Goal: Transaction & Acquisition: Purchase product/service

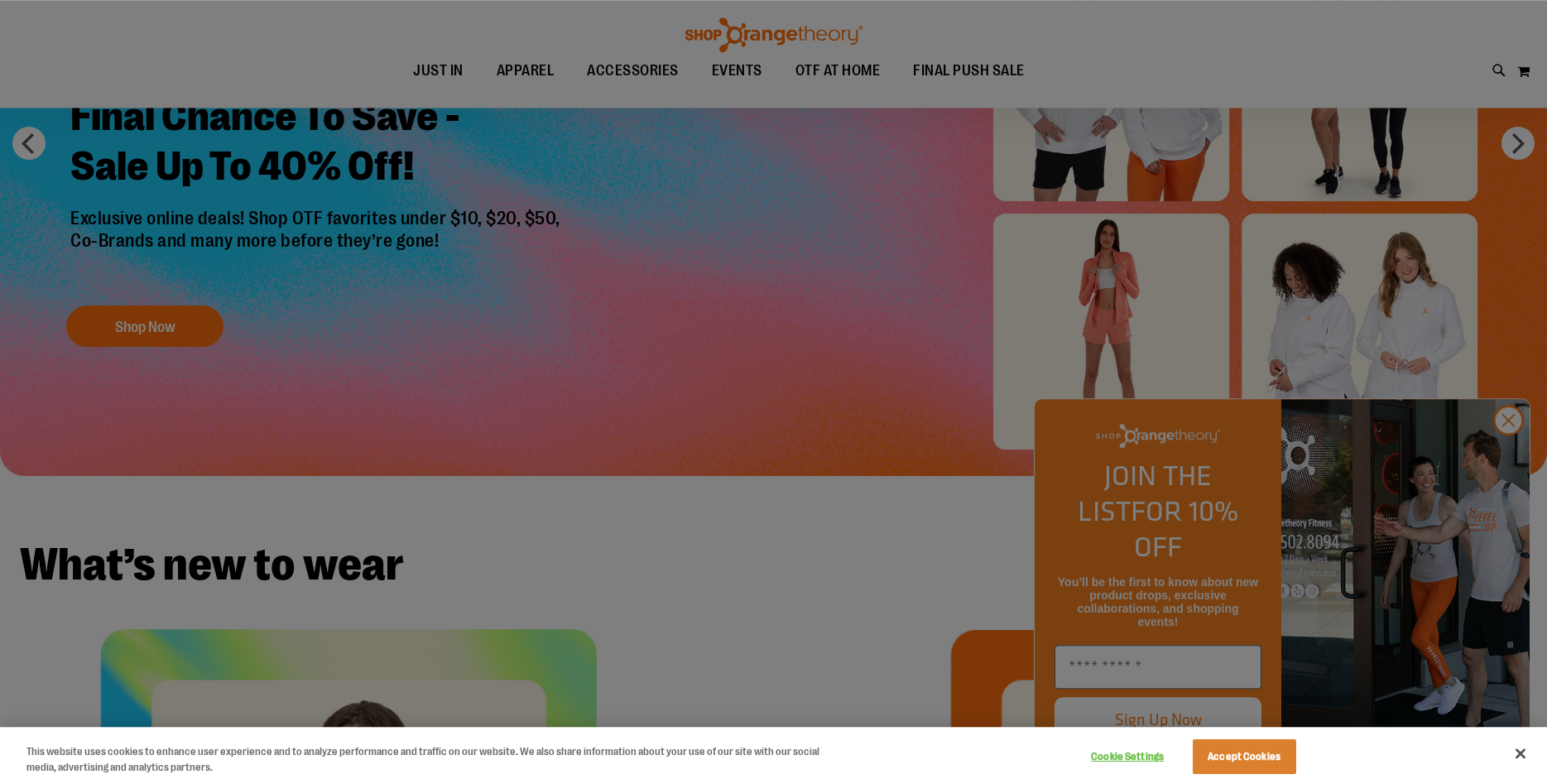
scroll to position [253, 0]
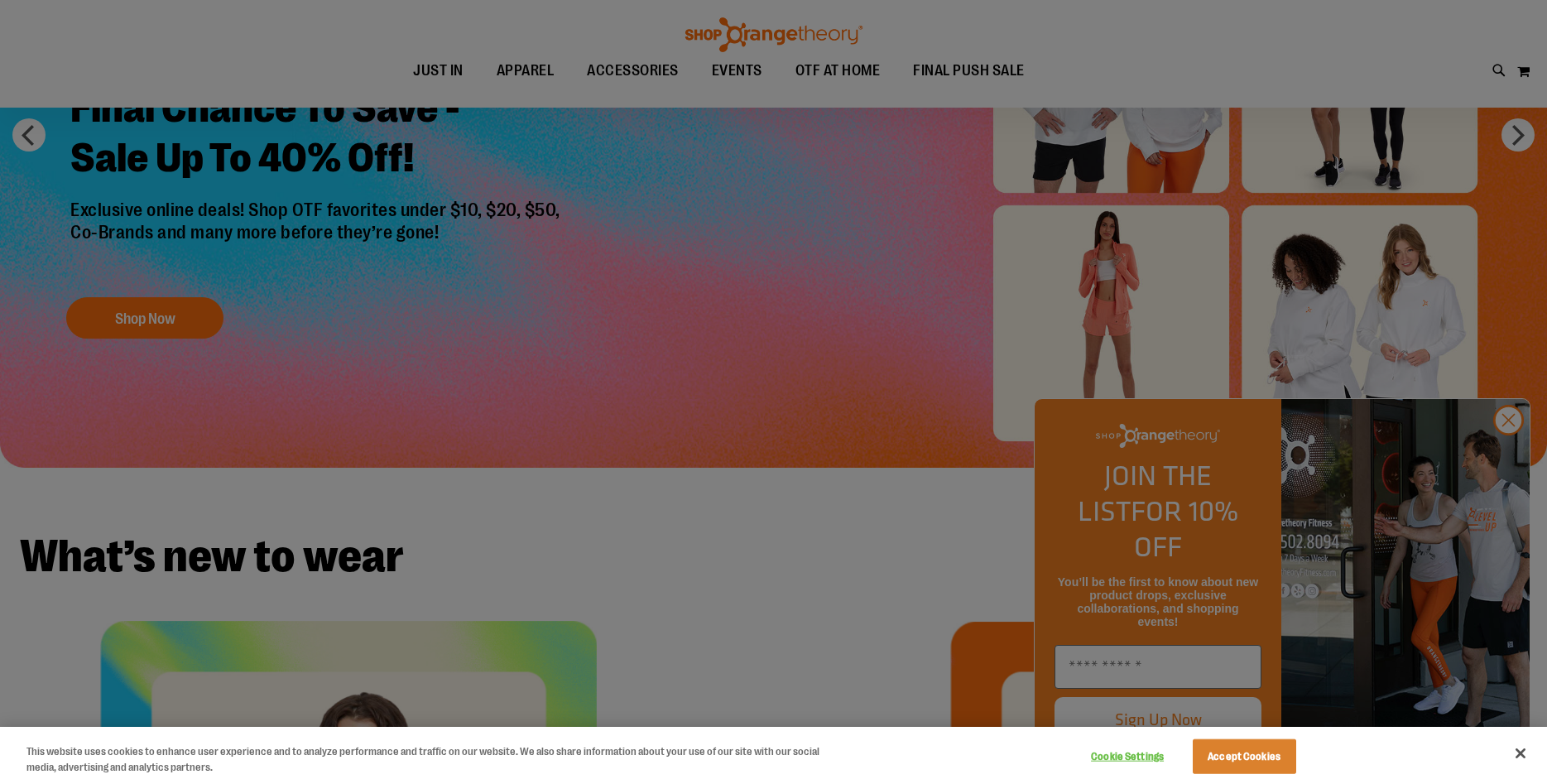
click at [1507, 458] on div at bounding box center [774, 392] width 1547 height 784
click at [1504, 450] on div at bounding box center [774, 392] width 1547 height 784
click at [1506, 450] on div at bounding box center [774, 392] width 1547 height 784
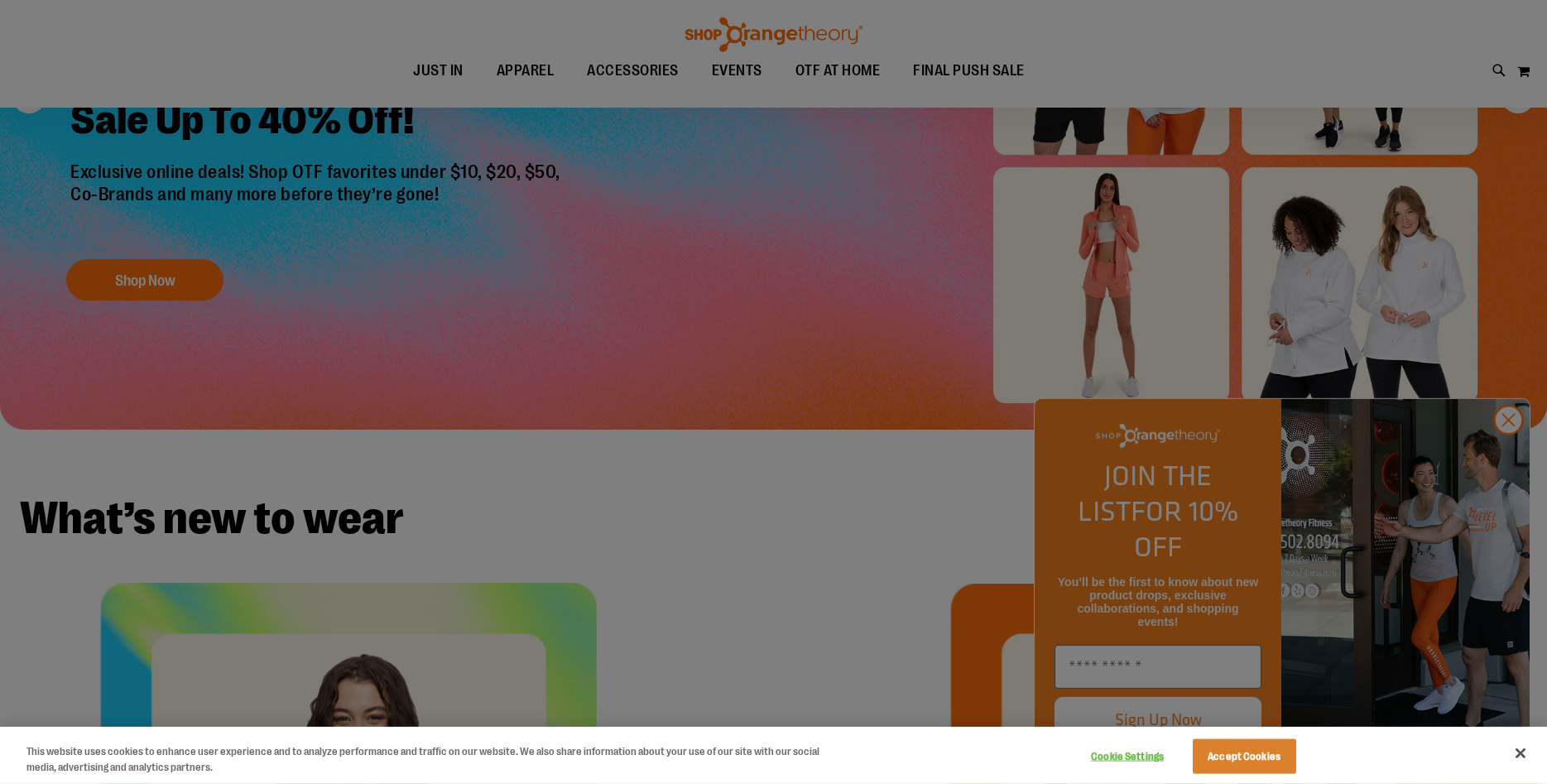
scroll to position [337, 0]
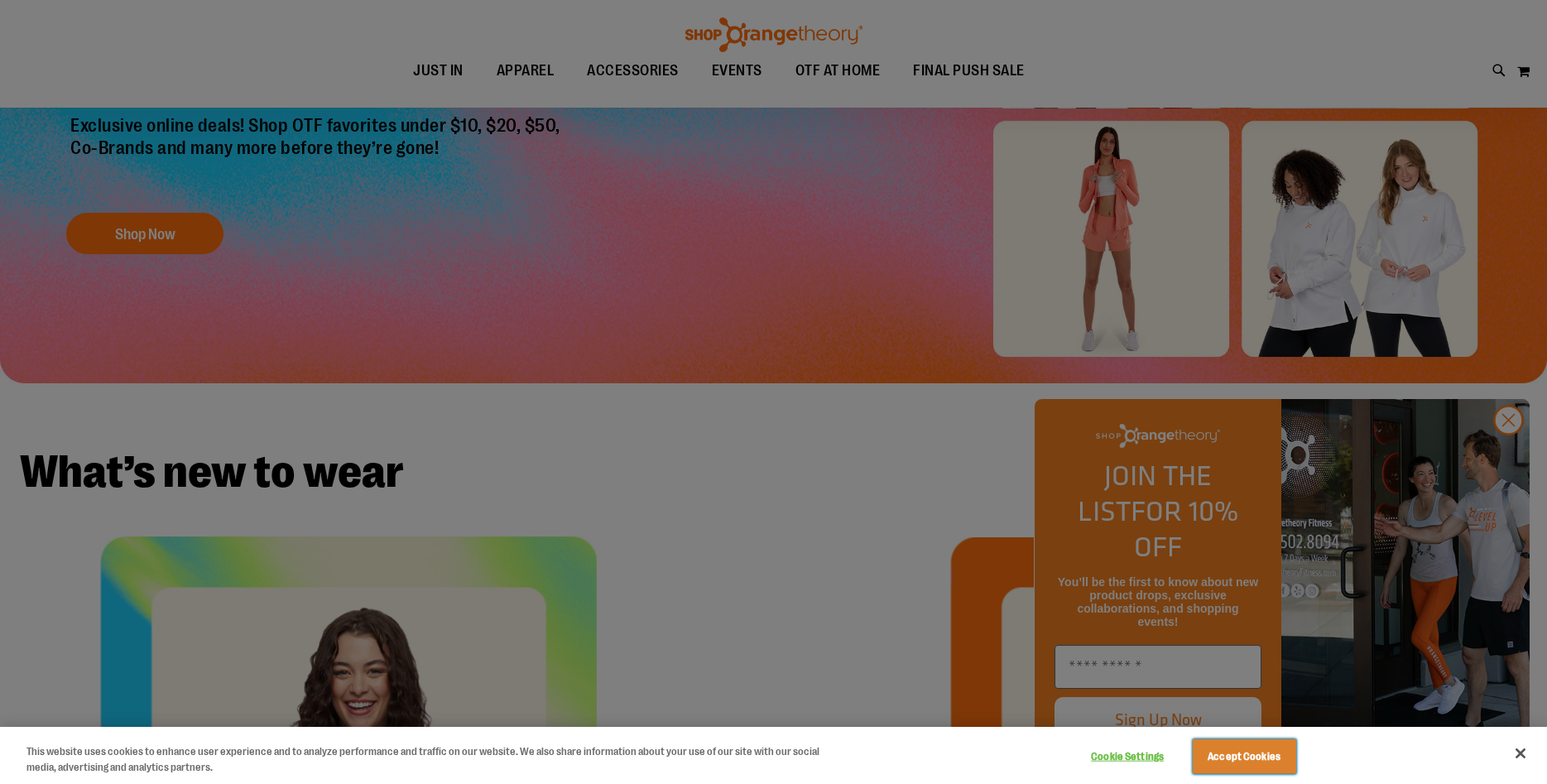
click at [1245, 753] on button "Accept Cookies" at bounding box center [1245, 756] width 104 height 35
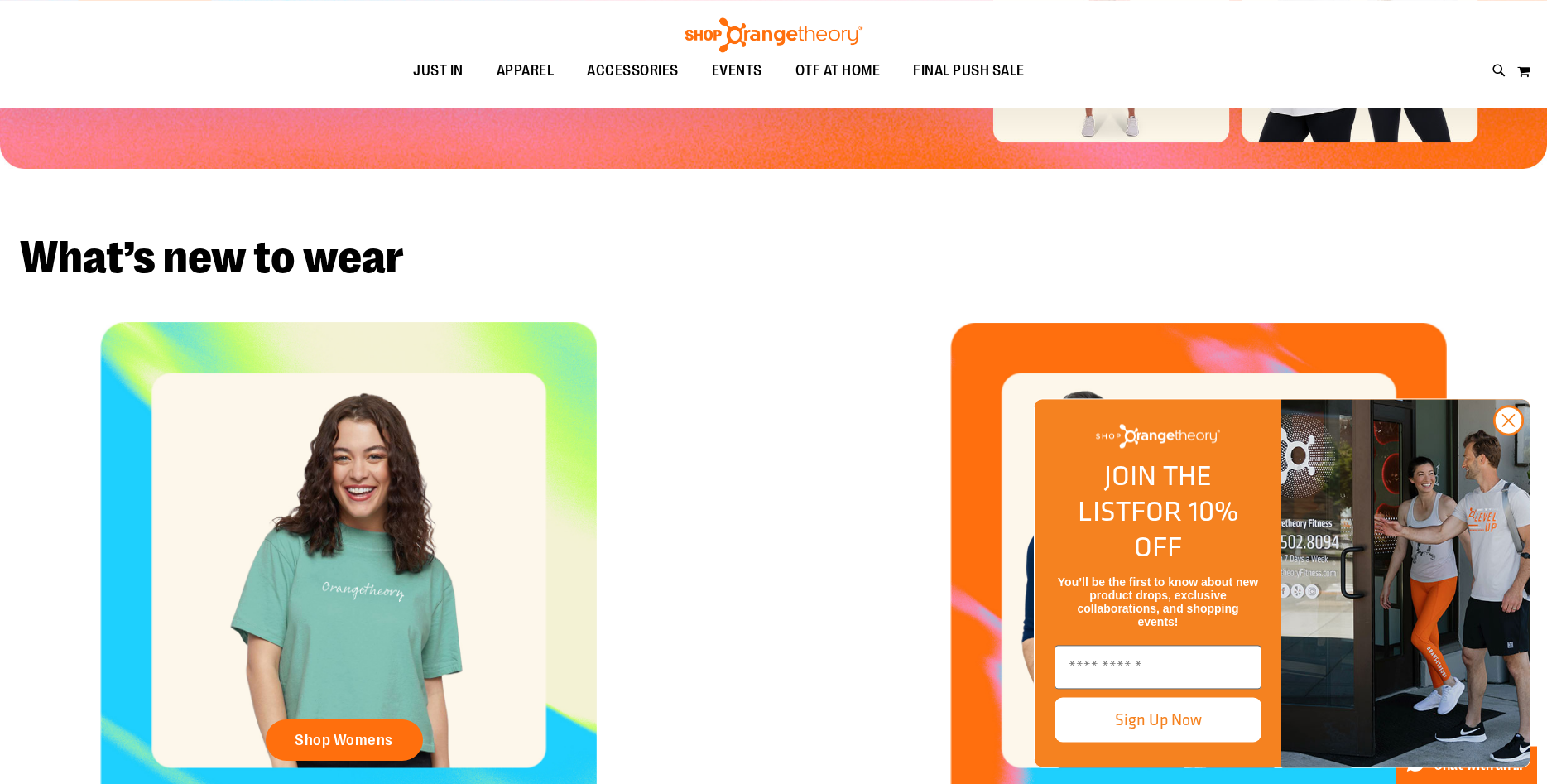
scroll to position [675, 0]
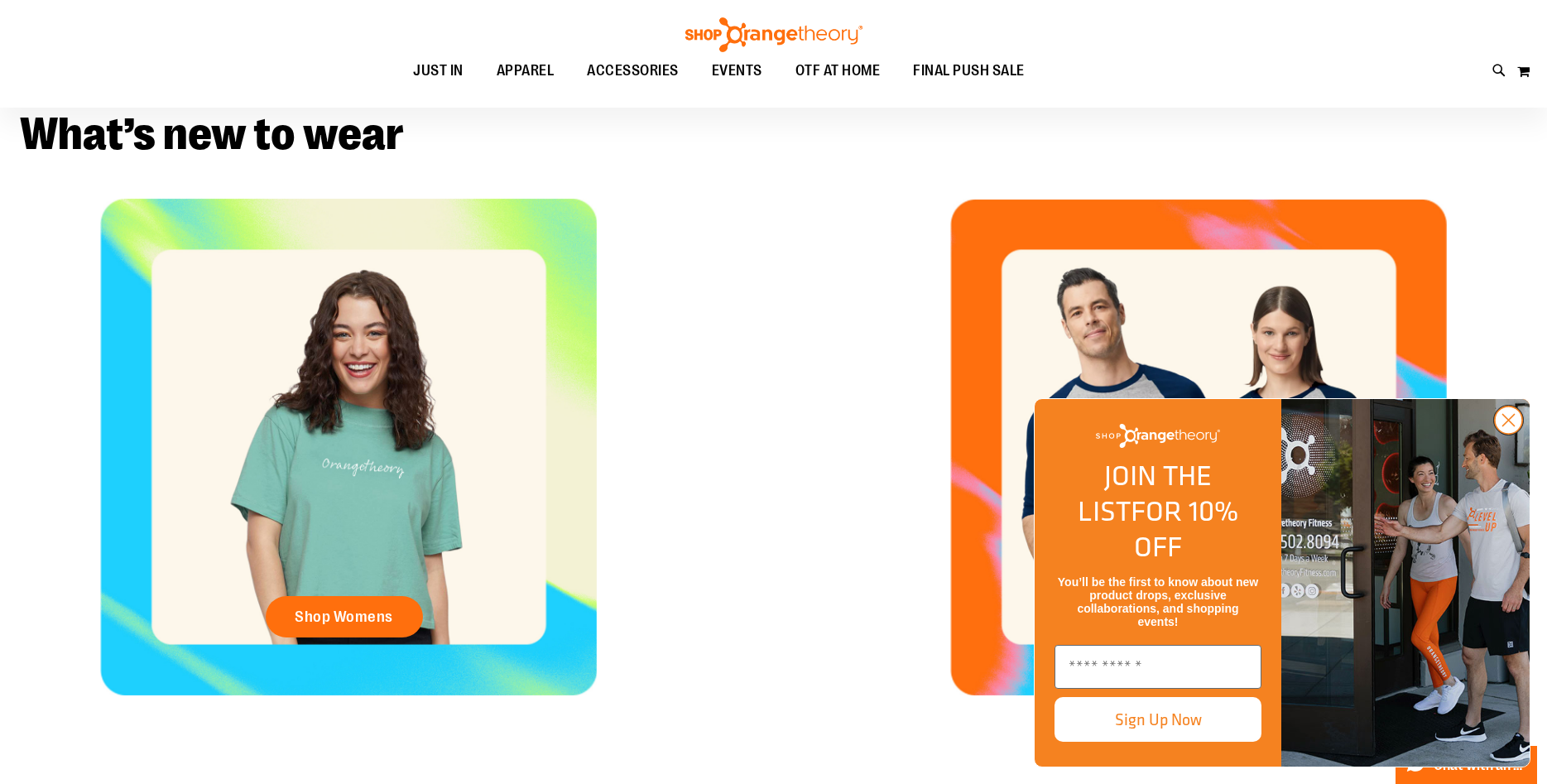
click at [1512, 434] on circle "Close dialog" at bounding box center [1508, 419] width 27 height 27
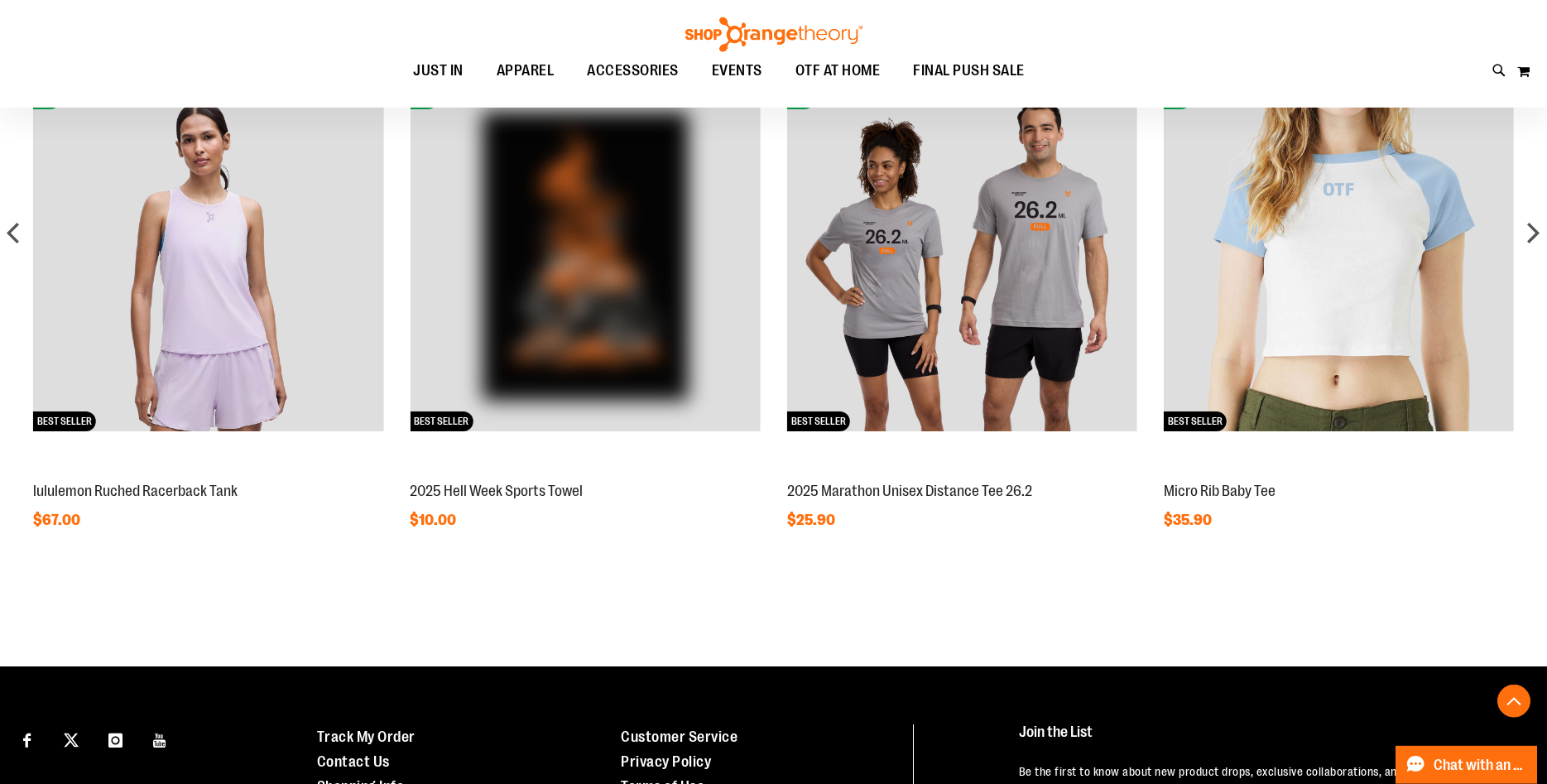
scroll to position [1283, 0]
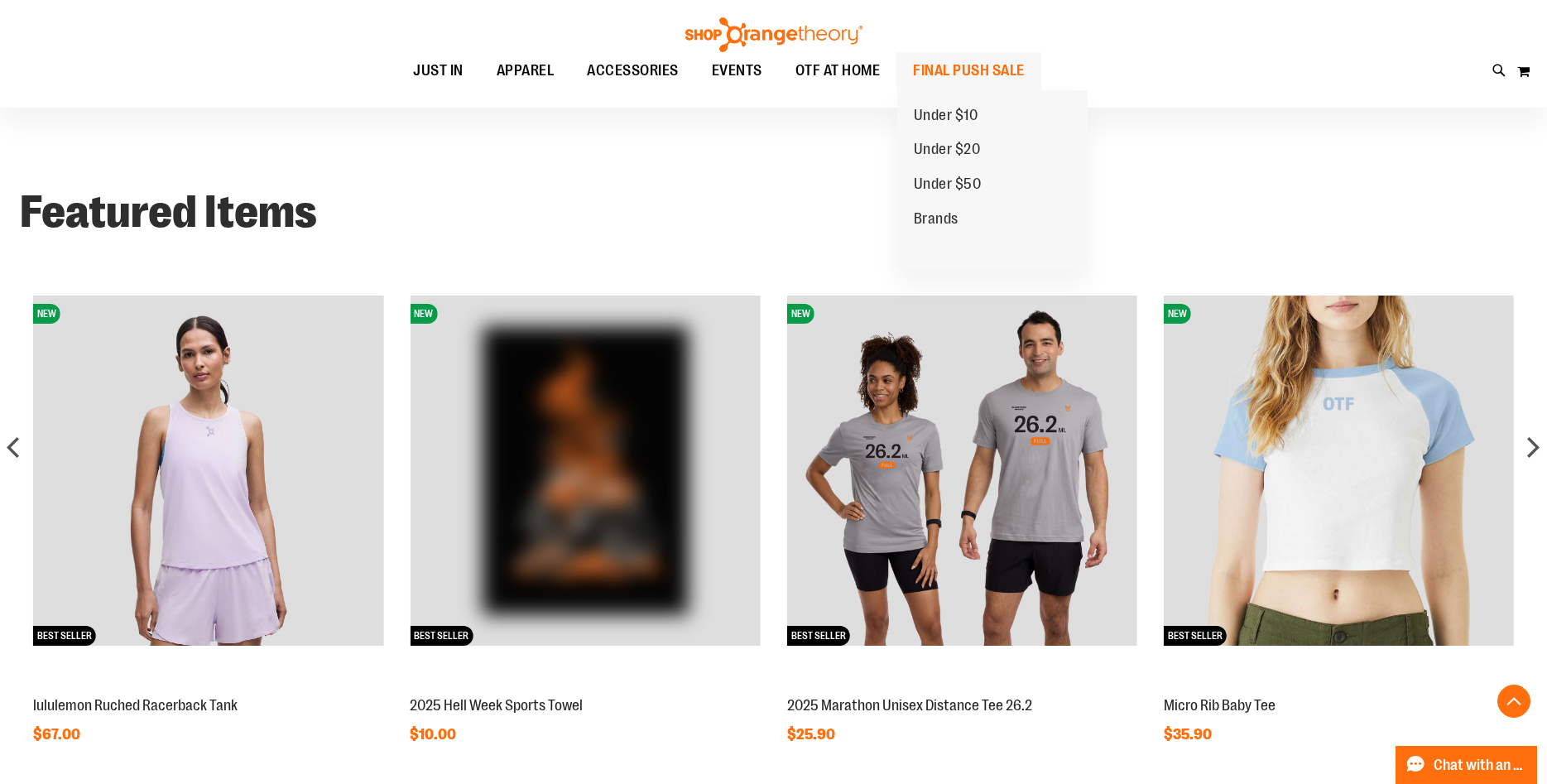
click at [989, 68] on span "FINAL PUSH SALE" at bounding box center [969, 71] width 112 height 37
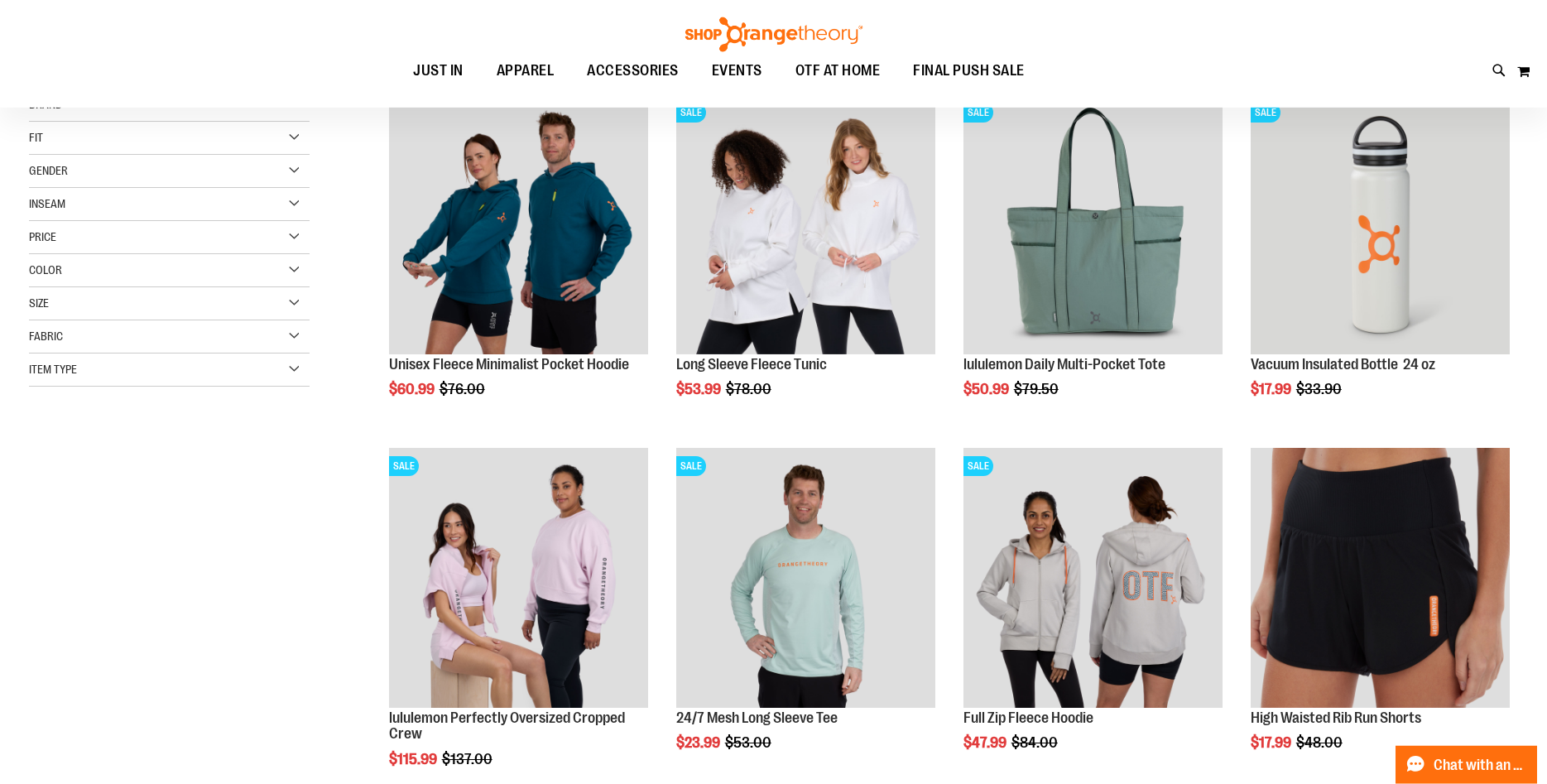
scroll to position [253, 0]
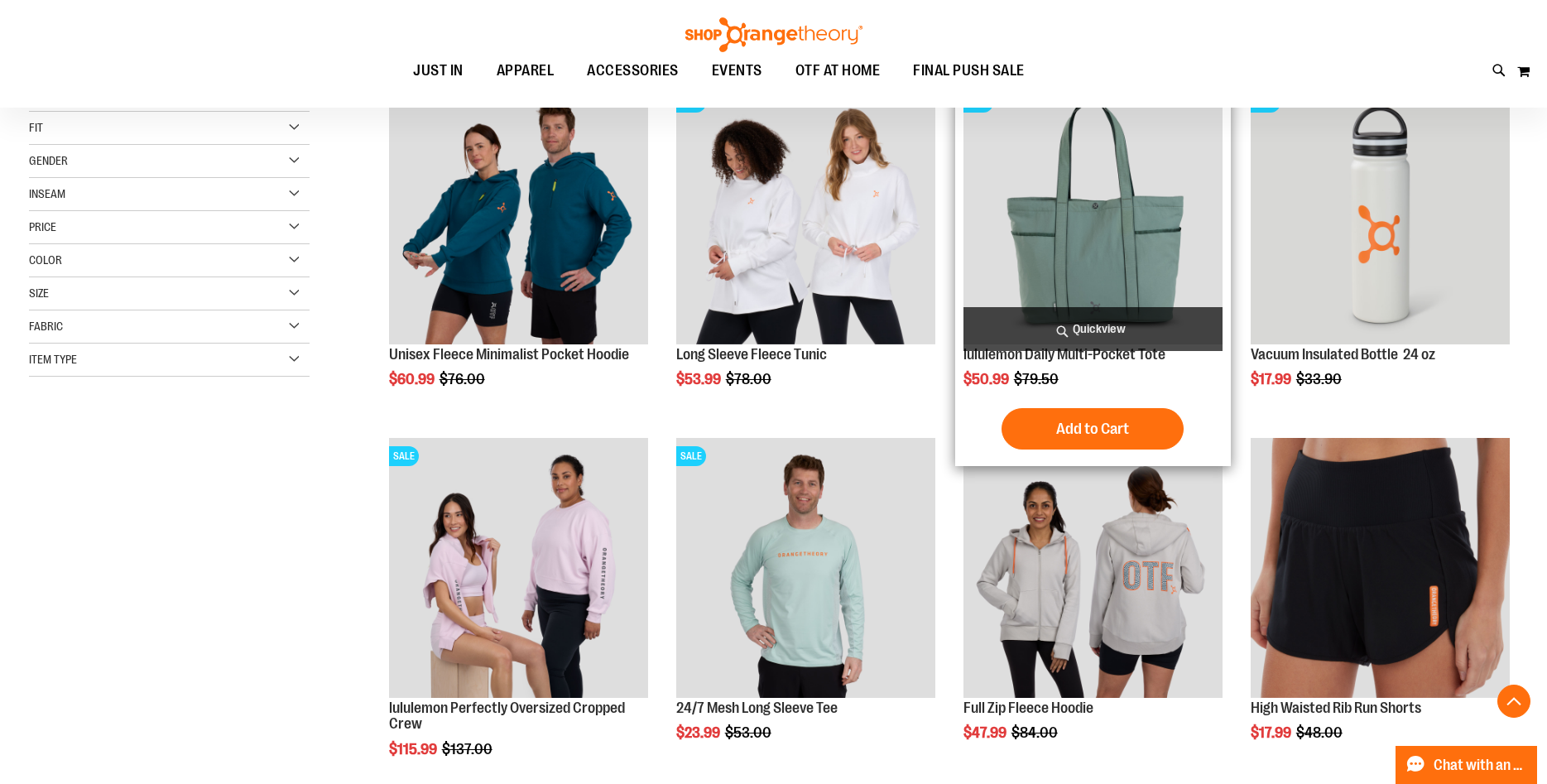
click at [1087, 328] on span "Quickview" at bounding box center [1093, 328] width 259 height 43
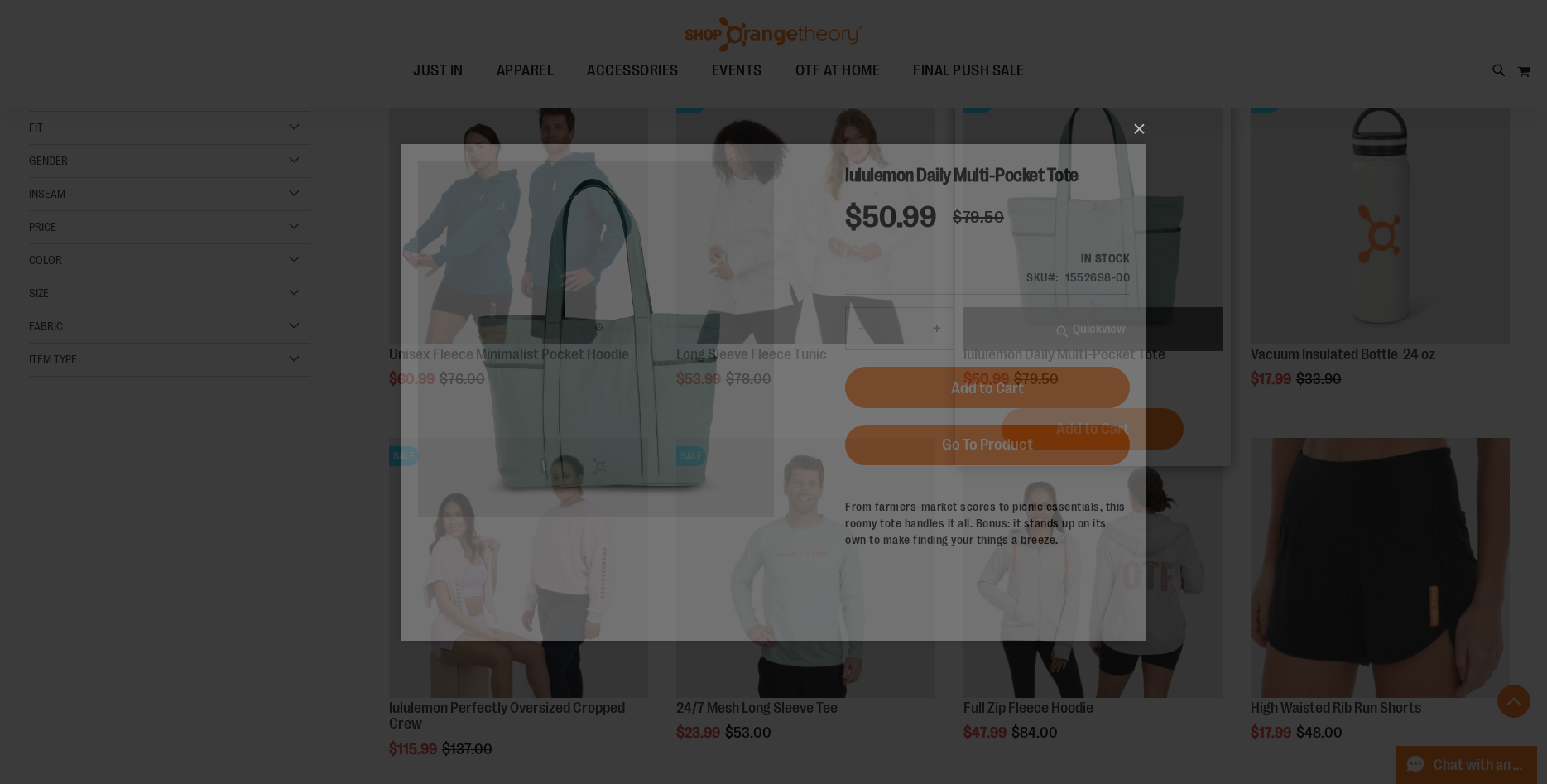
scroll to position [0, 0]
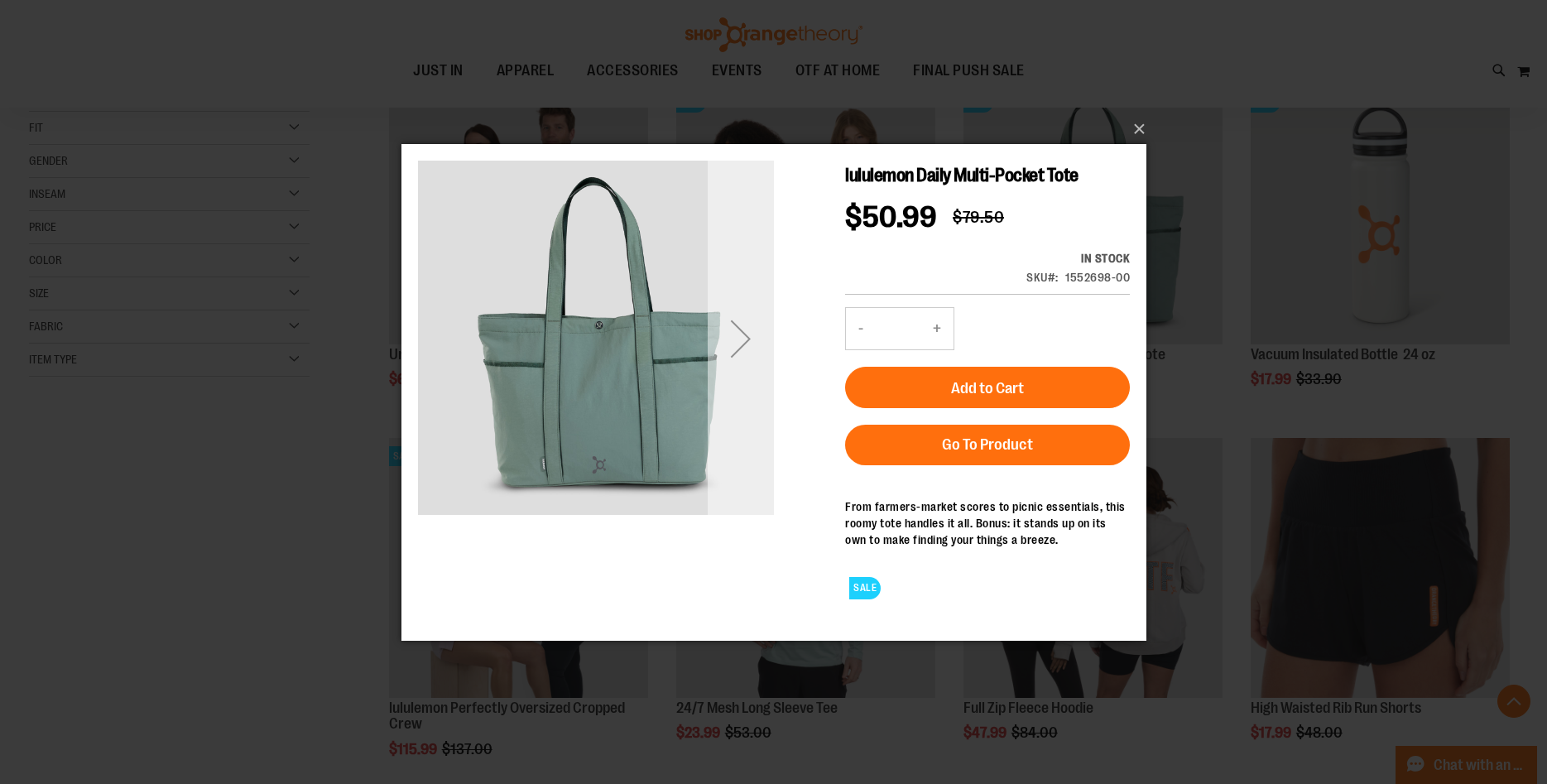
click at [742, 348] on div "Next" at bounding box center [740, 337] width 67 height 67
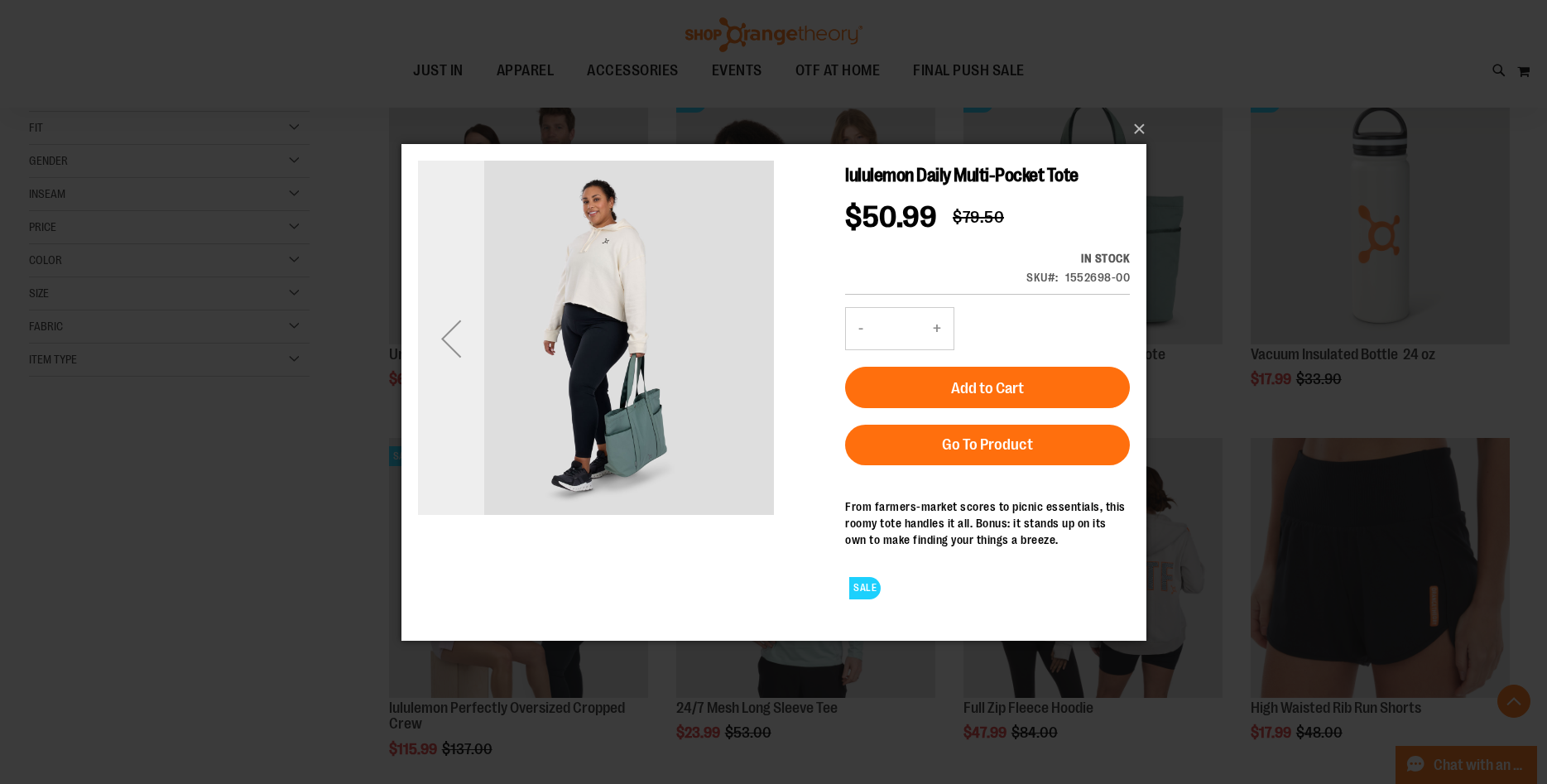
click at [450, 353] on div "Previous" at bounding box center [450, 337] width 67 height 67
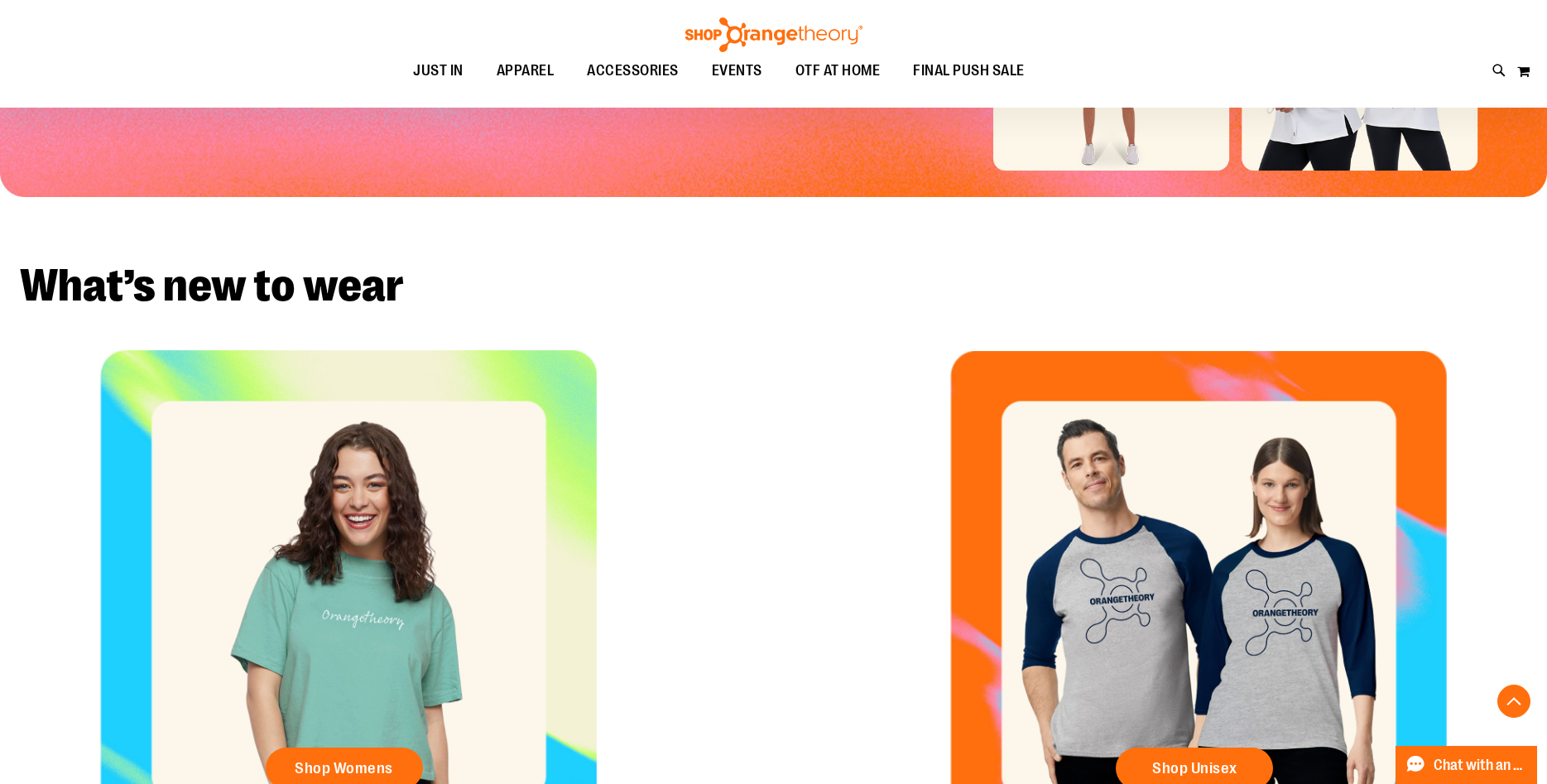
scroll to position [87, 0]
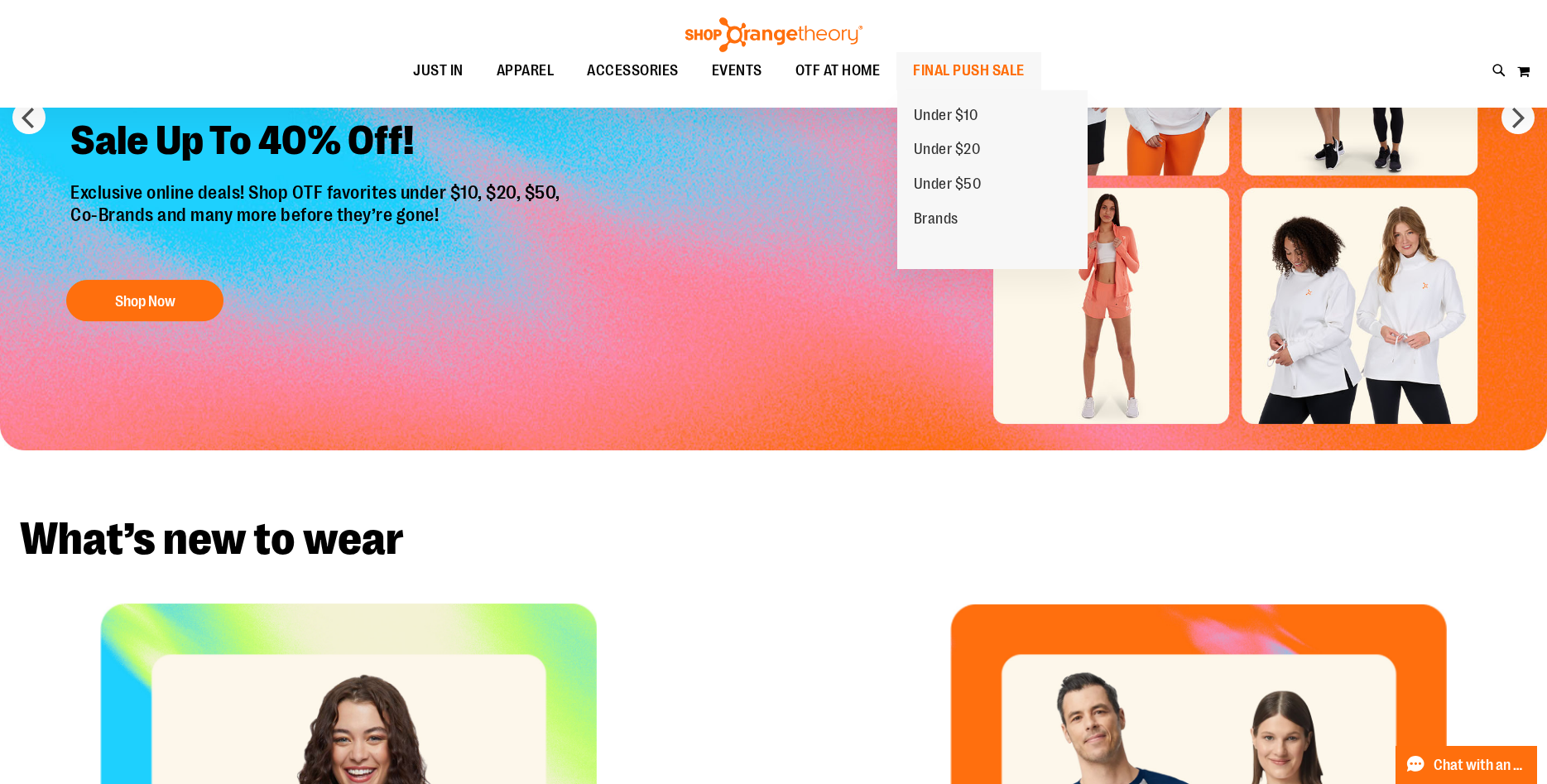
click at [962, 62] on span "FINAL PUSH SALE" at bounding box center [969, 71] width 112 height 37
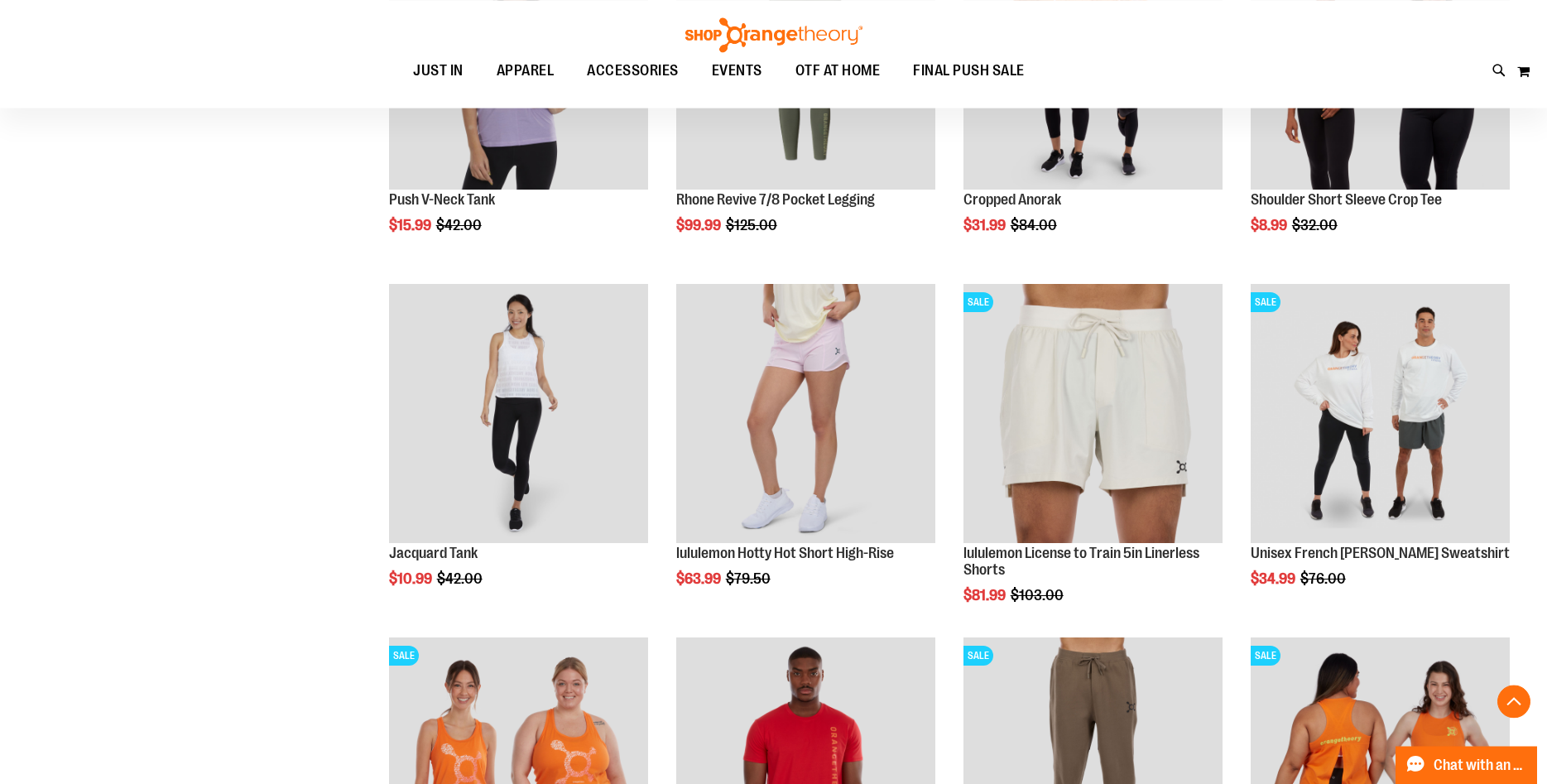
scroll to position [1519, 0]
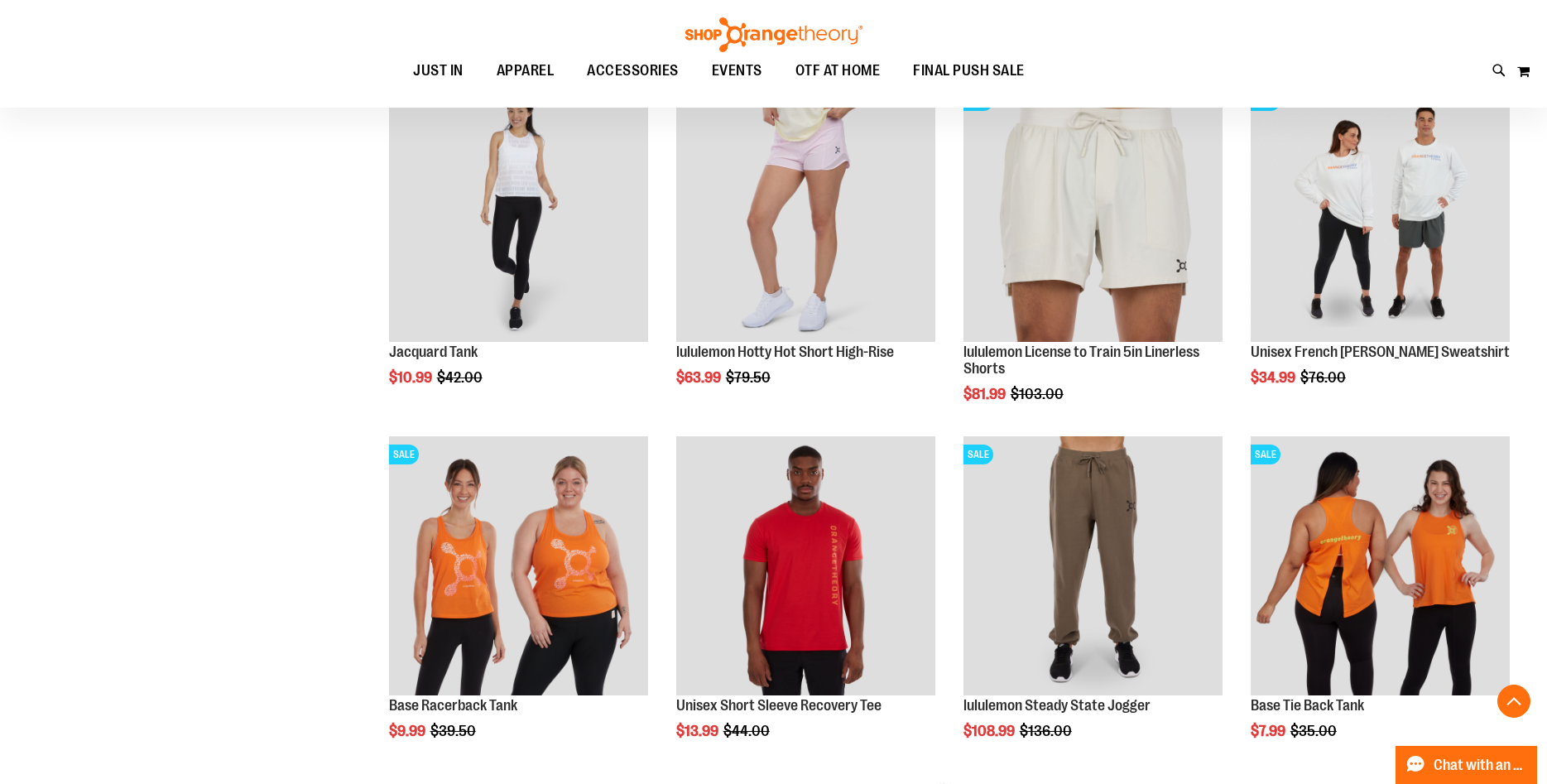
scroll to position [1688, 0]
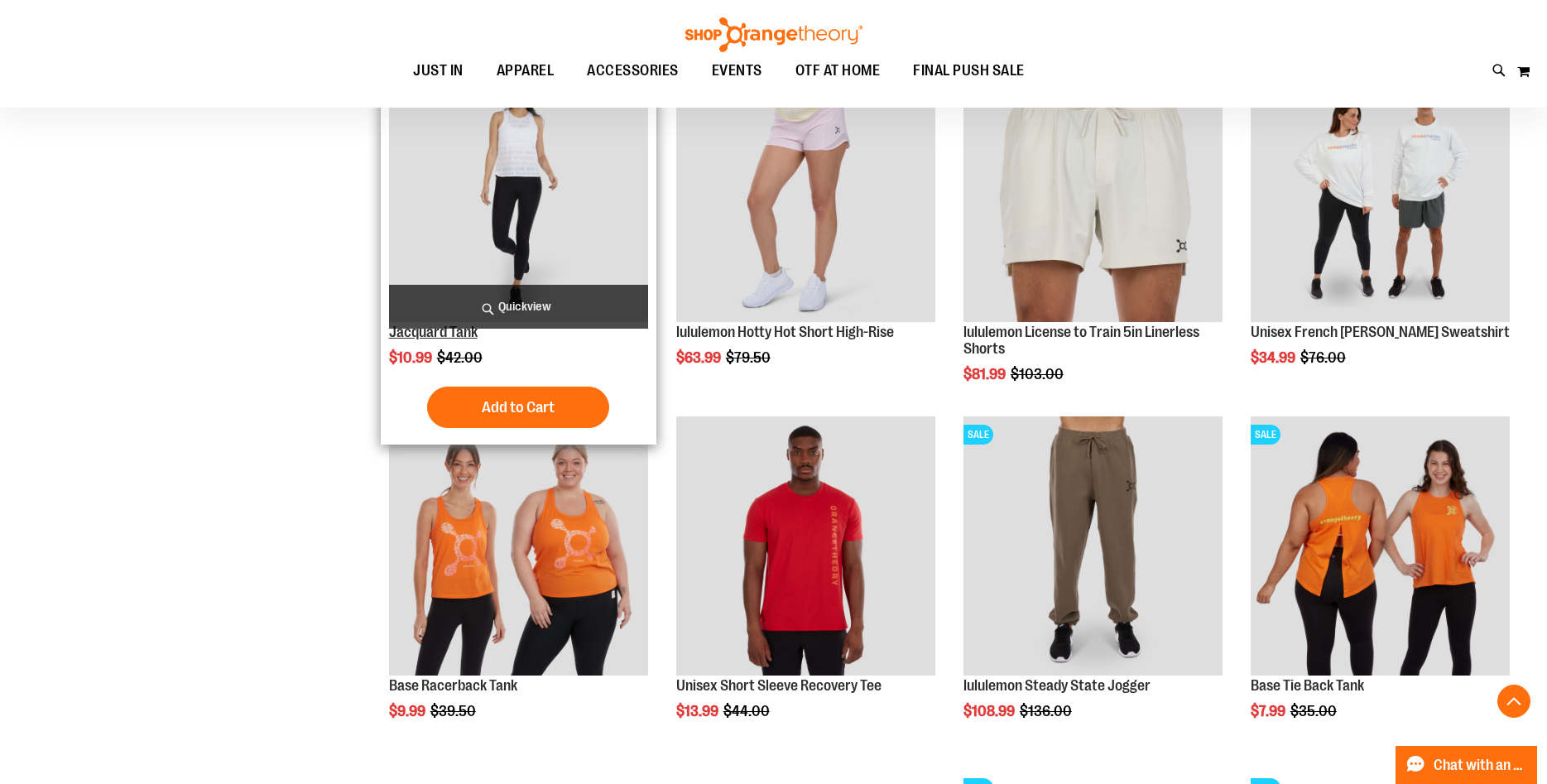
click at [436, 338] on link "Jacquard Tank" at bounding box center [434, 332] width 89 height 17
click at [508, 313] on span "Quickview" at bounding box center [519, 306] width 259 height 43
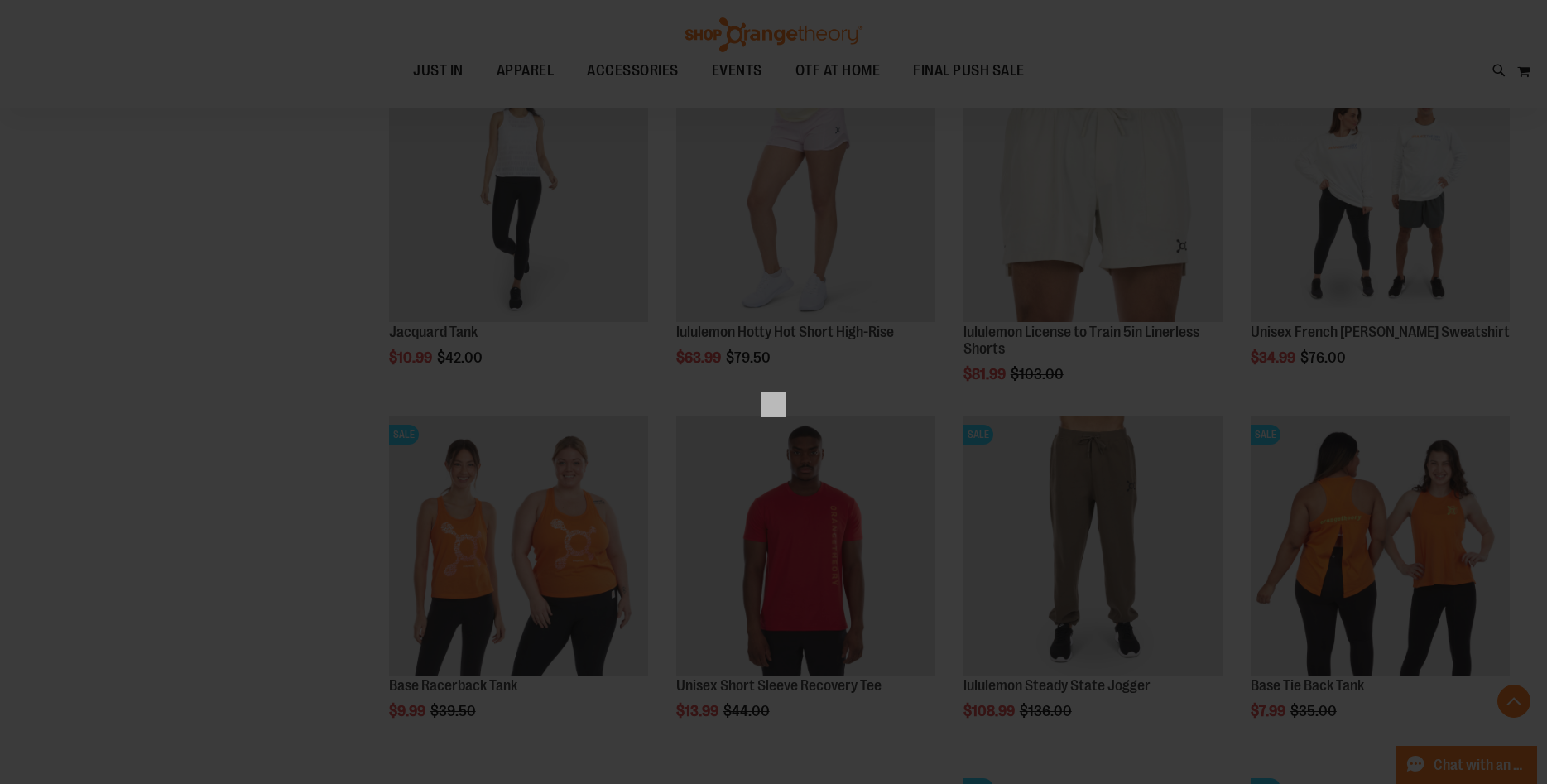
scroll to position [0, 0]
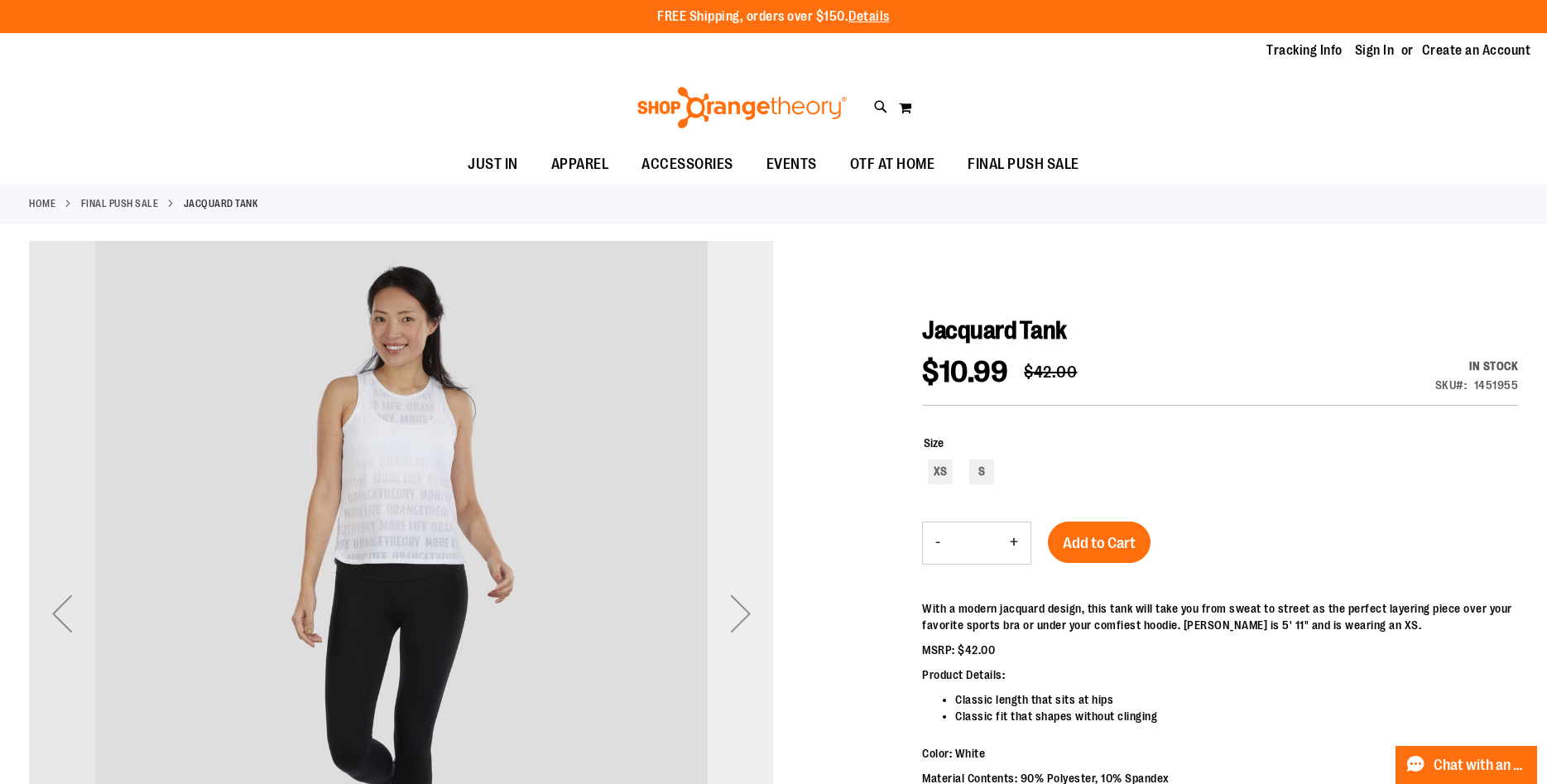
click at [741, 612] on div "Next" at bounding box center [741, 613] width 67 height 67
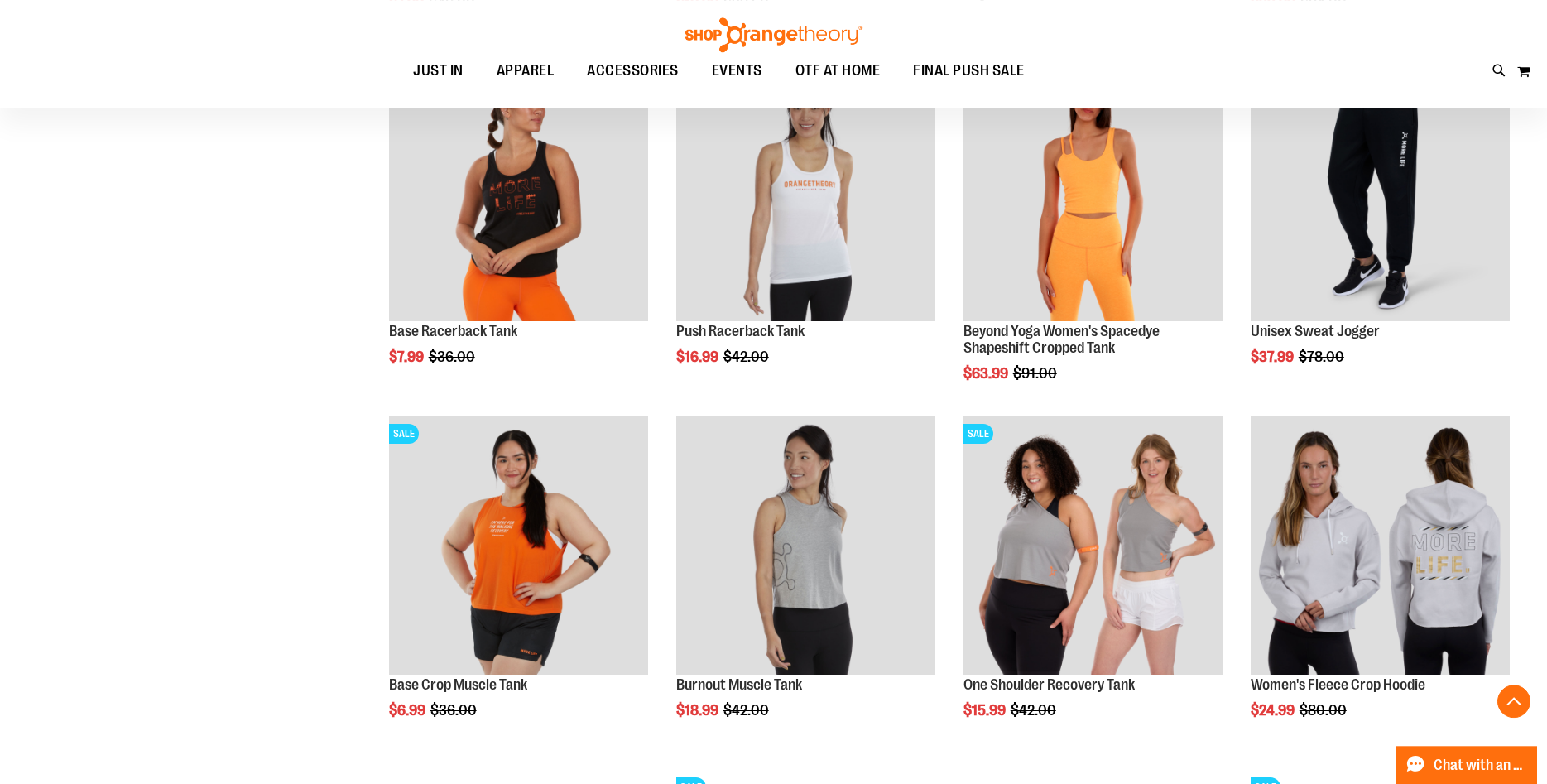
scroll to position [1193, 0]
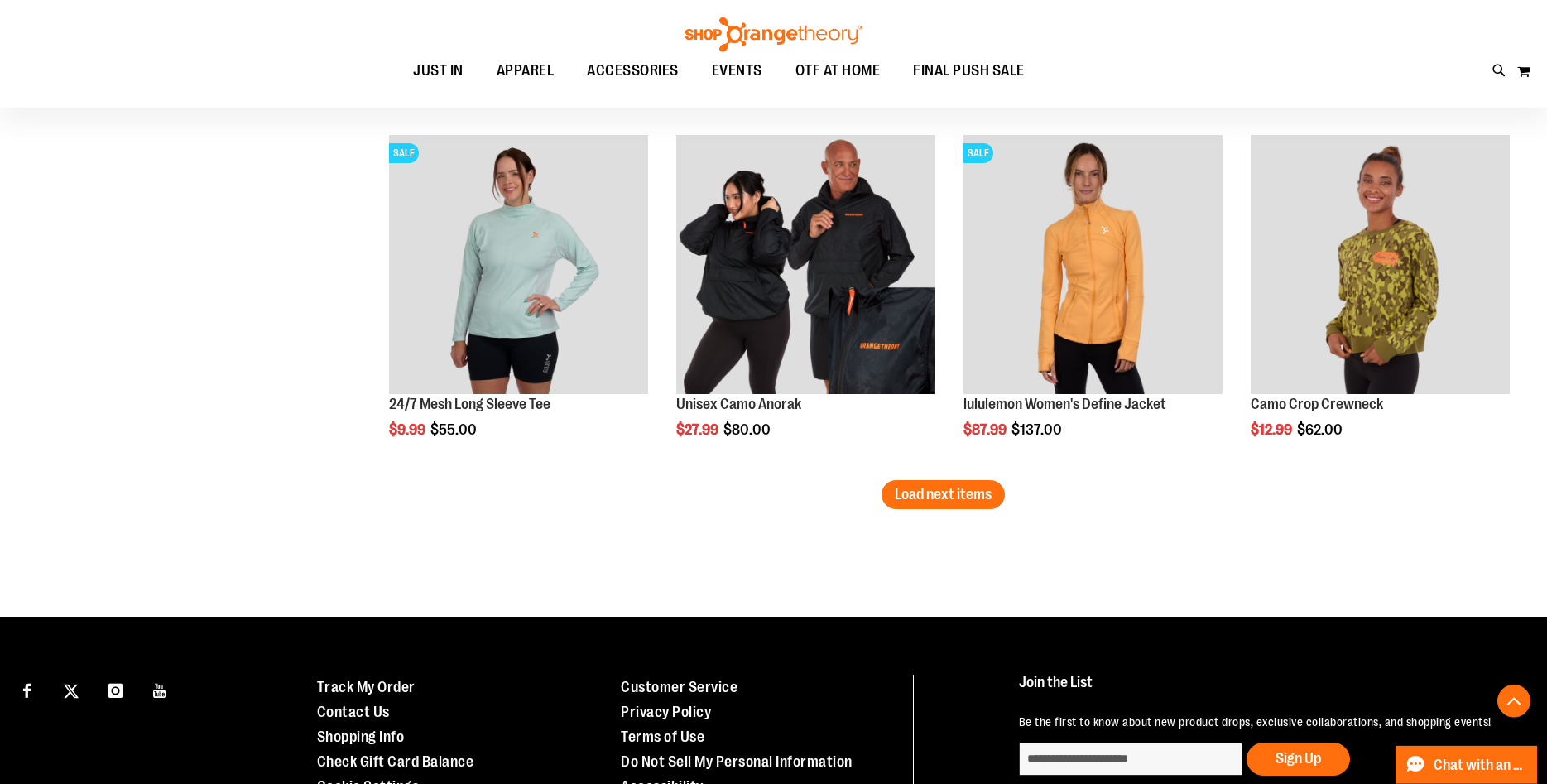
scroll to position [2881, 0]
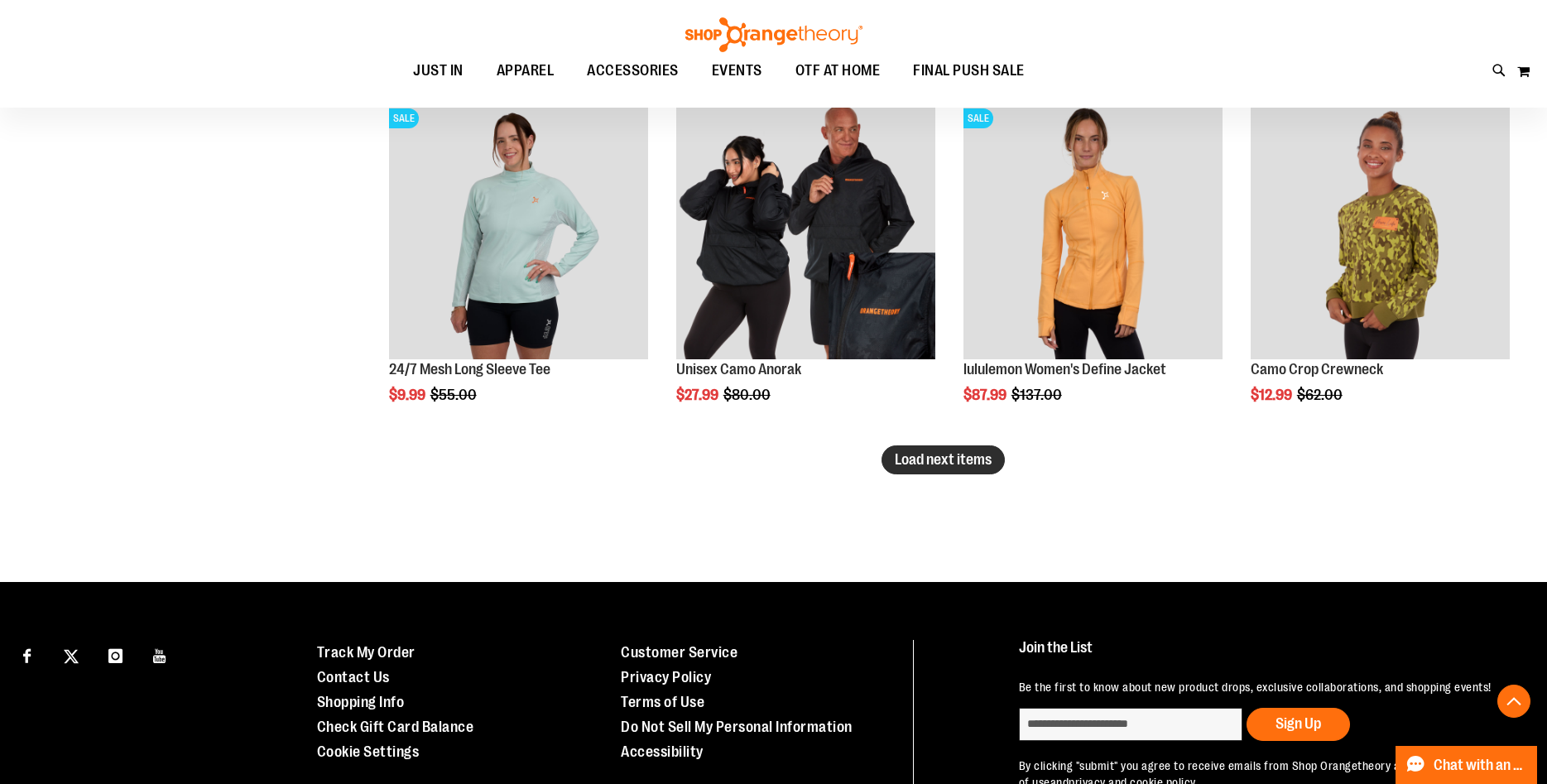
click at [954, 462] on span "Load next items" at bounding box center [943, 459] width 97 height 17
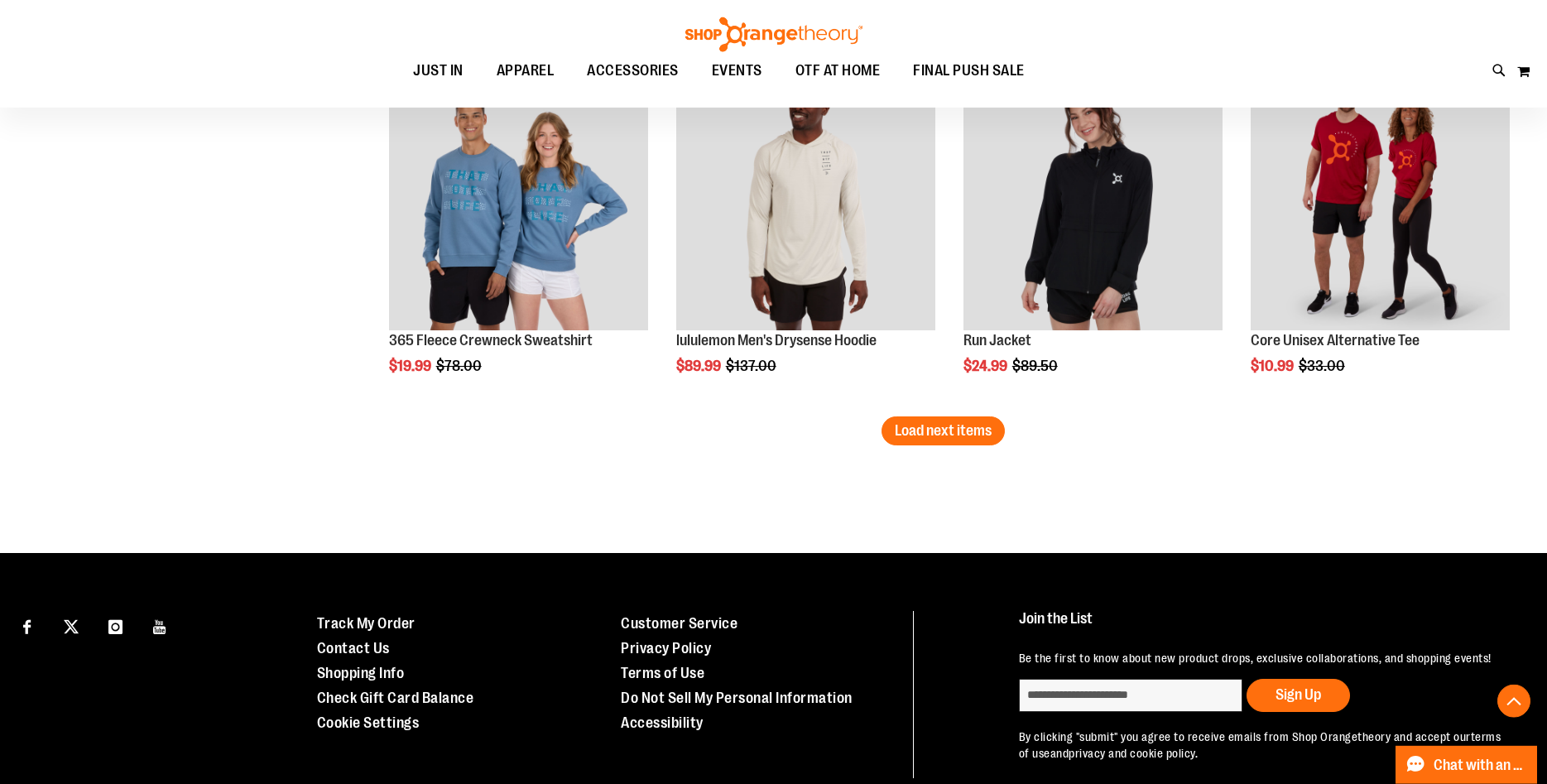
scroll to position [3979, 0]
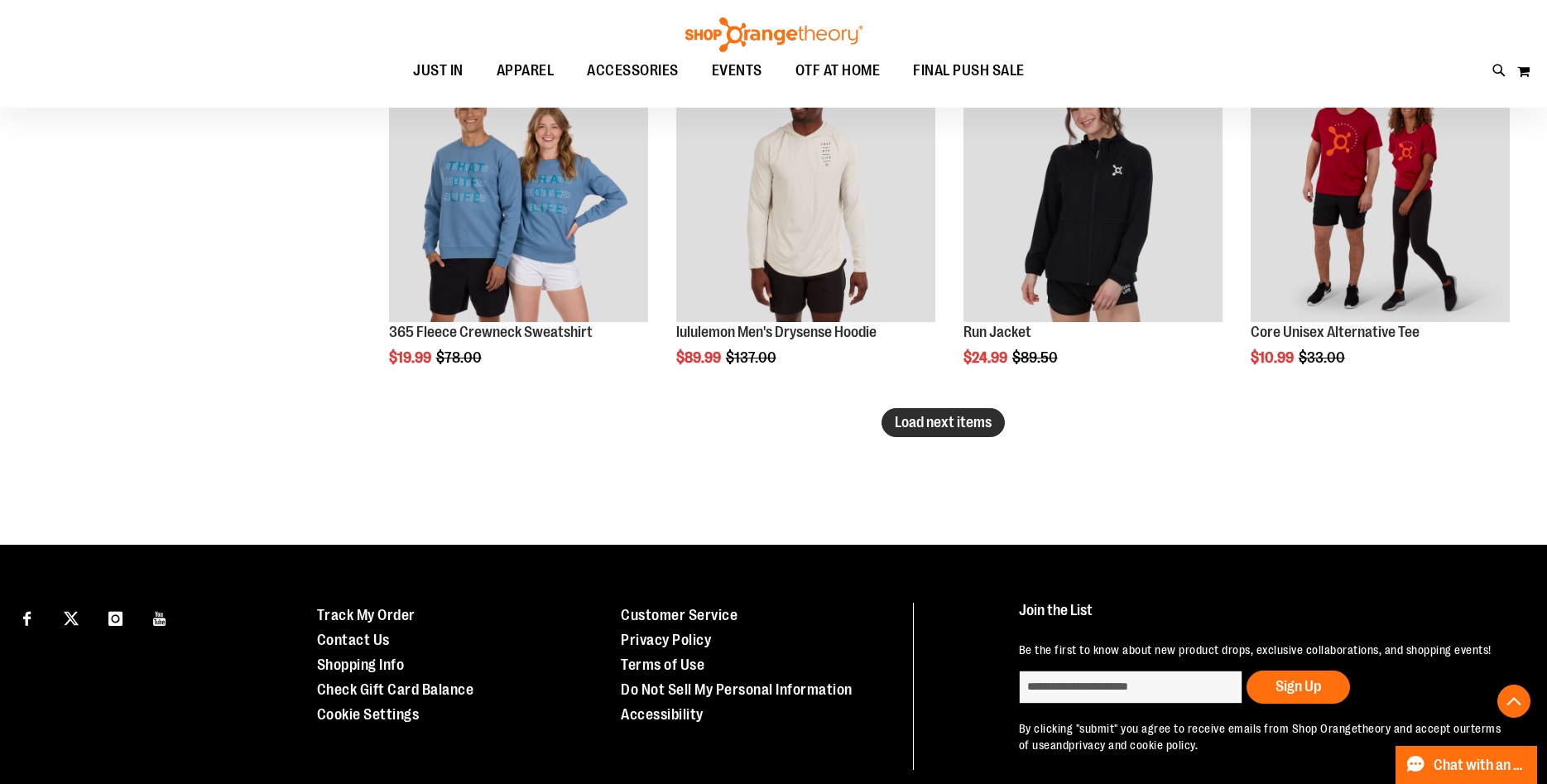
click at [986, 422] on span "Load next items" at bounding box center [943, 422] width 97 height 17
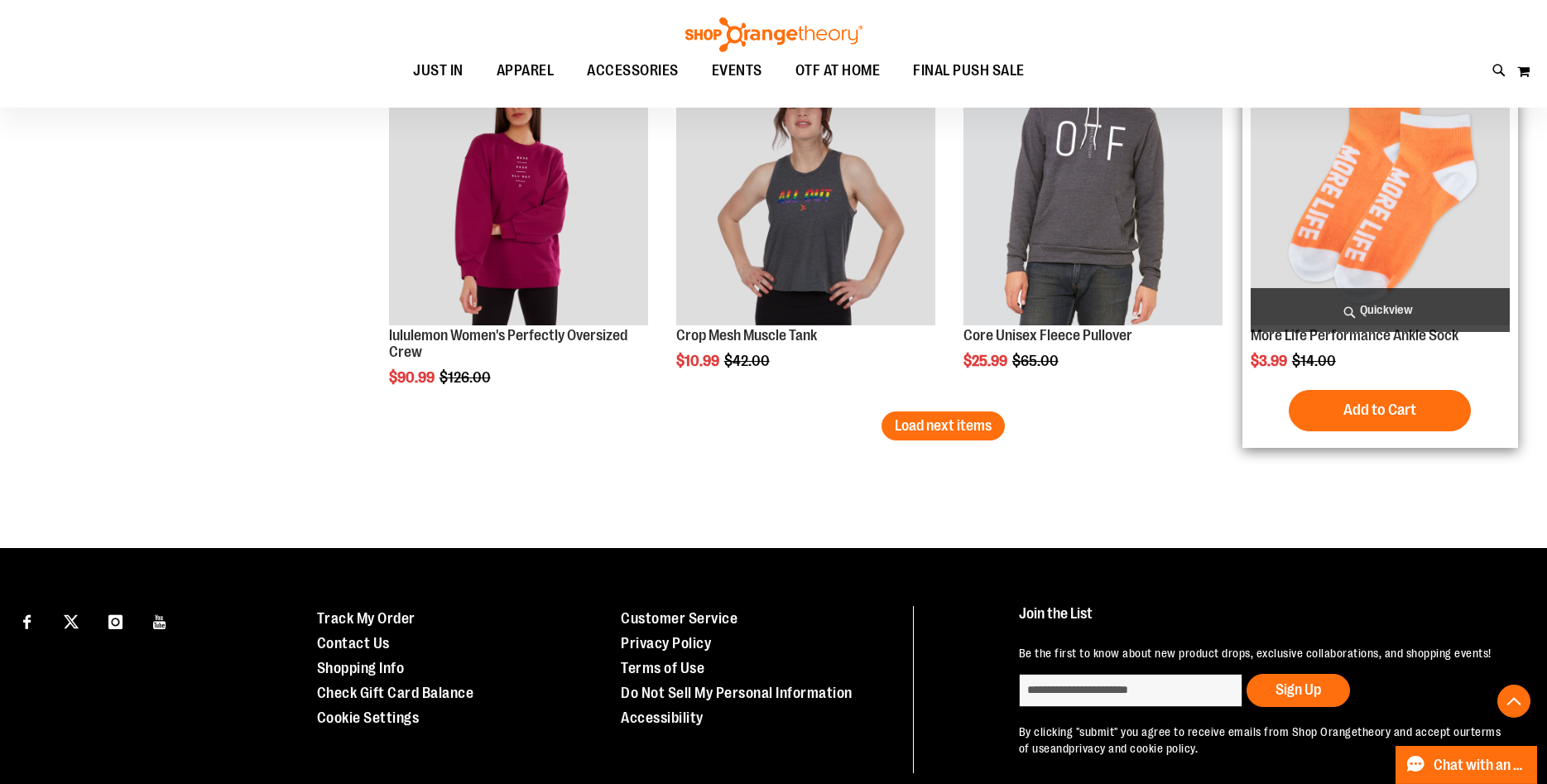
scroll to position [5076, 0]
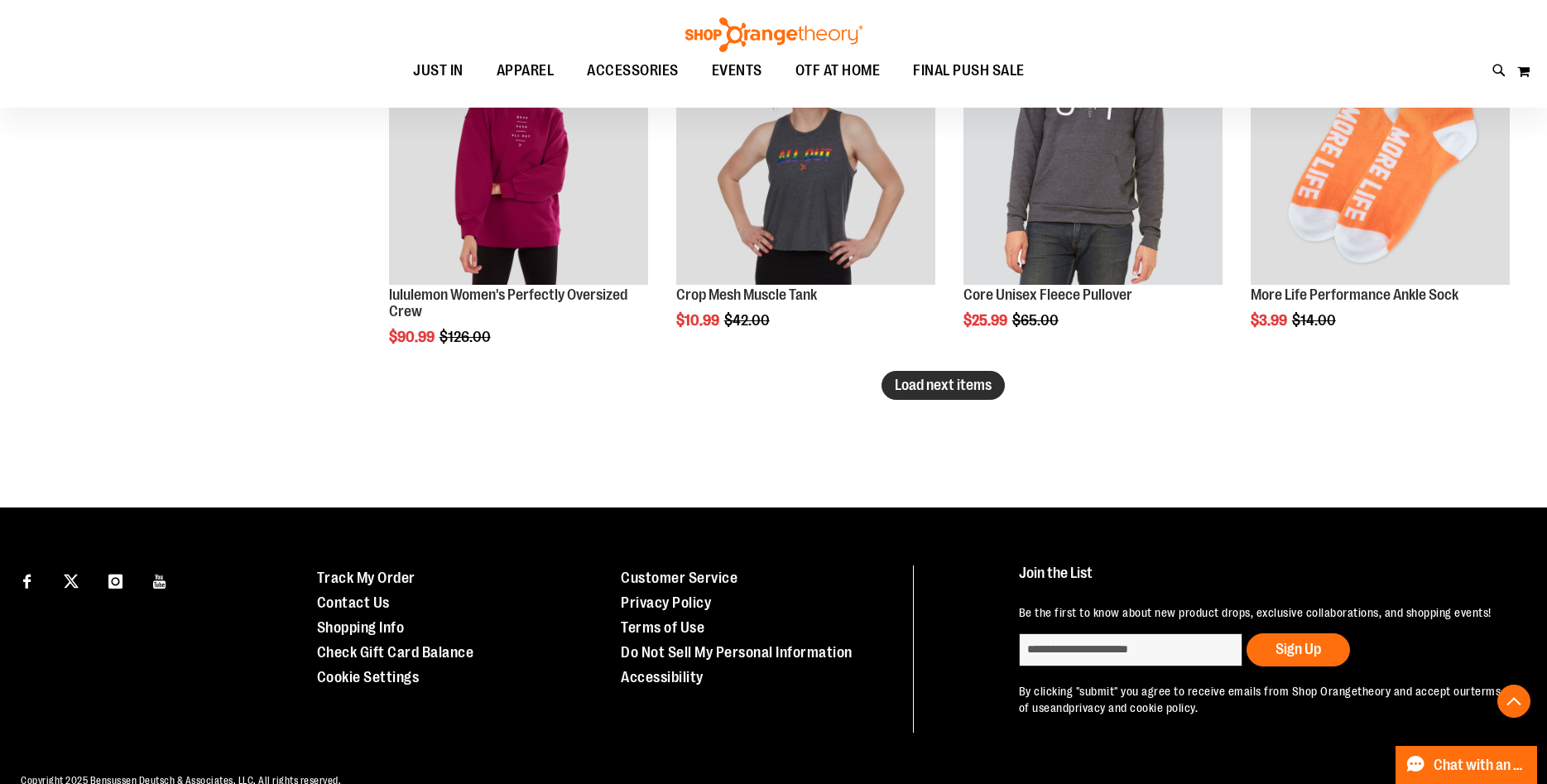
click at [968, 380] on span "Load next items" at bounding box center [943, 385] width 97 height 17
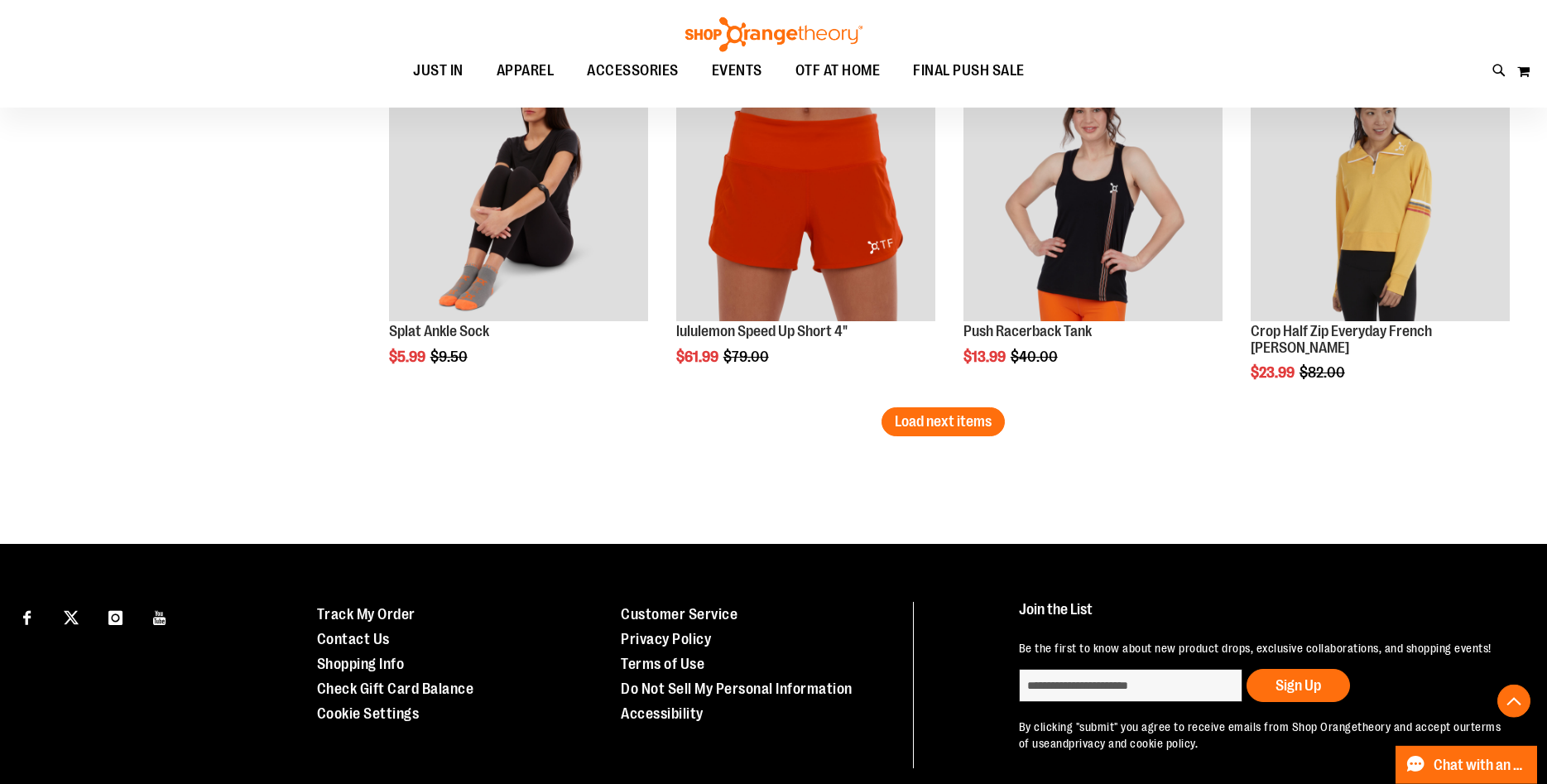
scroll to position [6168, 0]
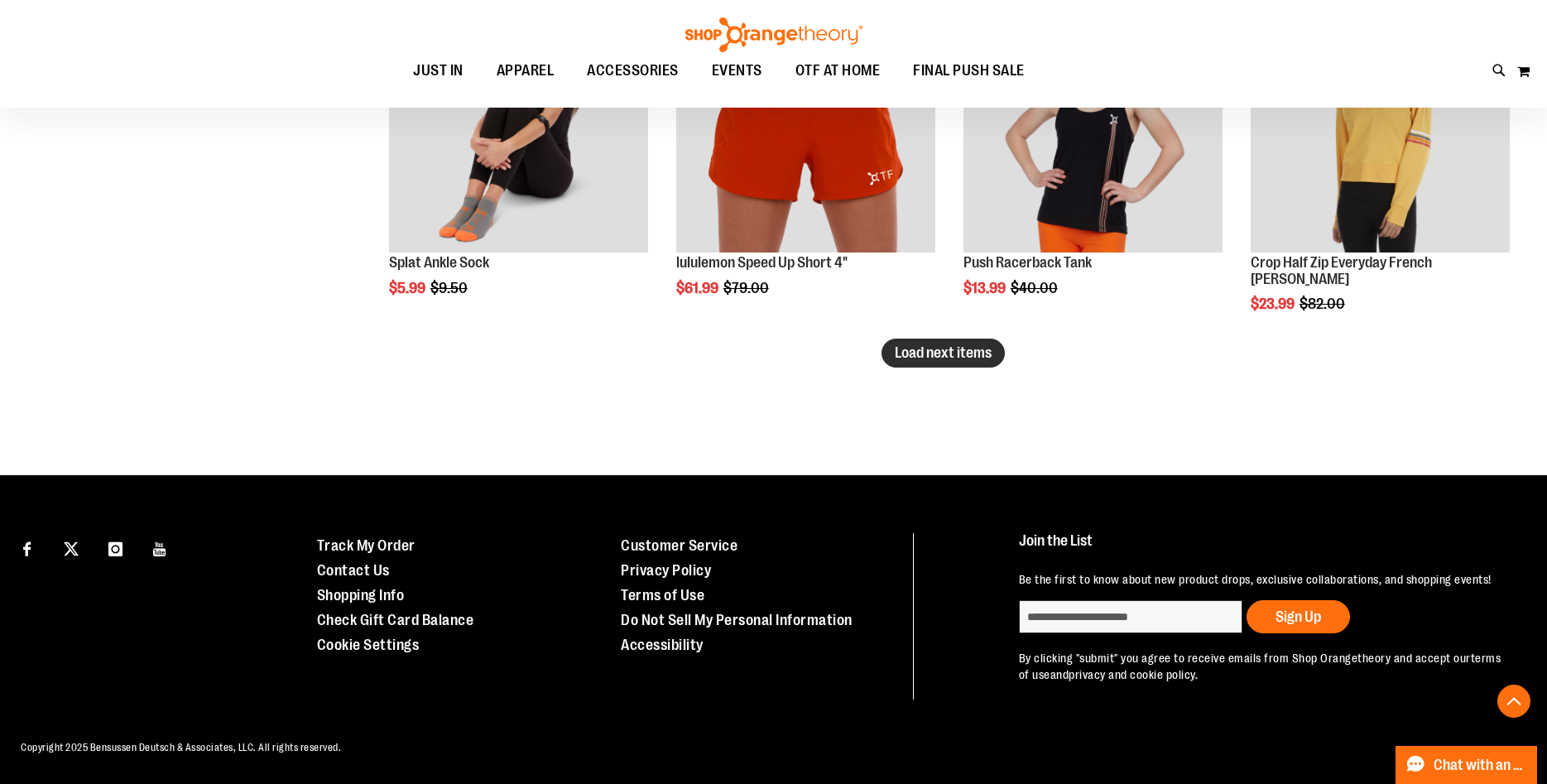
click at [912, 354] on span "Load next items" at bounding box center [943, 352] width 97 height 17
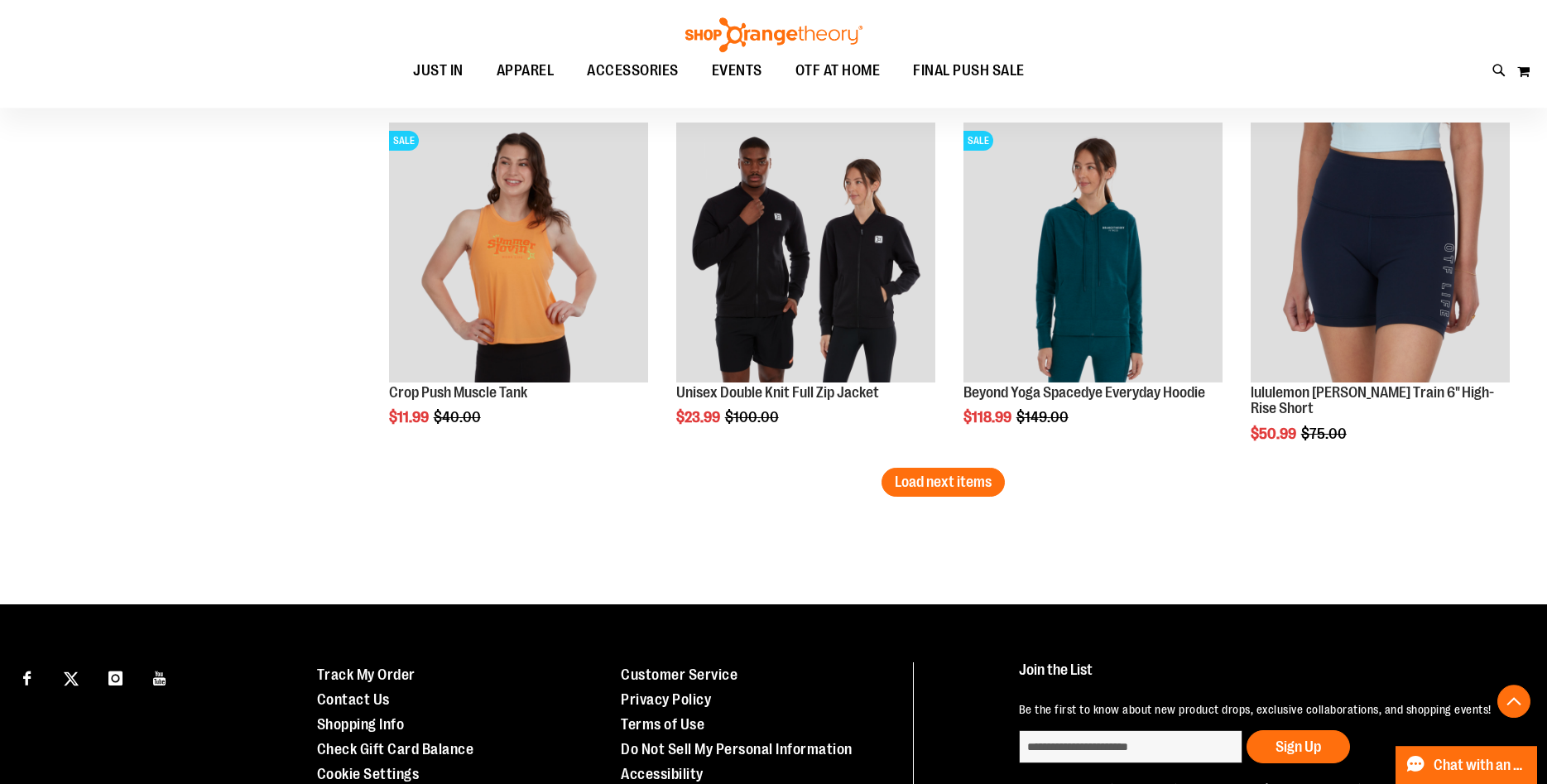
scroll to position [7153, 0]
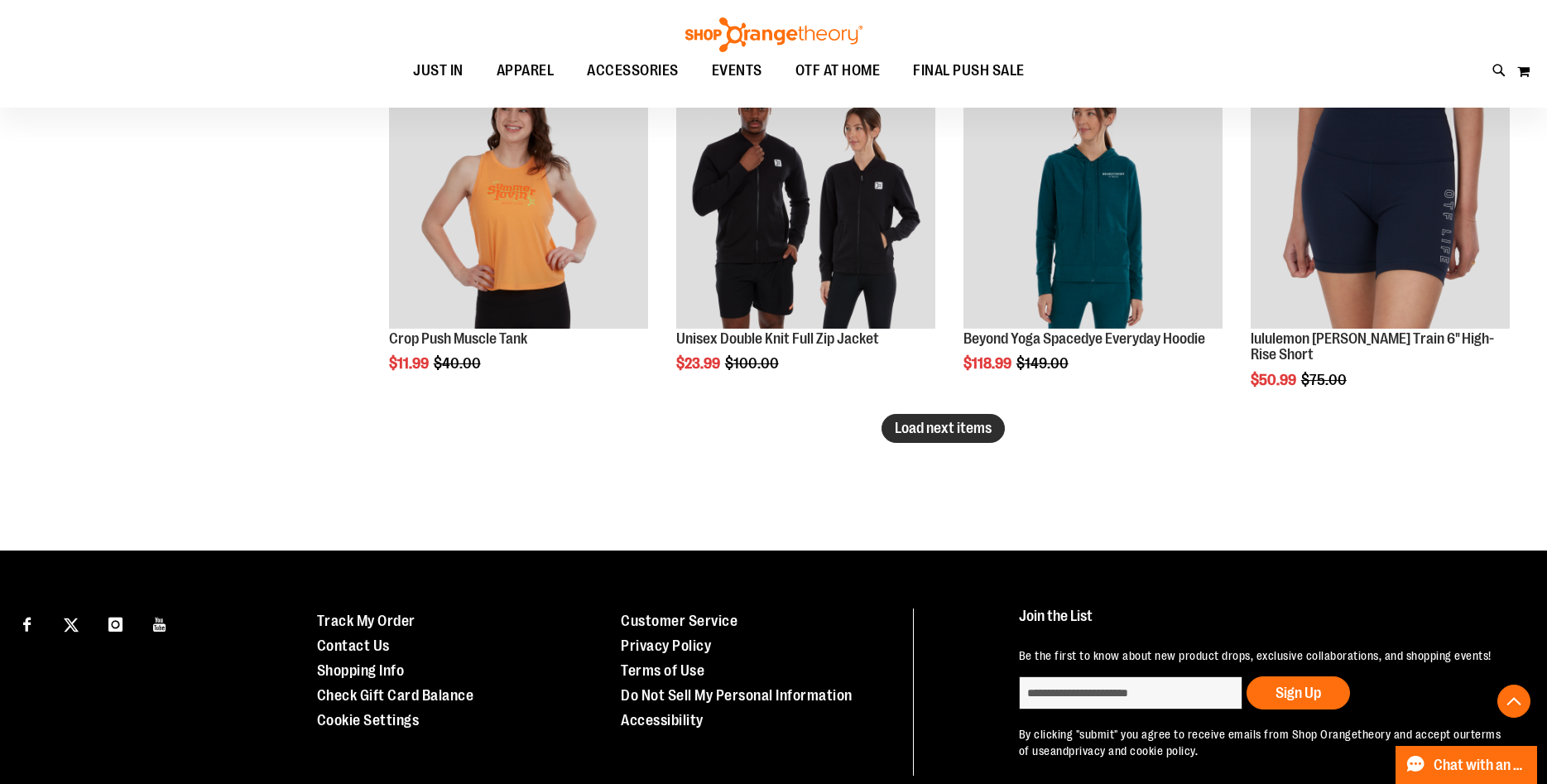
click at [952, 432] on span "Load next items" at bounding box center [943, 427] width 97 height 17
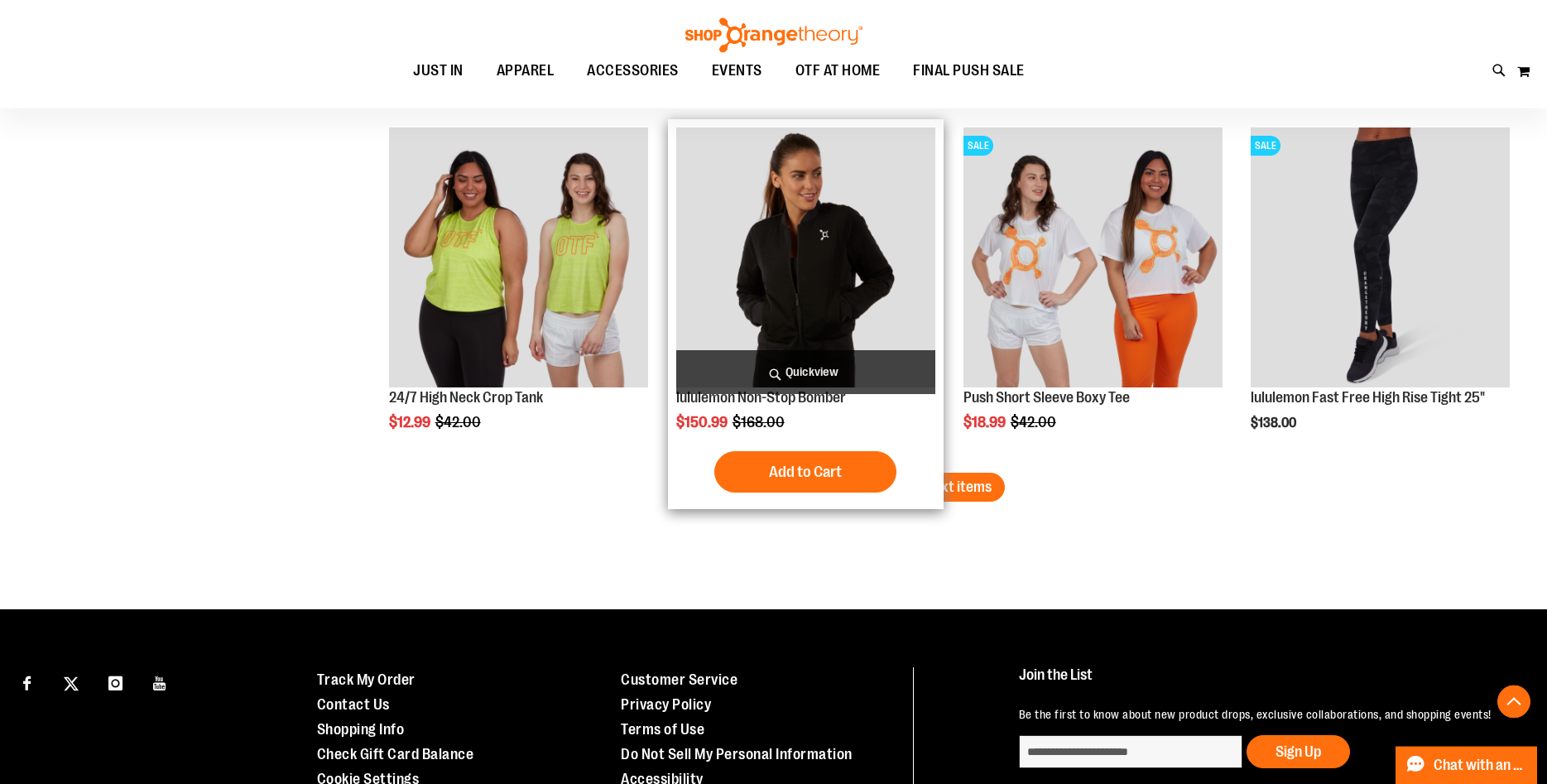
scroll to position [8165, 0]
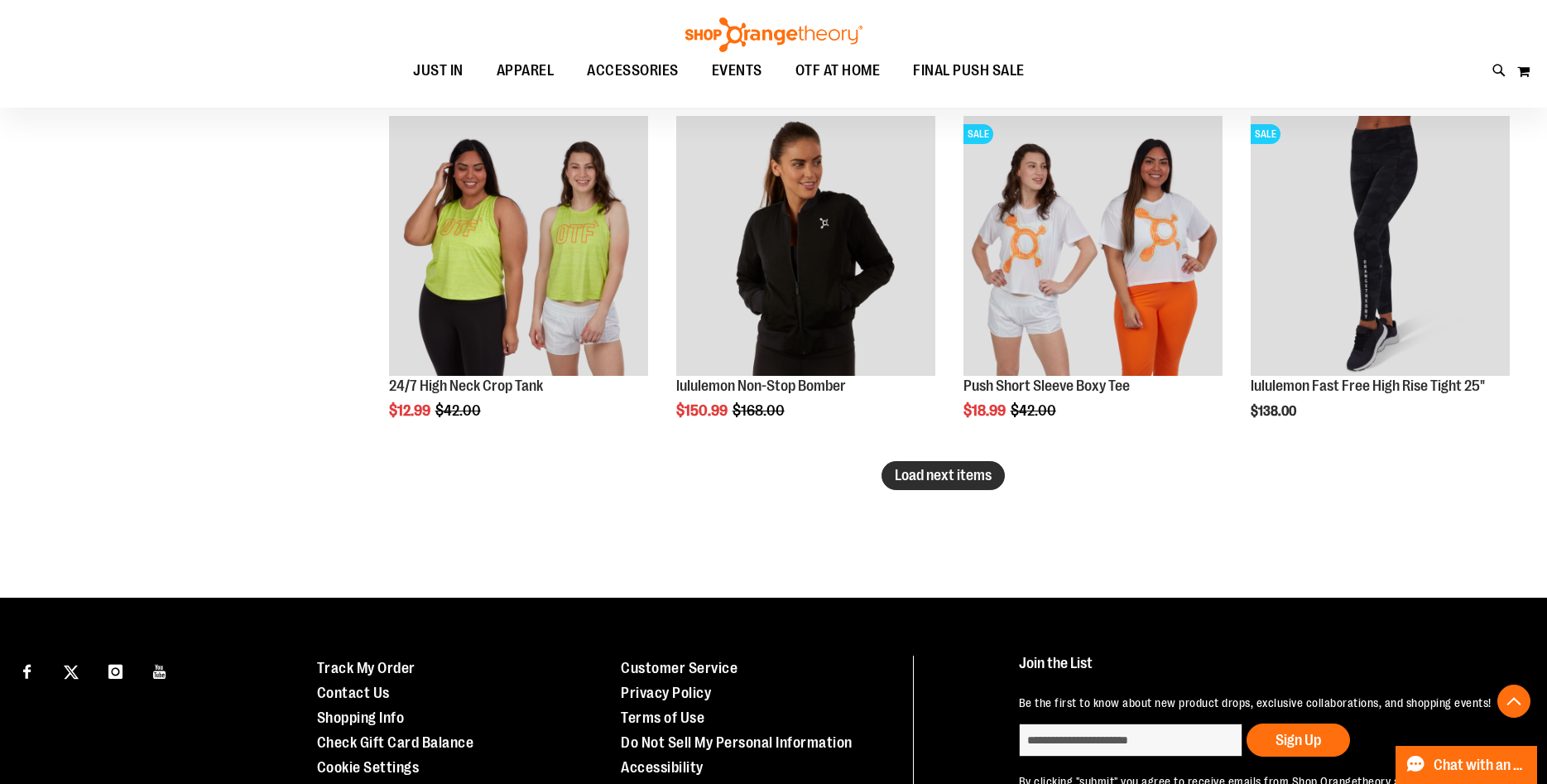
click at [954, 479] on span "Load next items" at bounding box center [943, 474] width 97 height 17
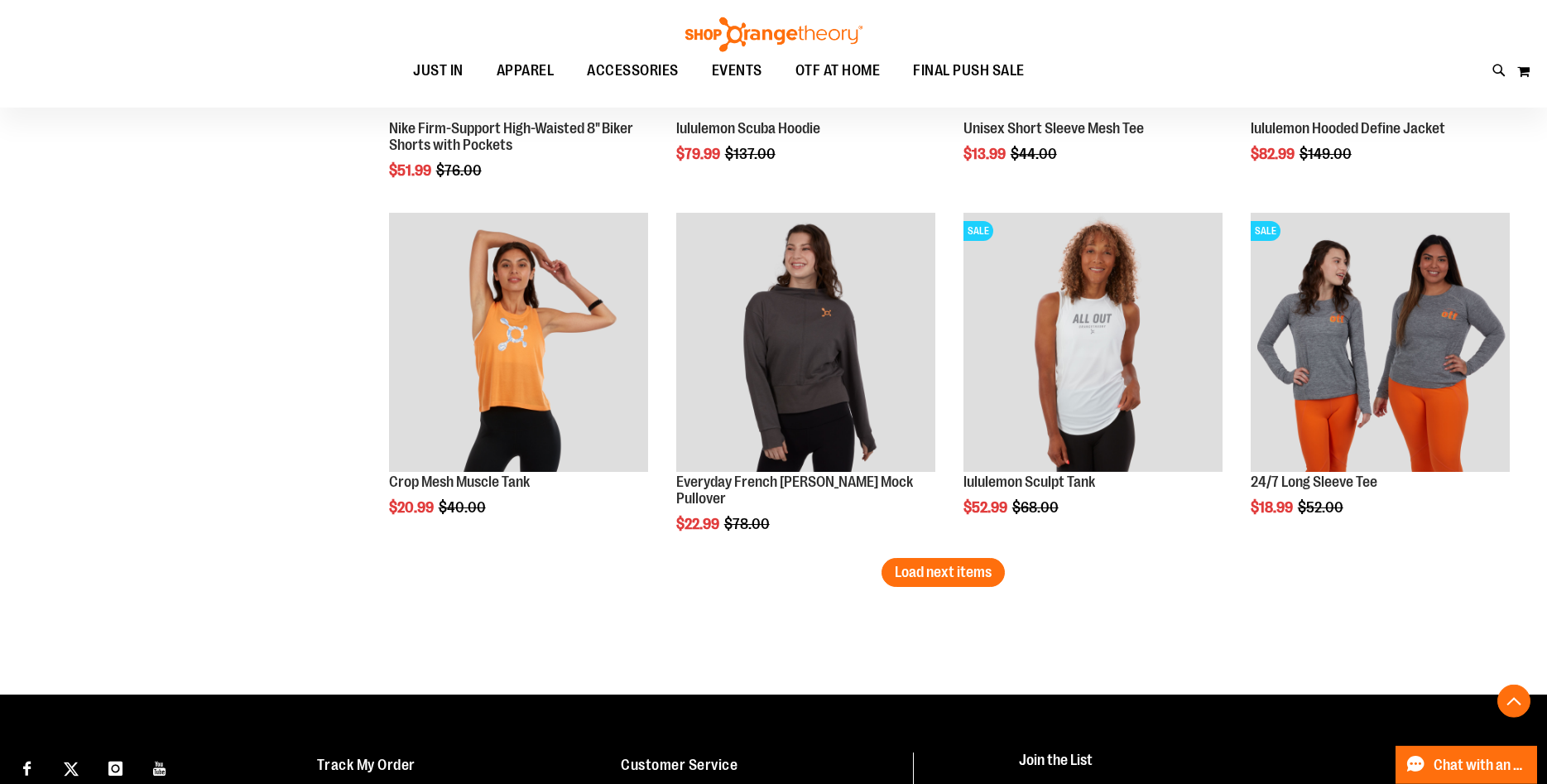
scroll to position [9179, 0]
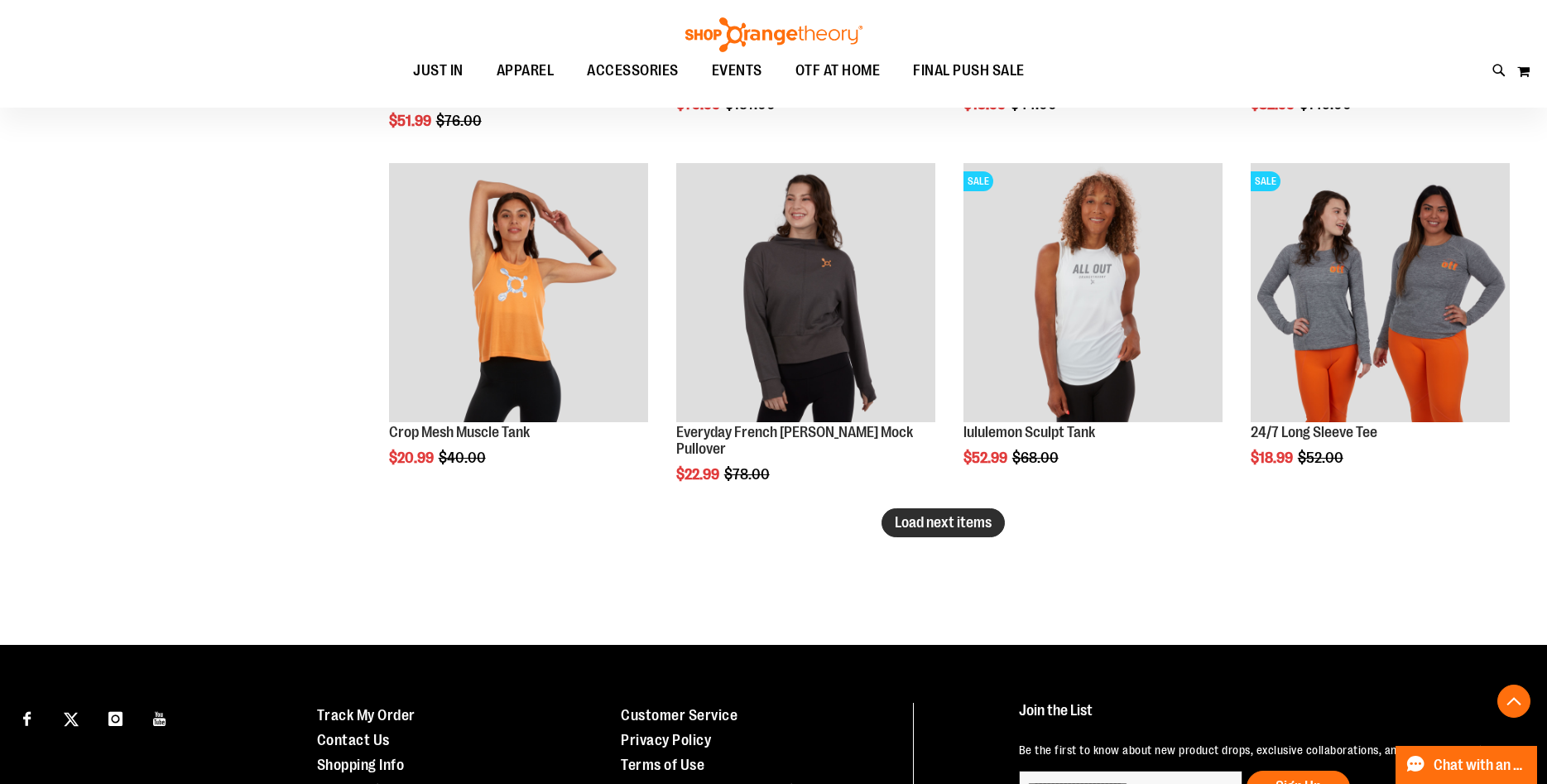
click at [965, 525] on span "Load next items" at bounding box center [943, 522] width 97 height 17
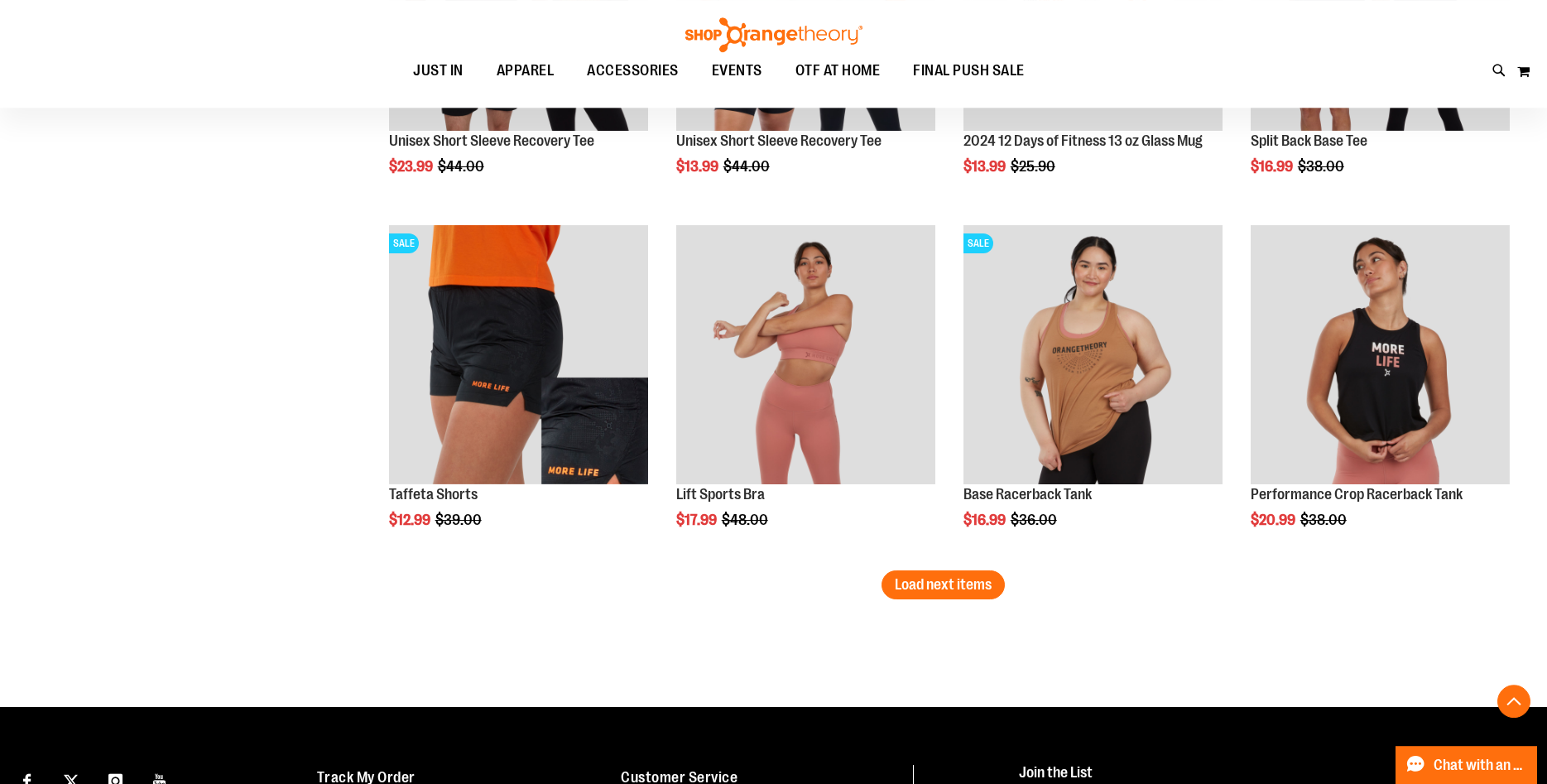
scroll to position [10361, 0]
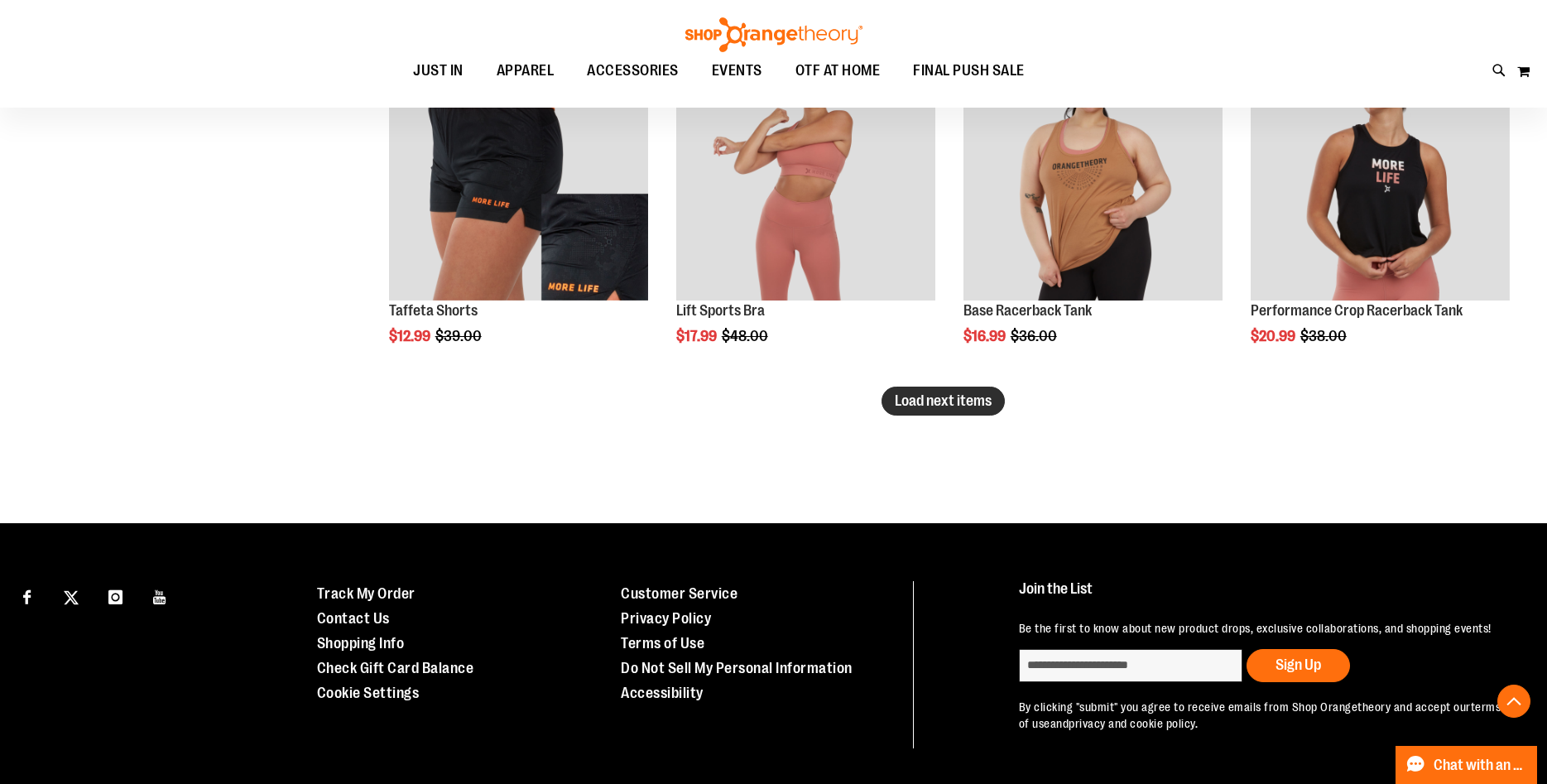
click at [933, 409] on span "Load next items" at bounding box center [943, 400] width 97 height 17
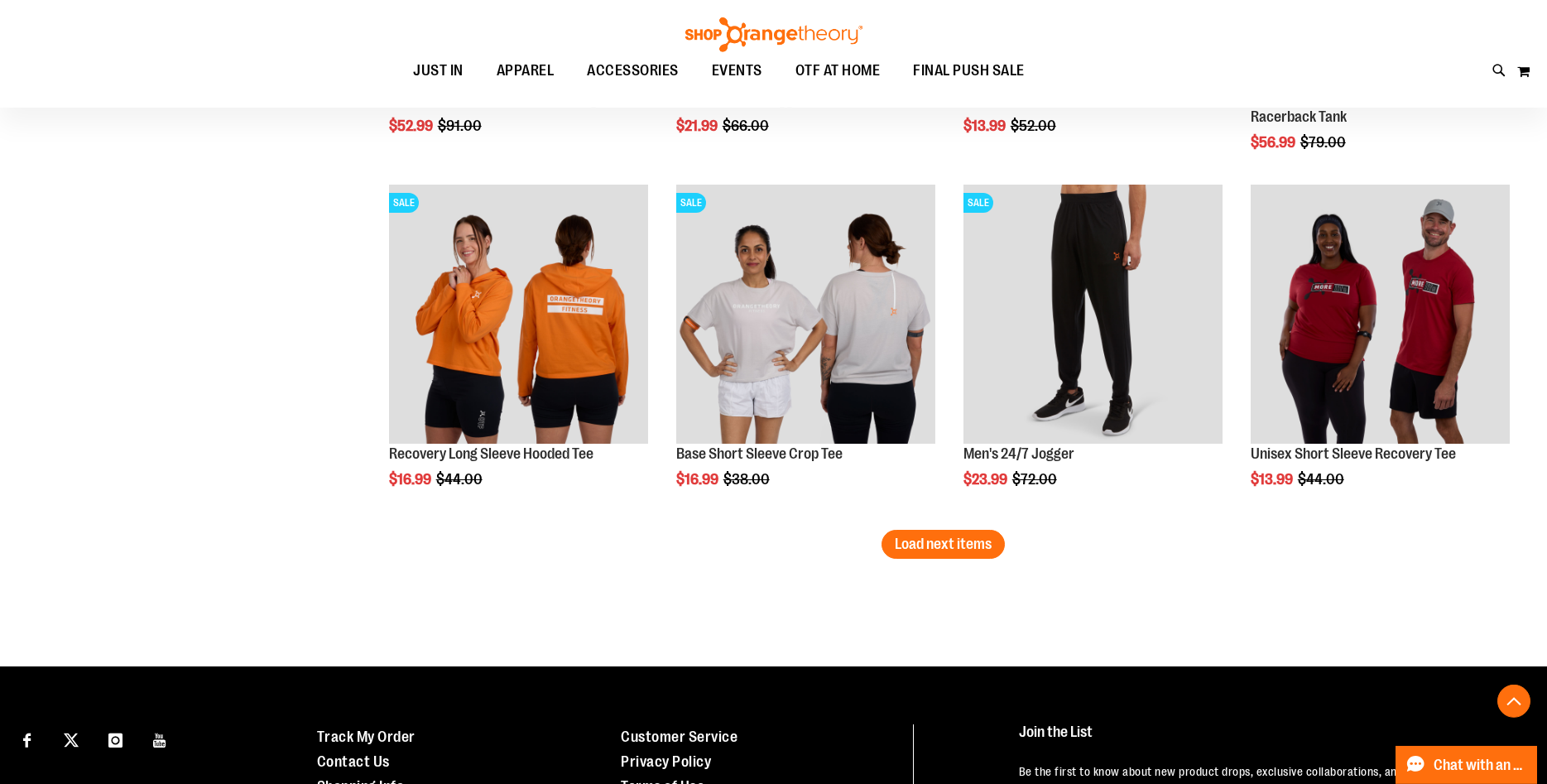
scroll to position [11289, 0]
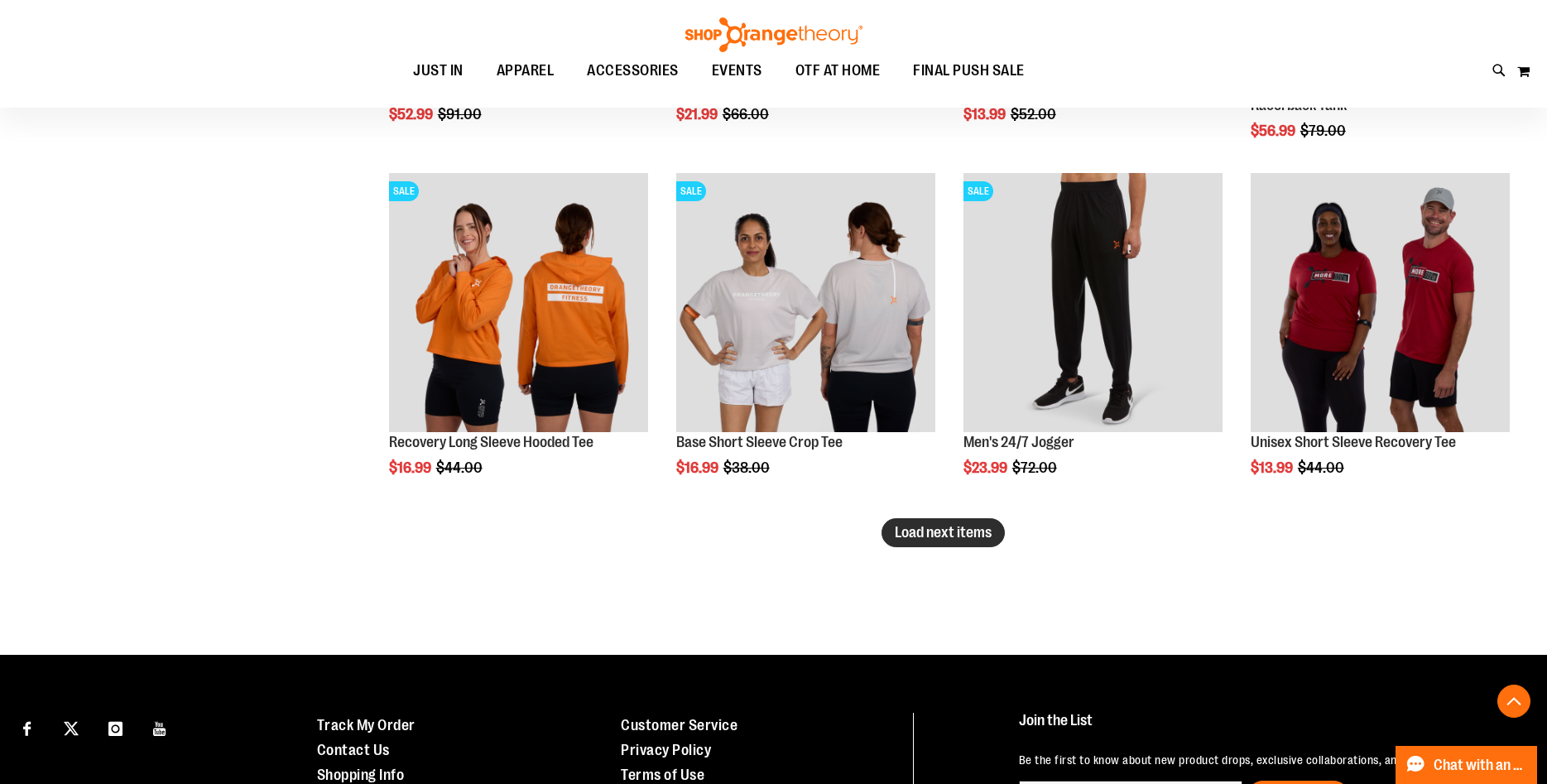
click at [942, 539] on span "Load next items" at bounding box center [943, 532] width 97 height 17
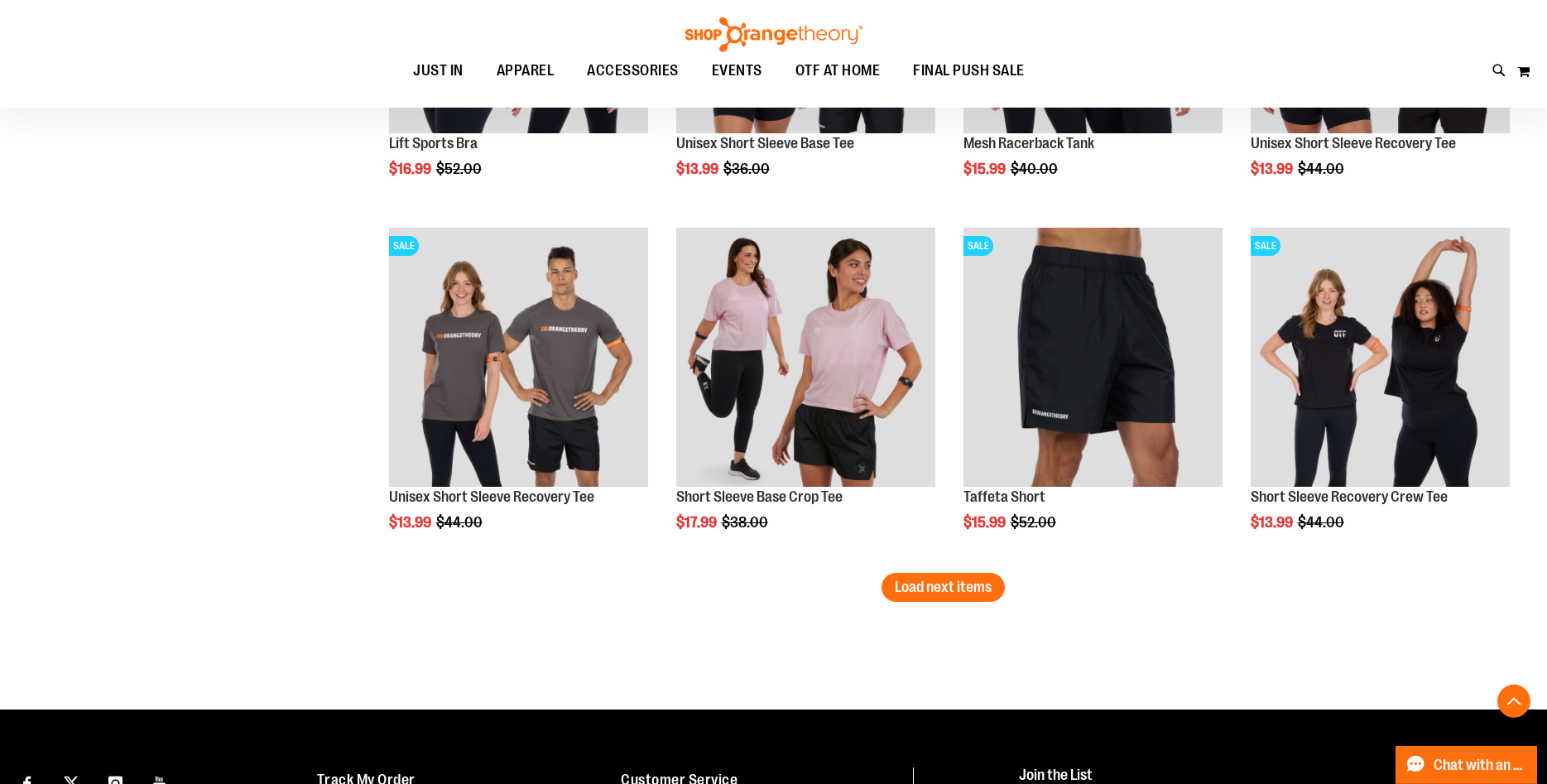
scroll to position [12303, 0]
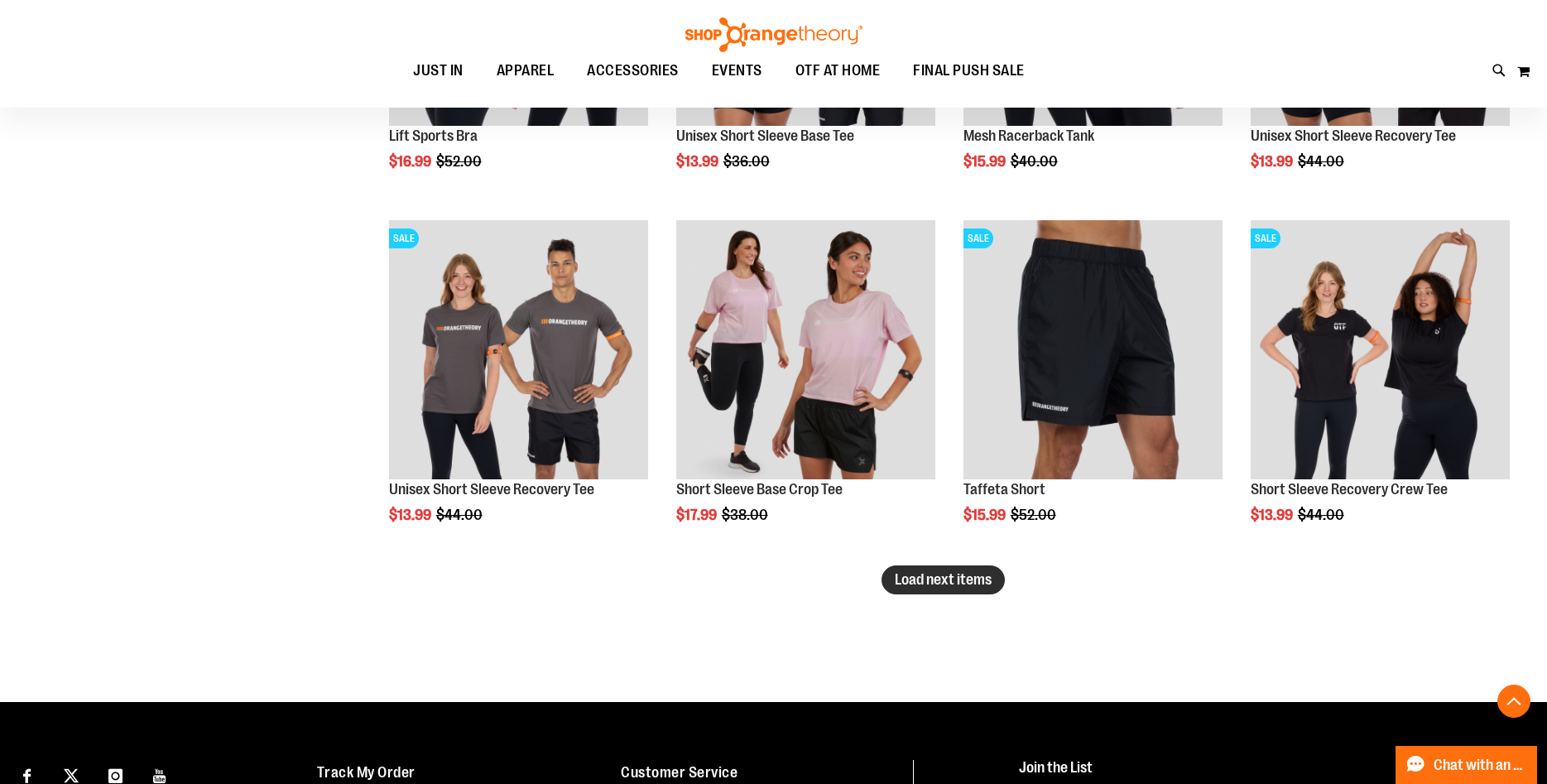
click at [970, 586] on span "Load next items" at bounding box center [943, 579] width 97 height 17
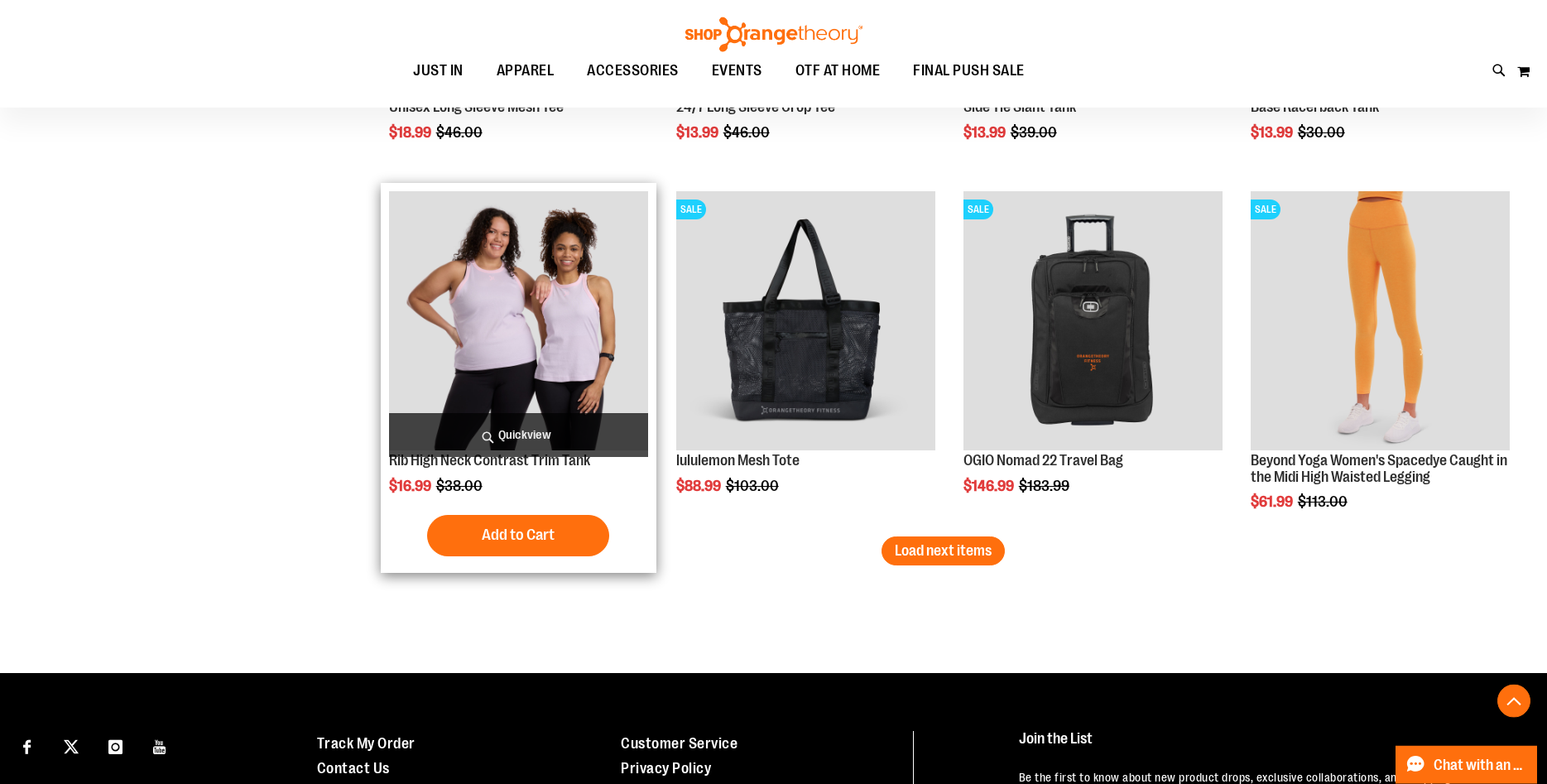
scroll to position [13400, 0]
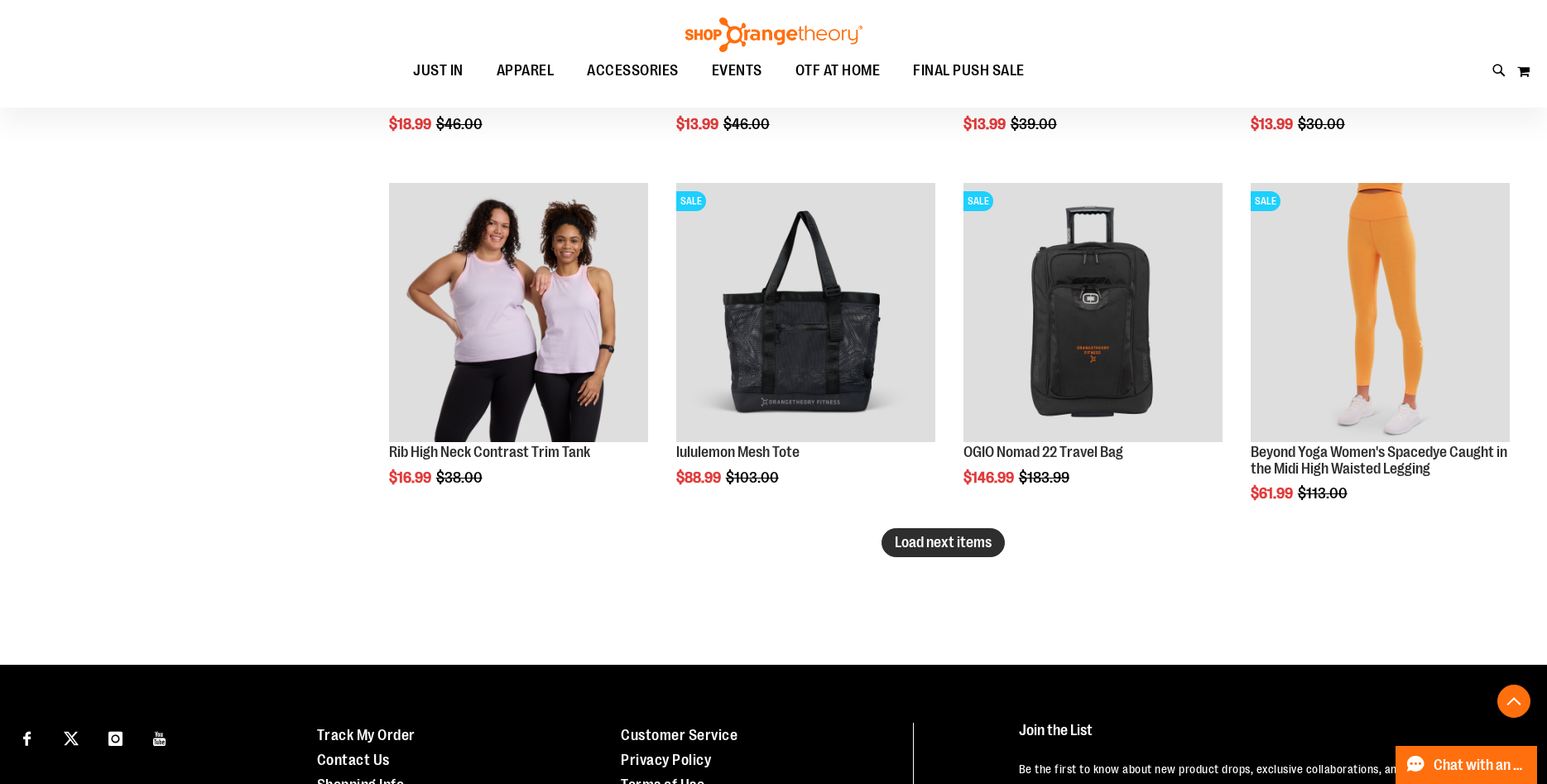
click at [948, 548] on span "Load next items" at bounding box center [943, 542] width 97 height 17
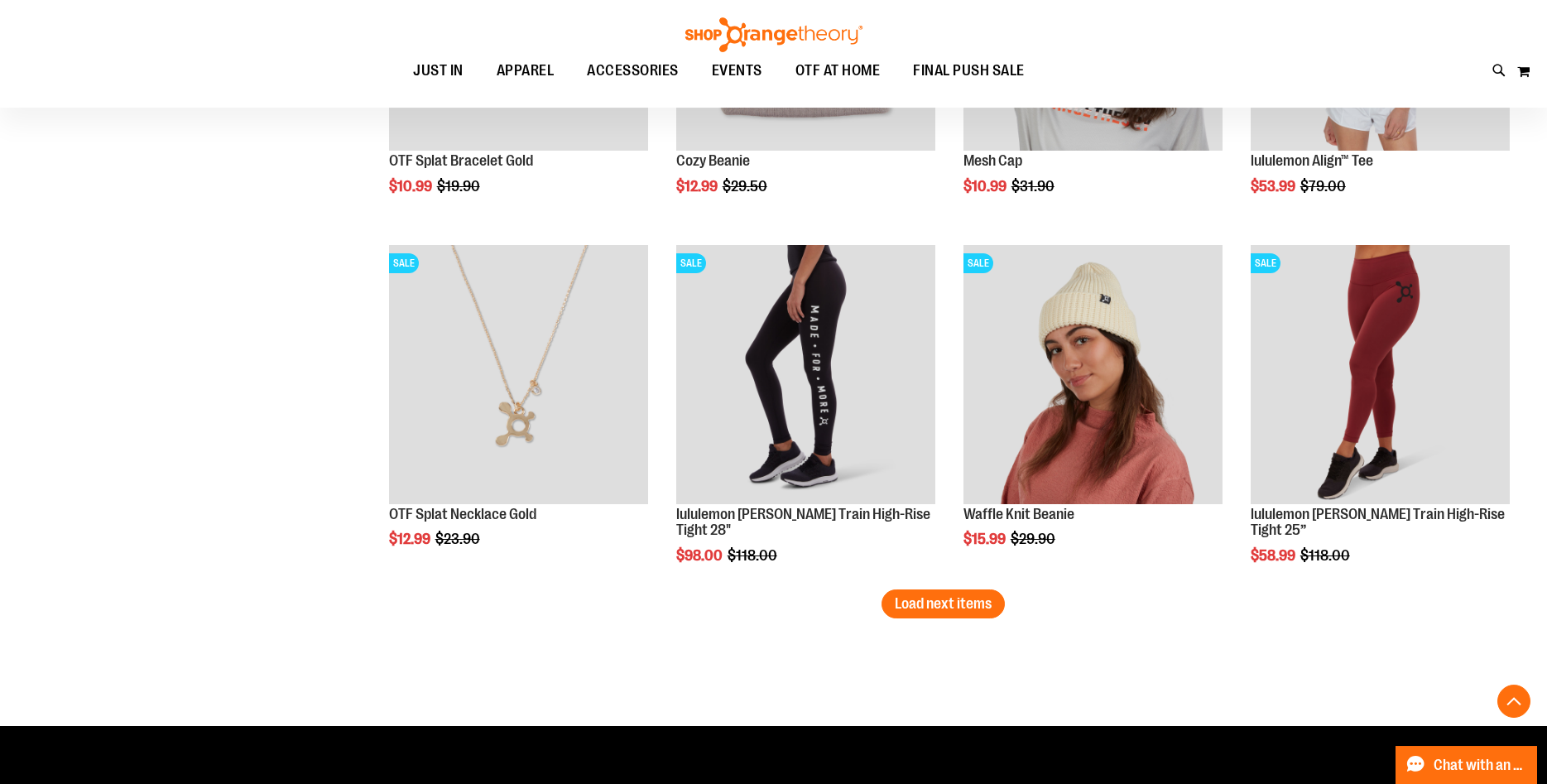
scroll to position [14649, 0]
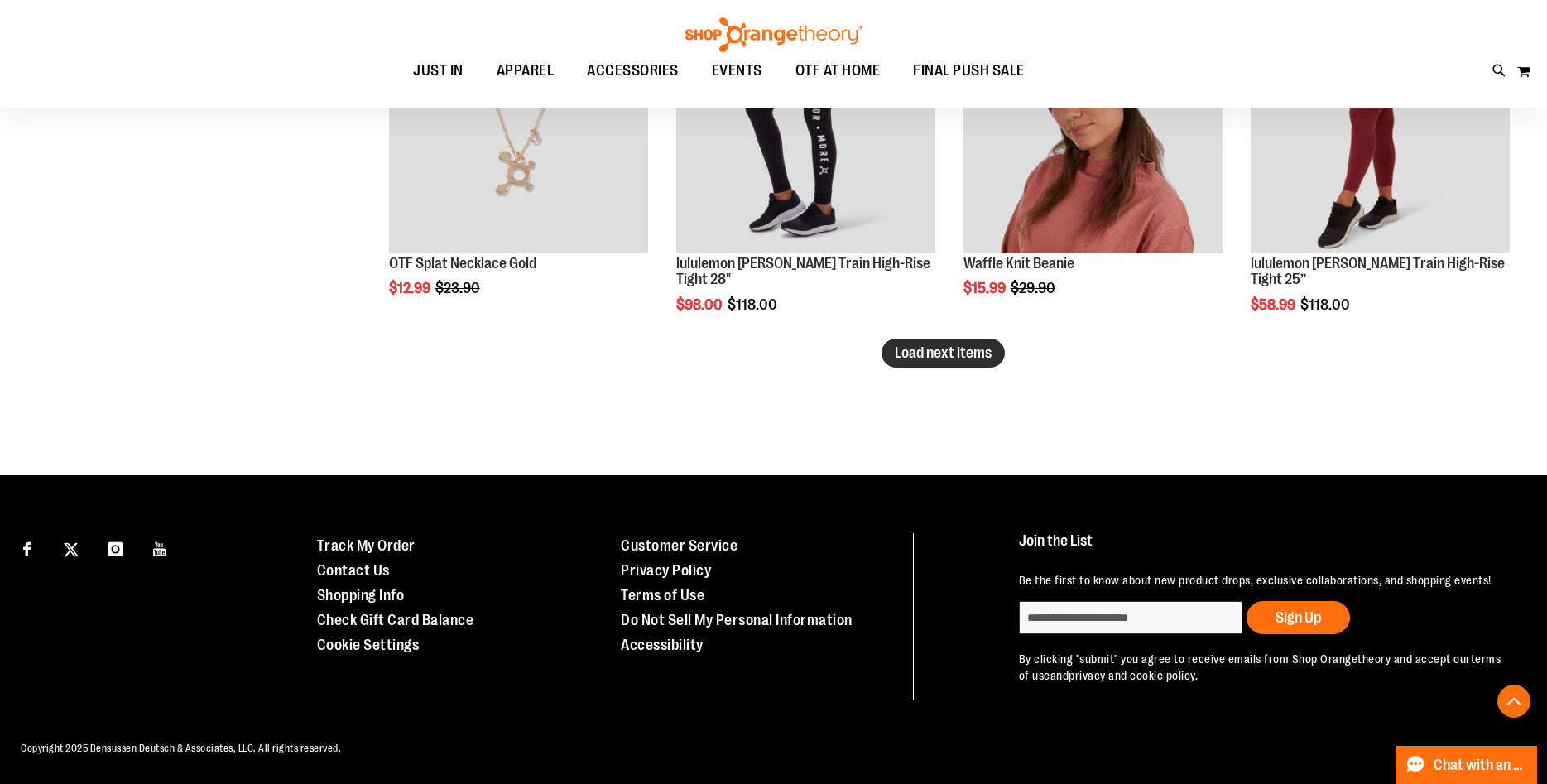
click at [971, 353] on span "Load next items" at bounding box center [943, 352] width 97 height 17
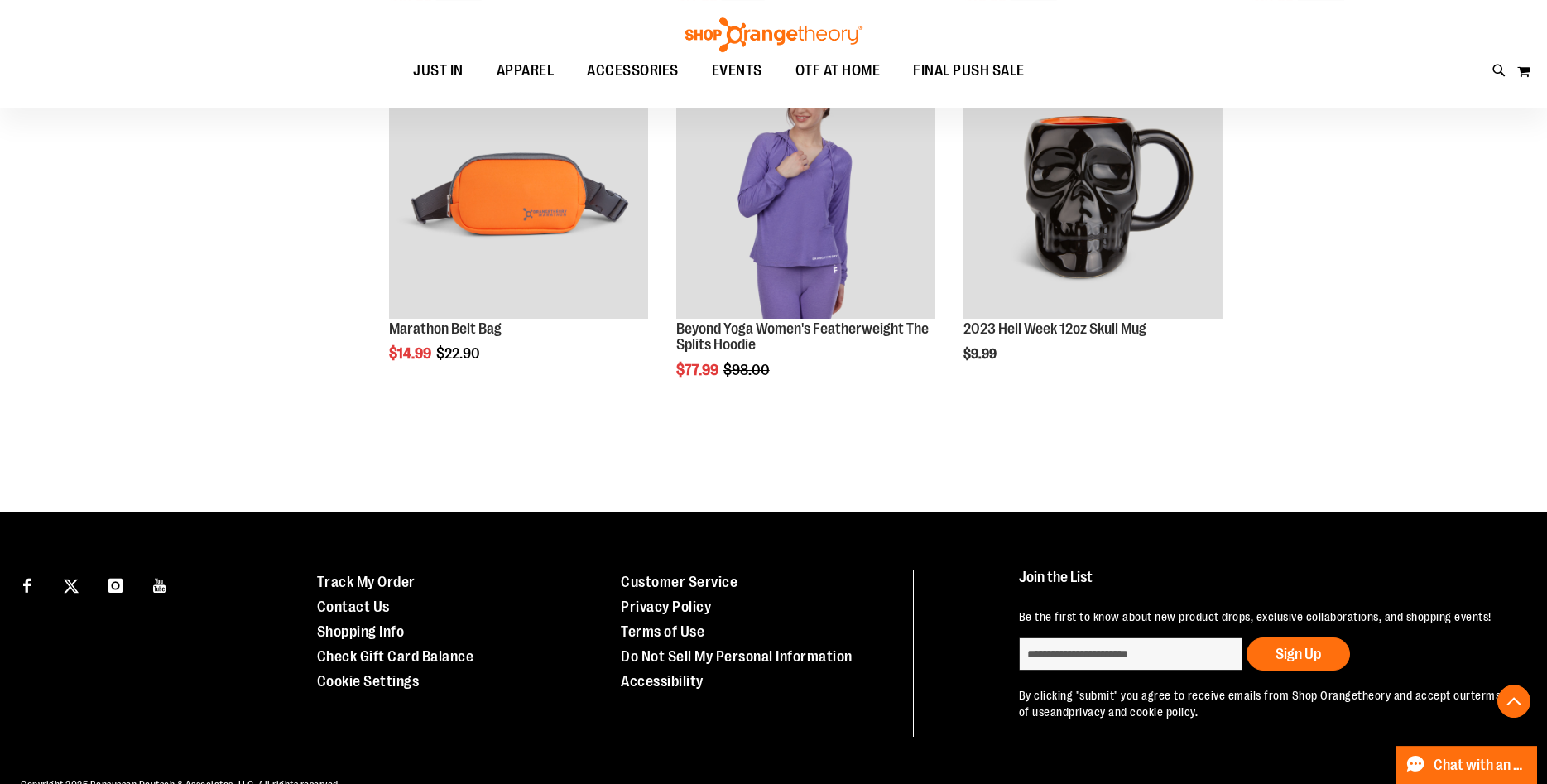
scroll to position [15296, 0]
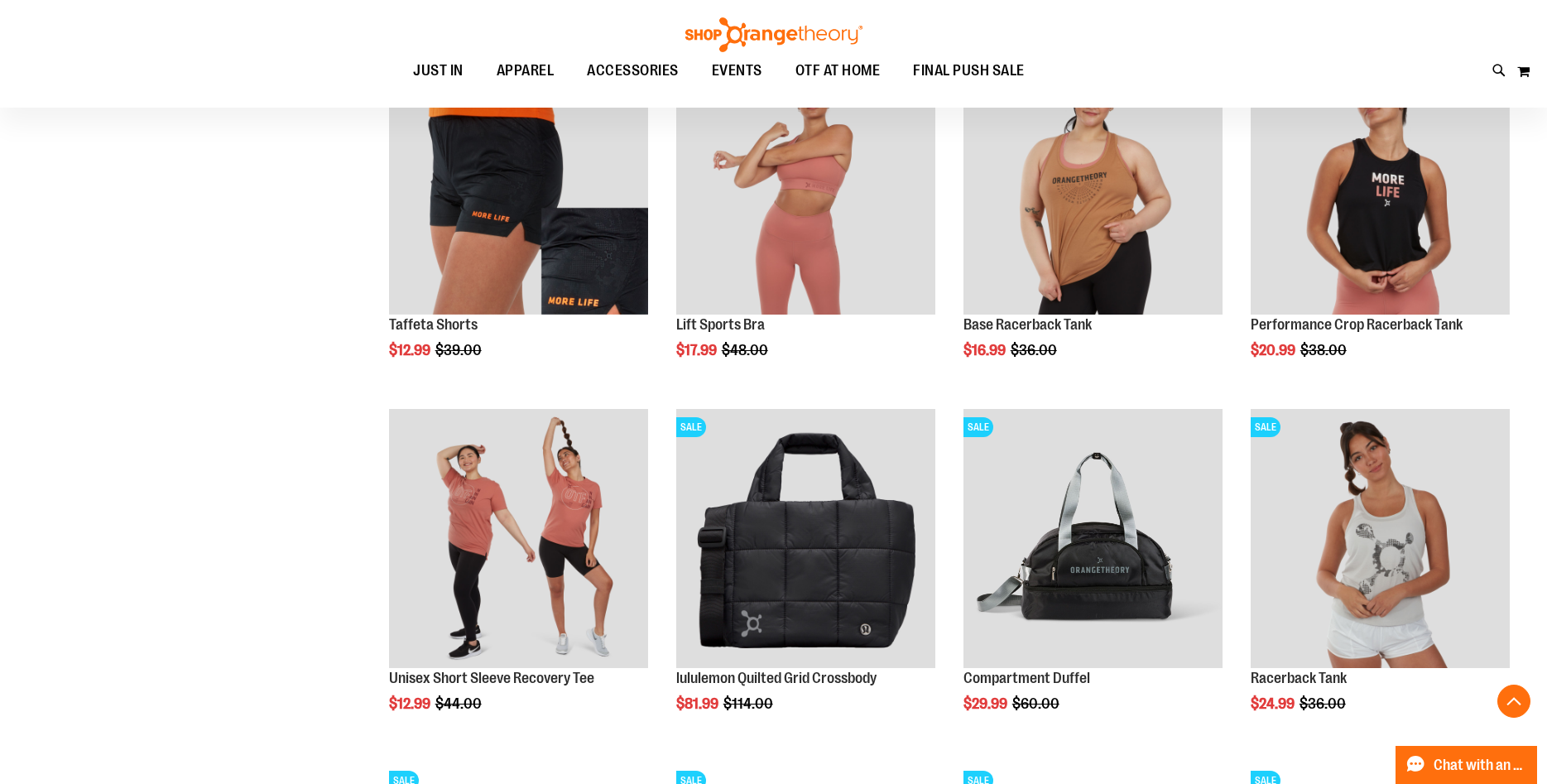
scroll to position [9925, 0]
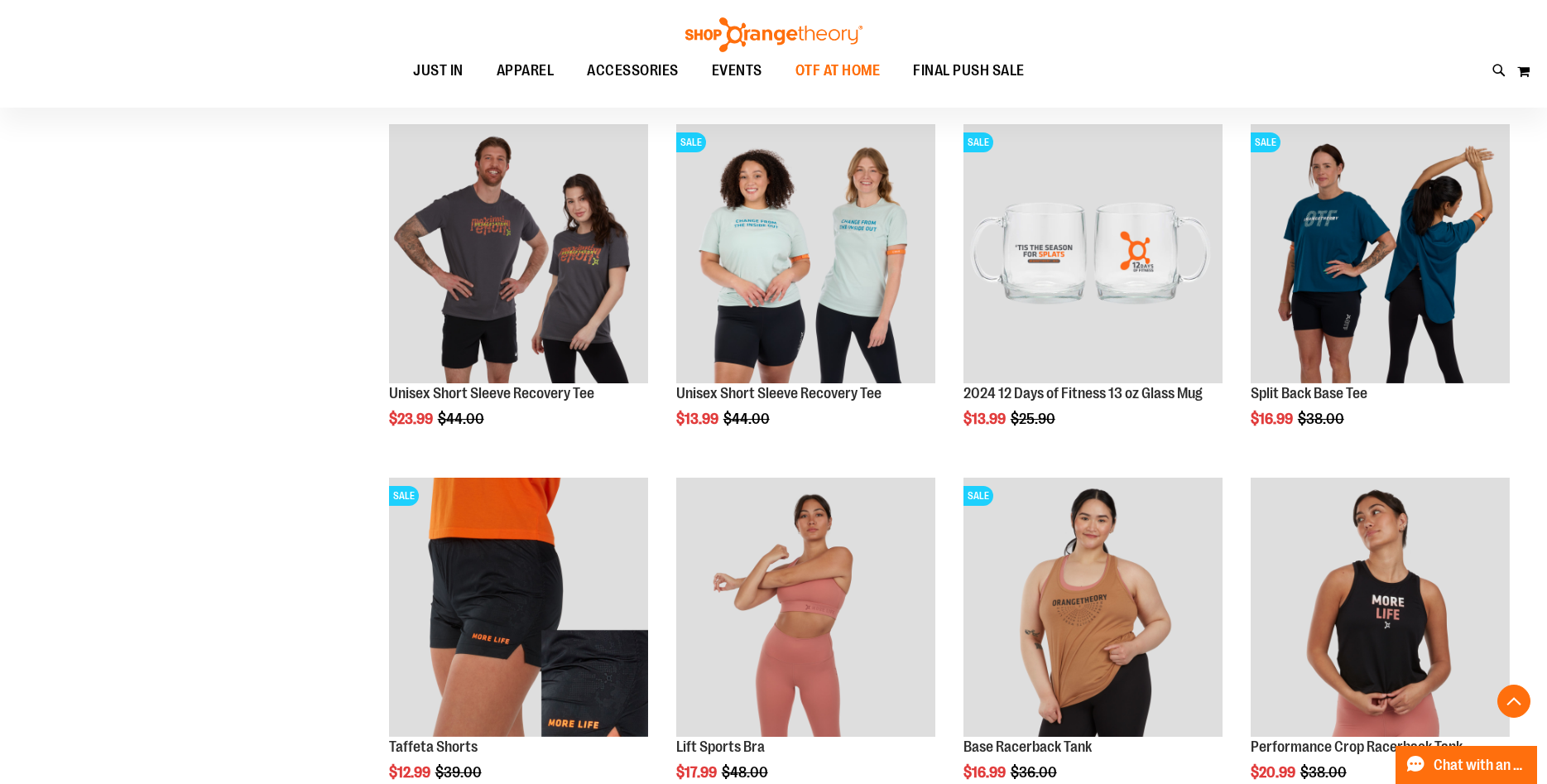
click at [850, 81] on span "OTF AT HOME" at bounding box center [838, 71] width 85 height 37
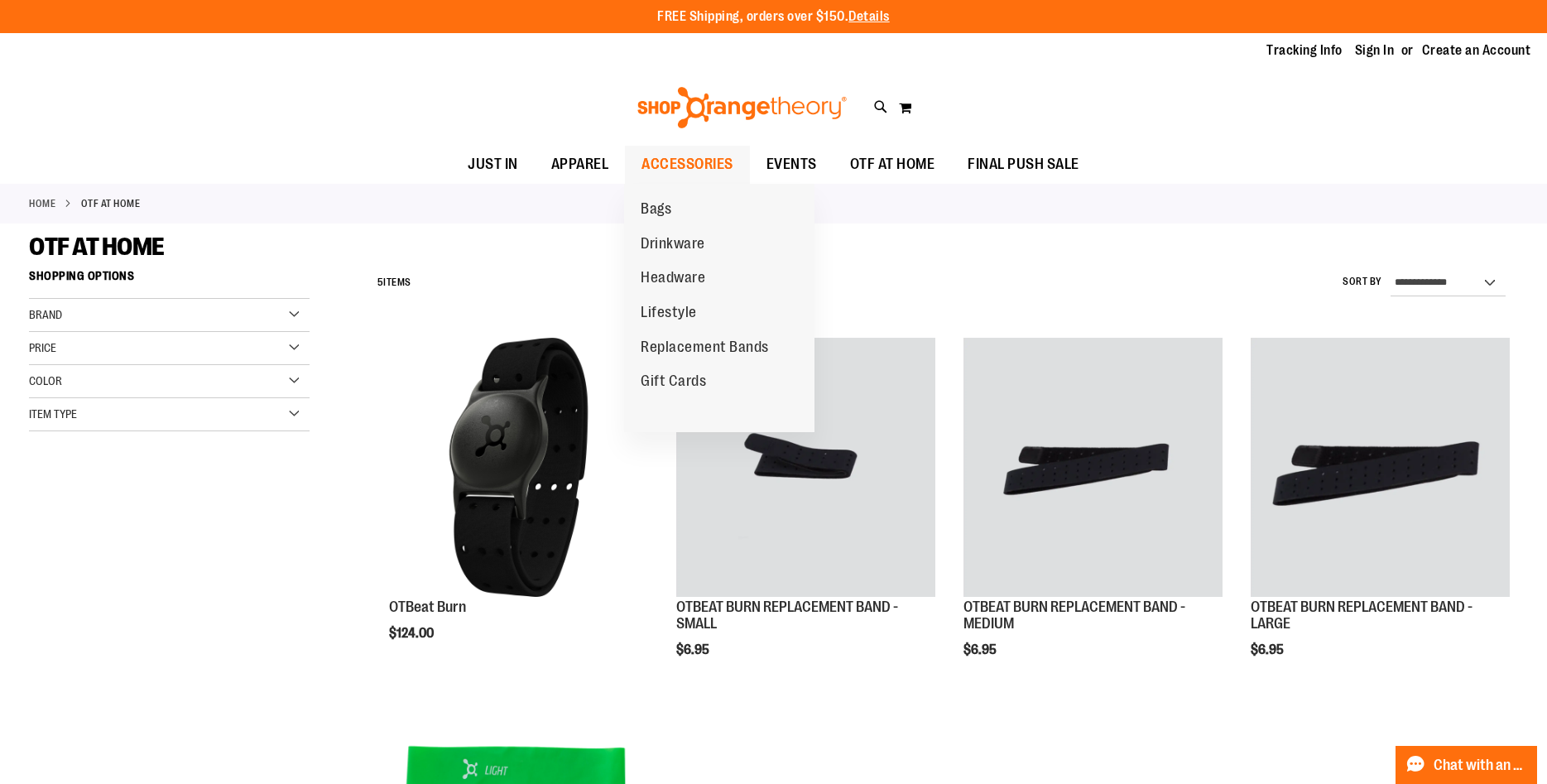
click at [654, 159] on span "ACCESSORIES" at bounding box center [687, 164] width 92 height 37
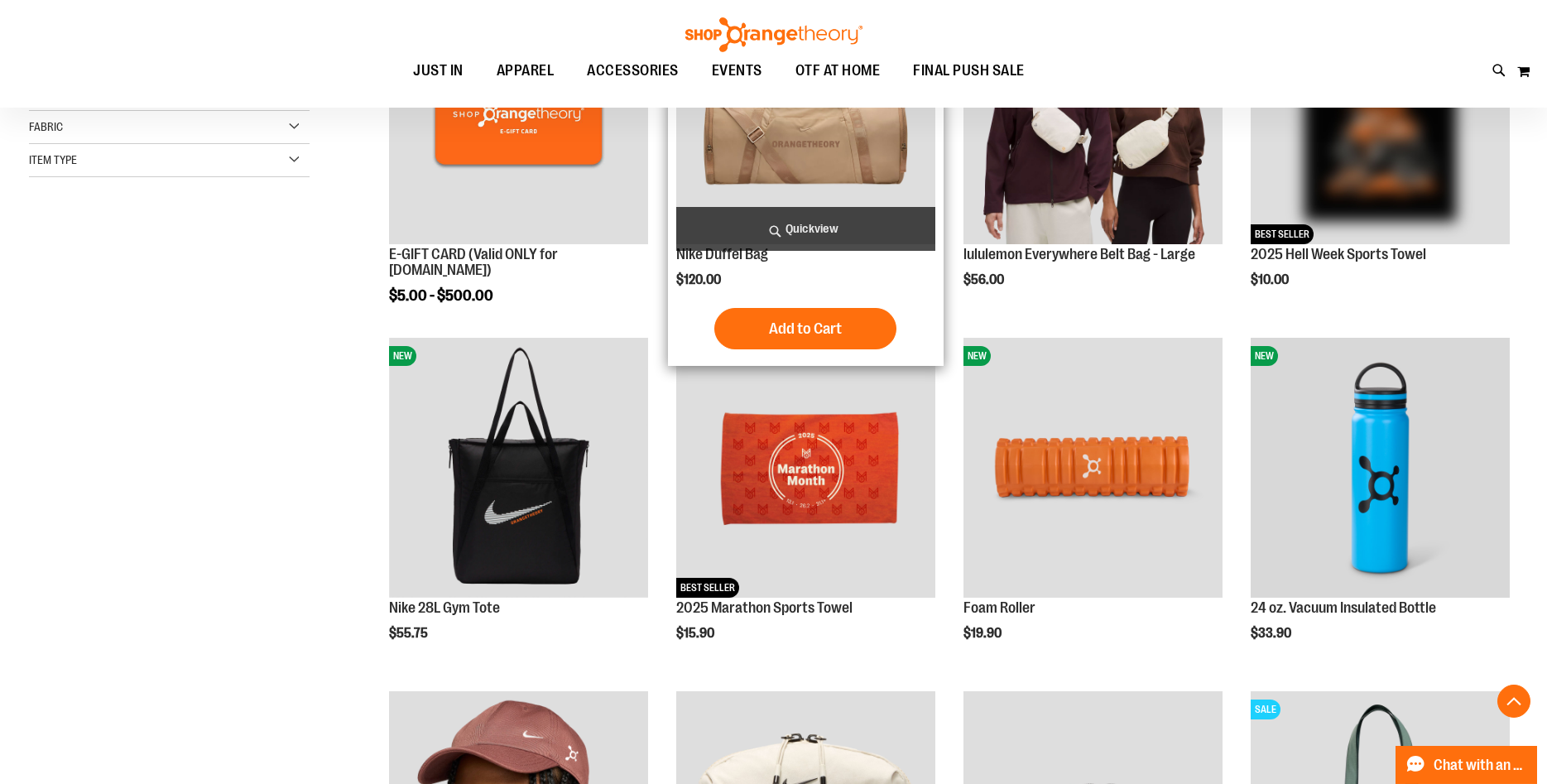
scroll to position [421, 0]
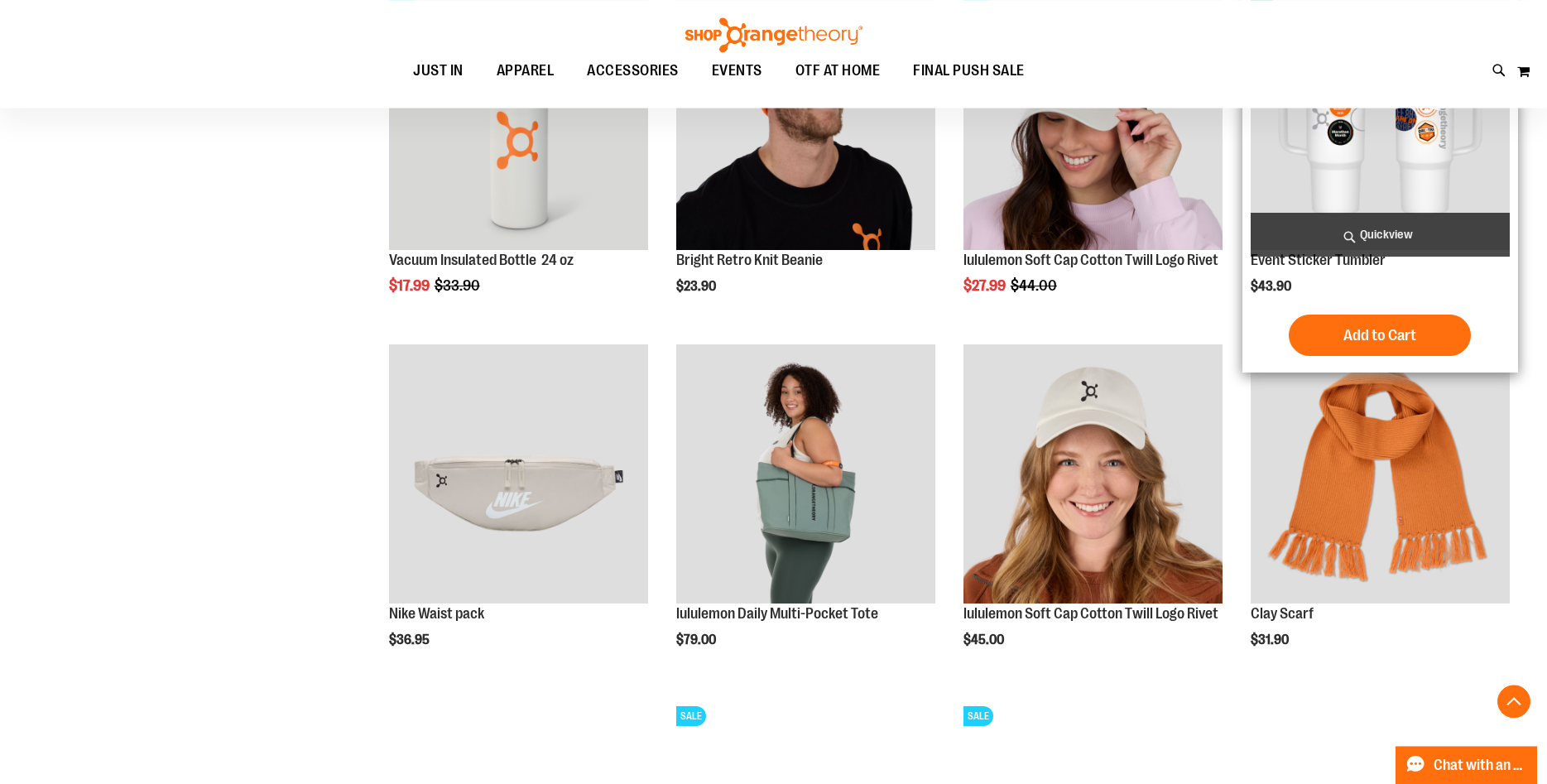
scroll to position [1434, 0]
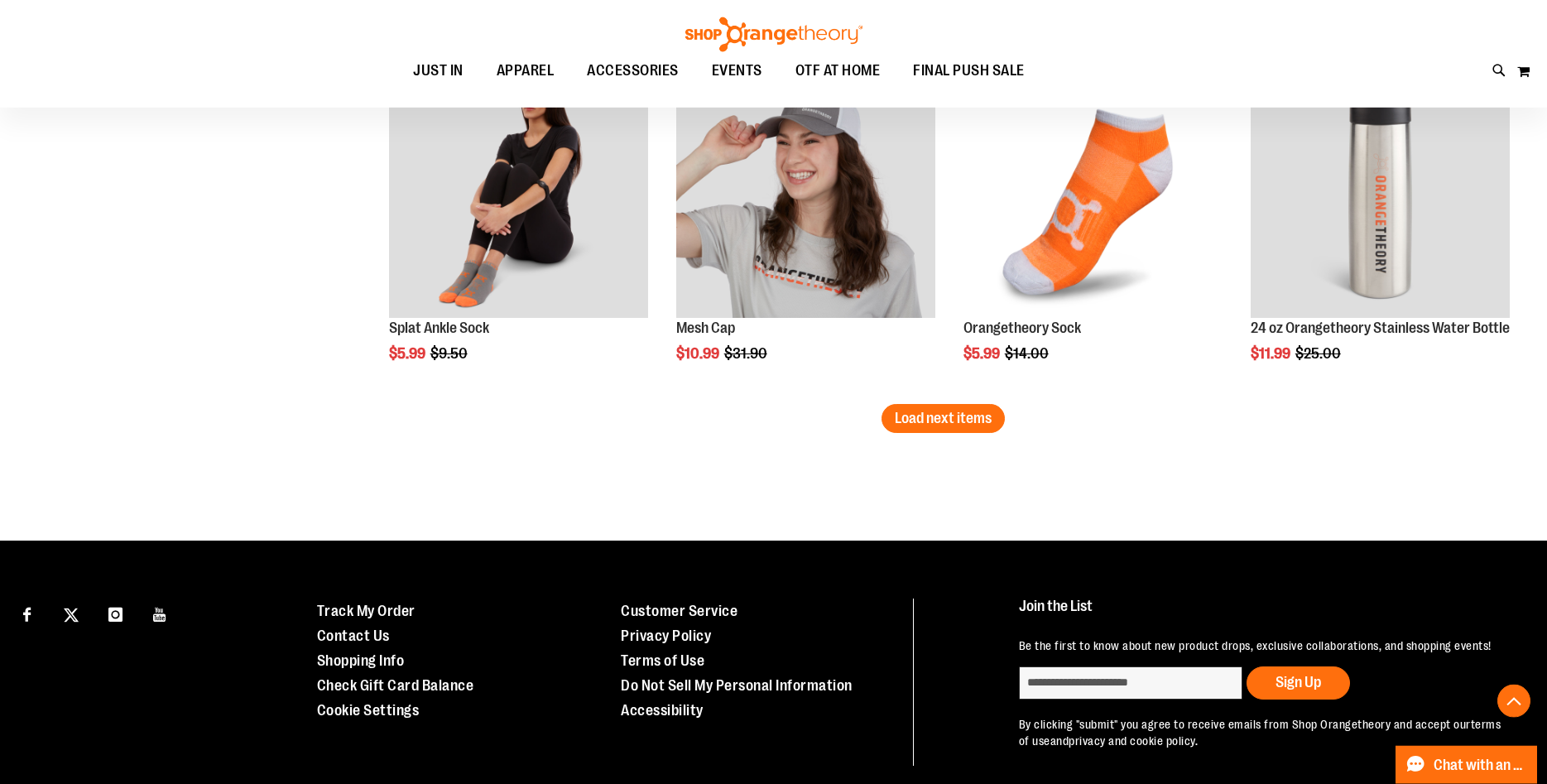
scroll to position [3123, 0]
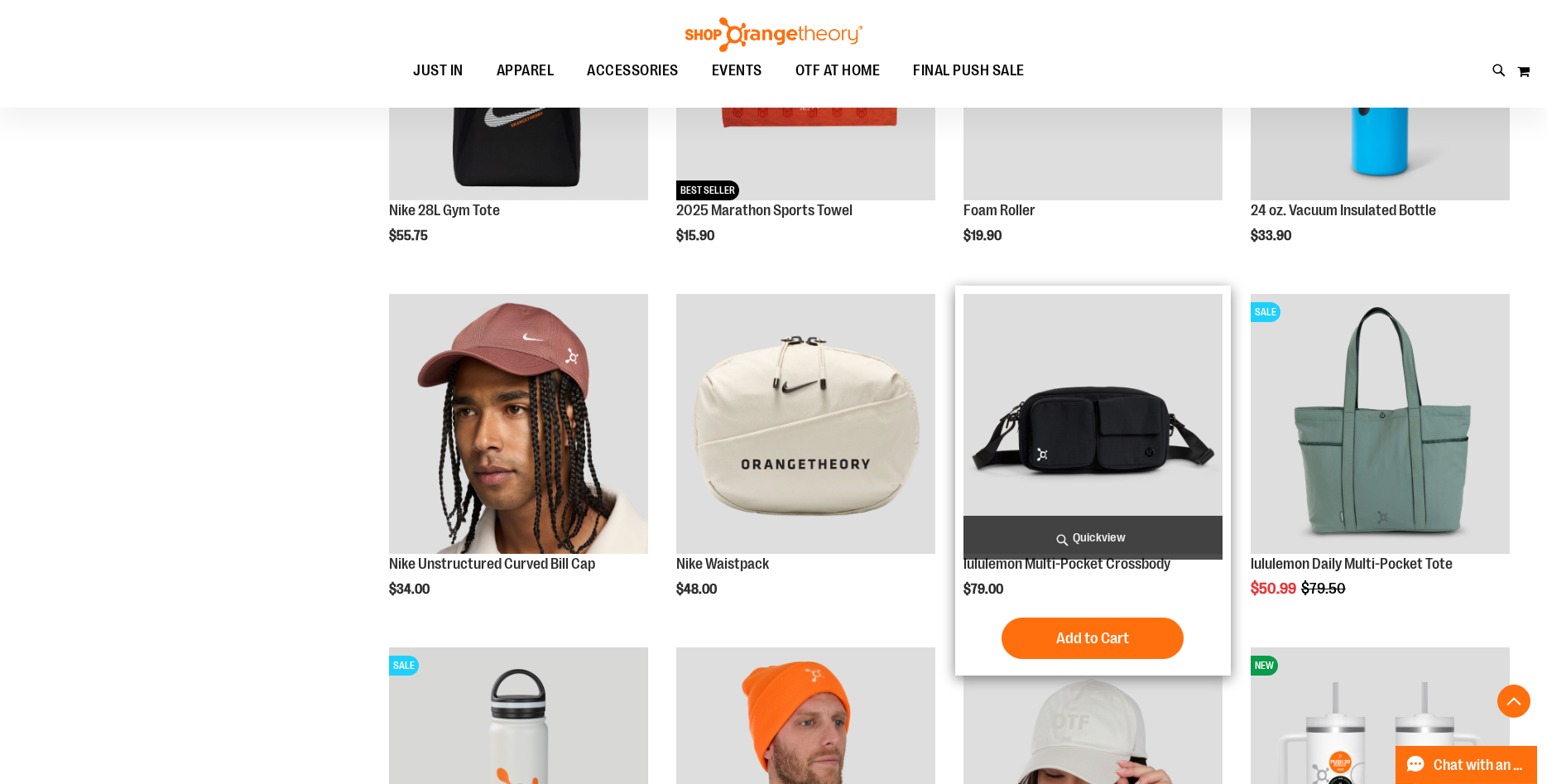
scroll to position [843, 0]
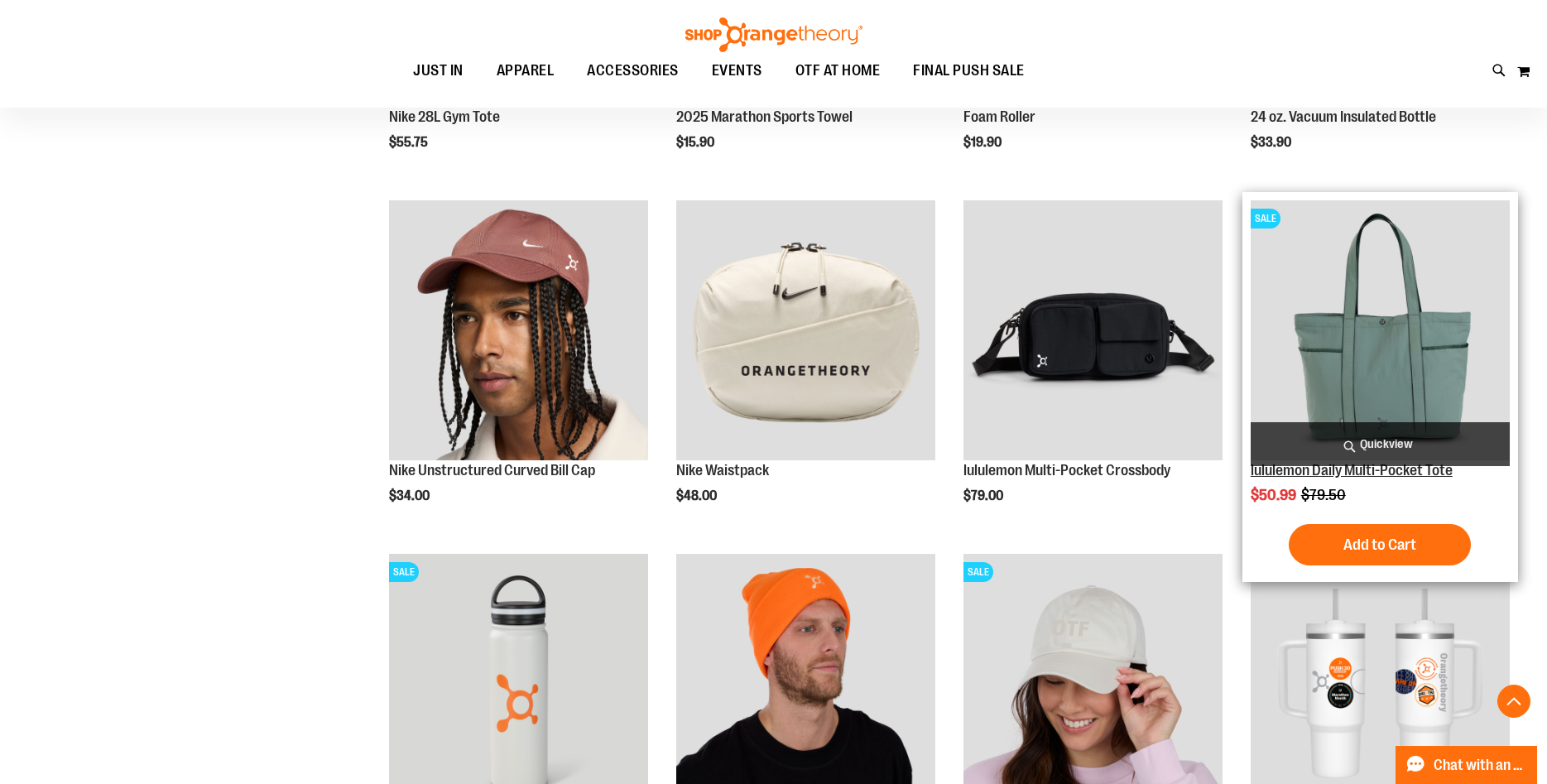
click at [1375, 471] on link "lululemon Daily Multi-Pocket Tote" at bounding box center [1352, 470] width 202 height 17
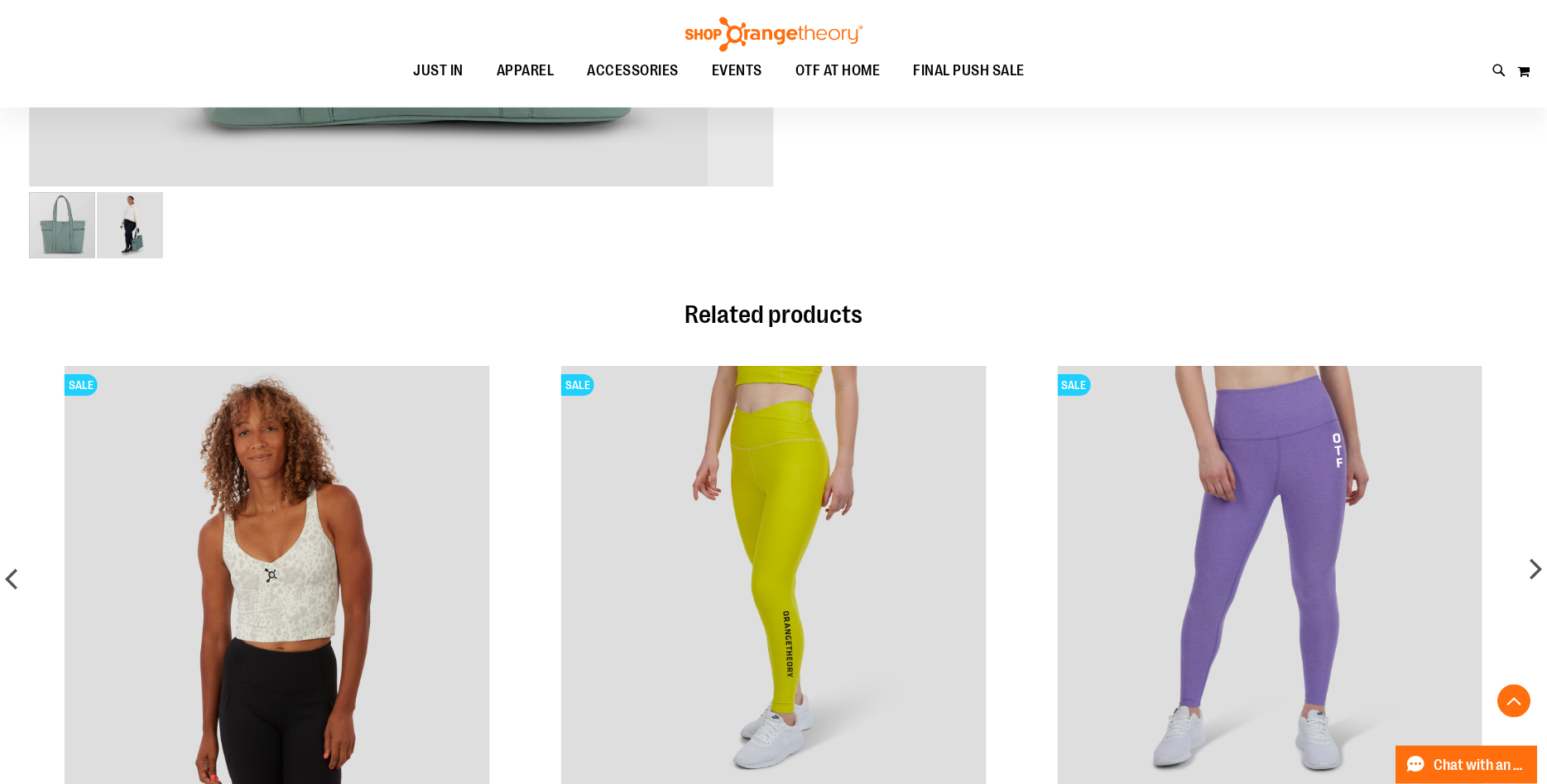
scroll to position [759, 0]
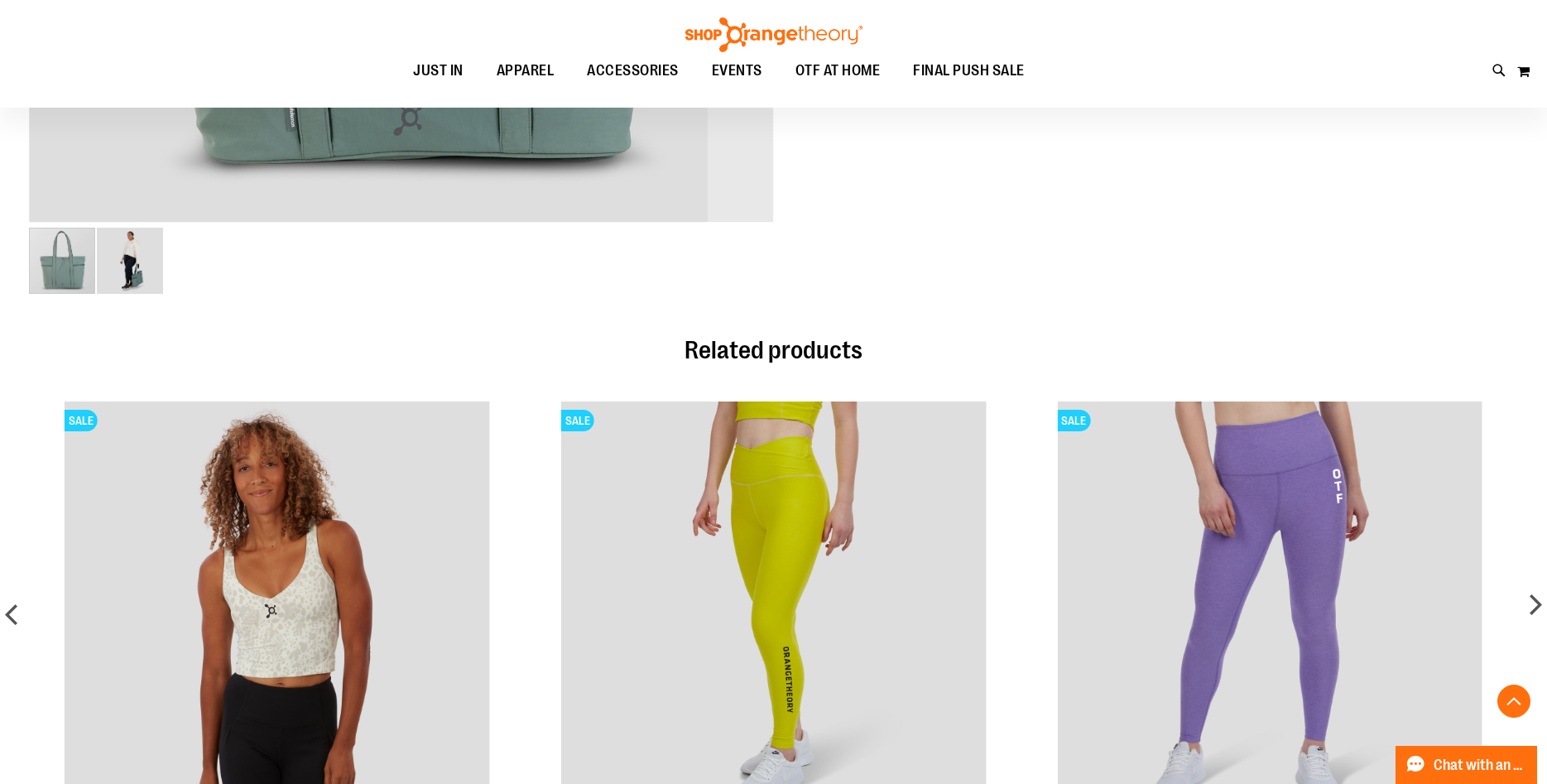
click at [60, 274] on div "carousel" at bounding box center [62, 261] width 67 height 67
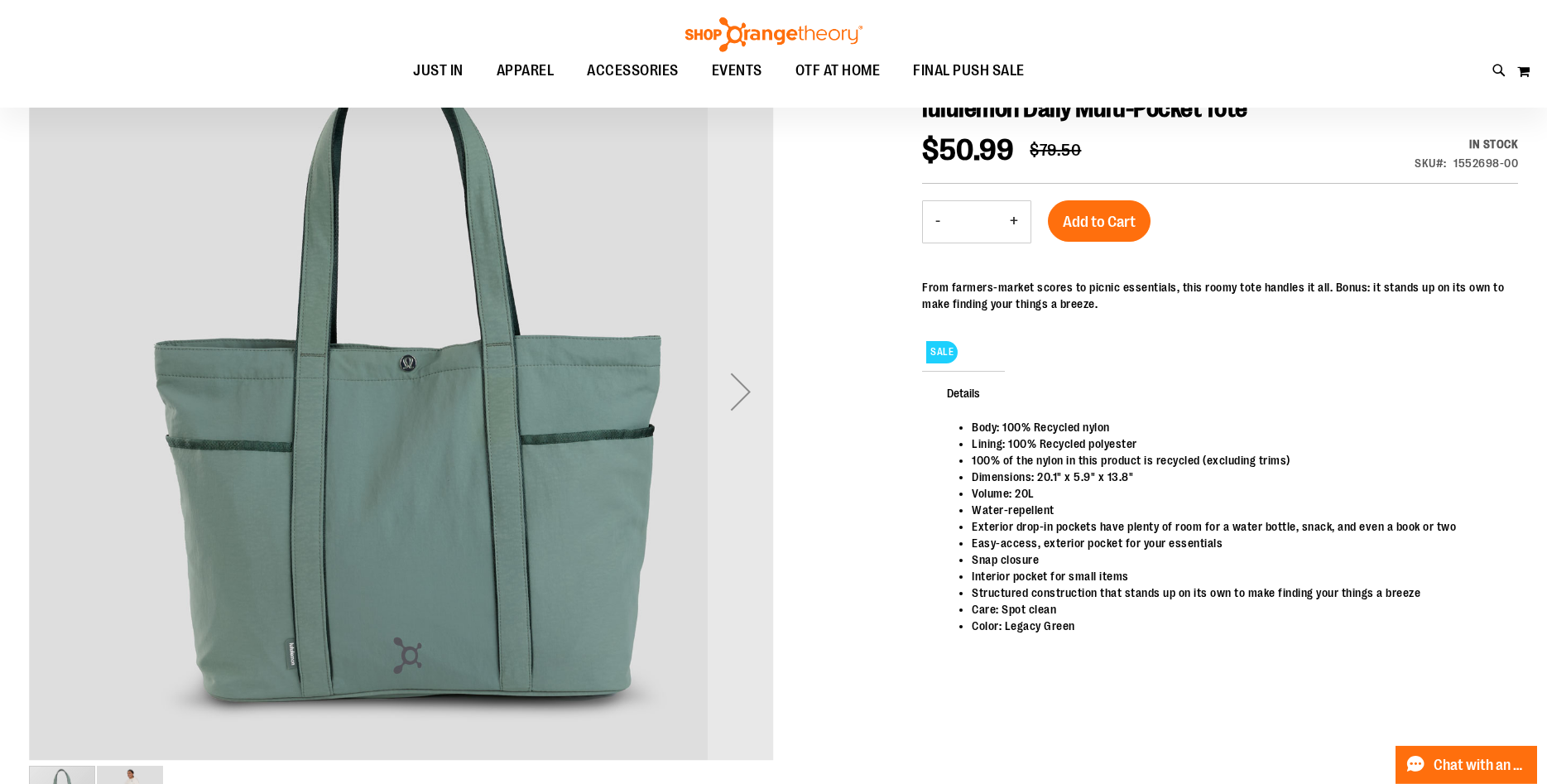
scroll to position [168, 0]
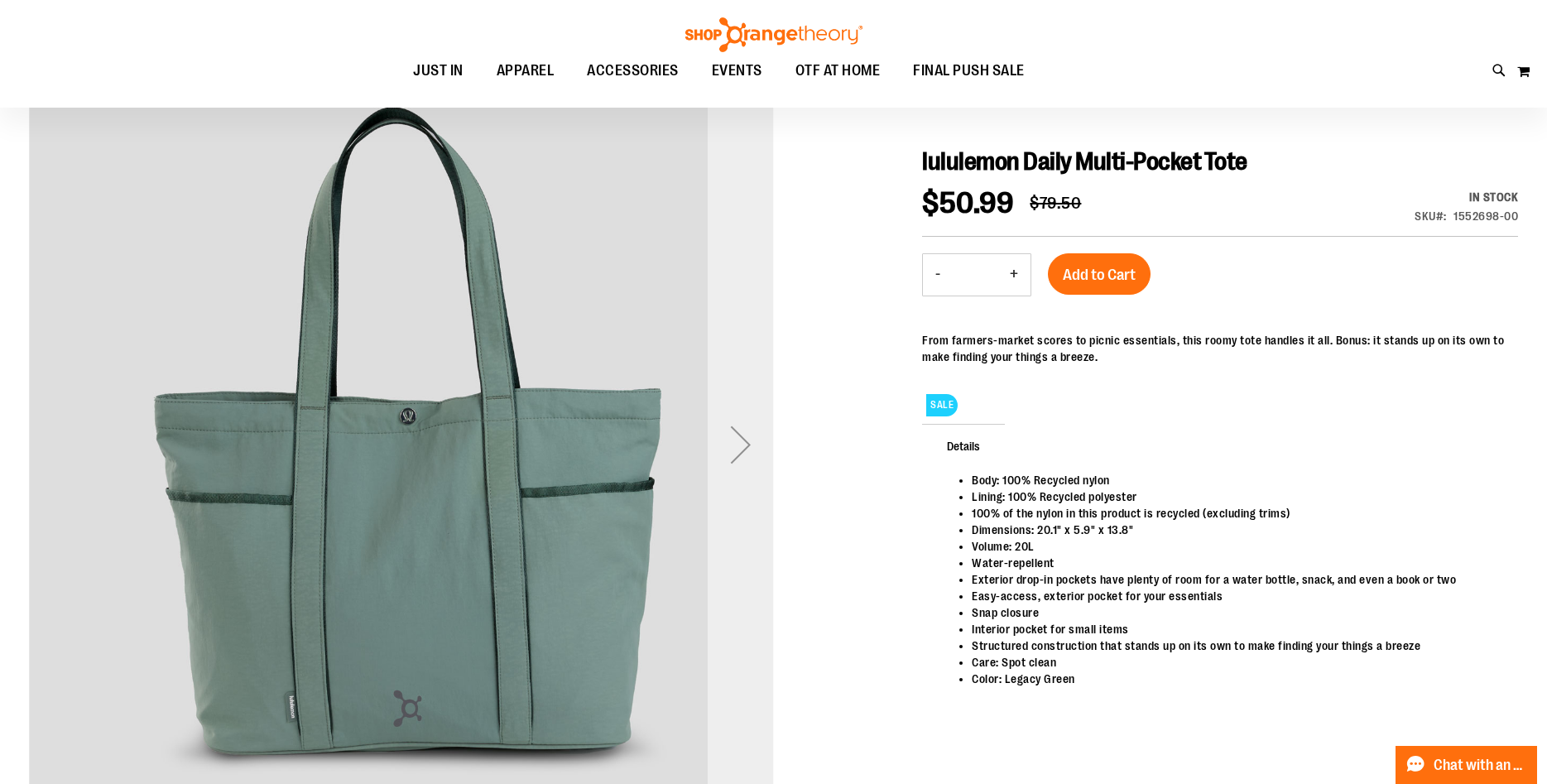
click at [742, 454] on div "Next" at bounding box center [741, 444] width 67 height 67
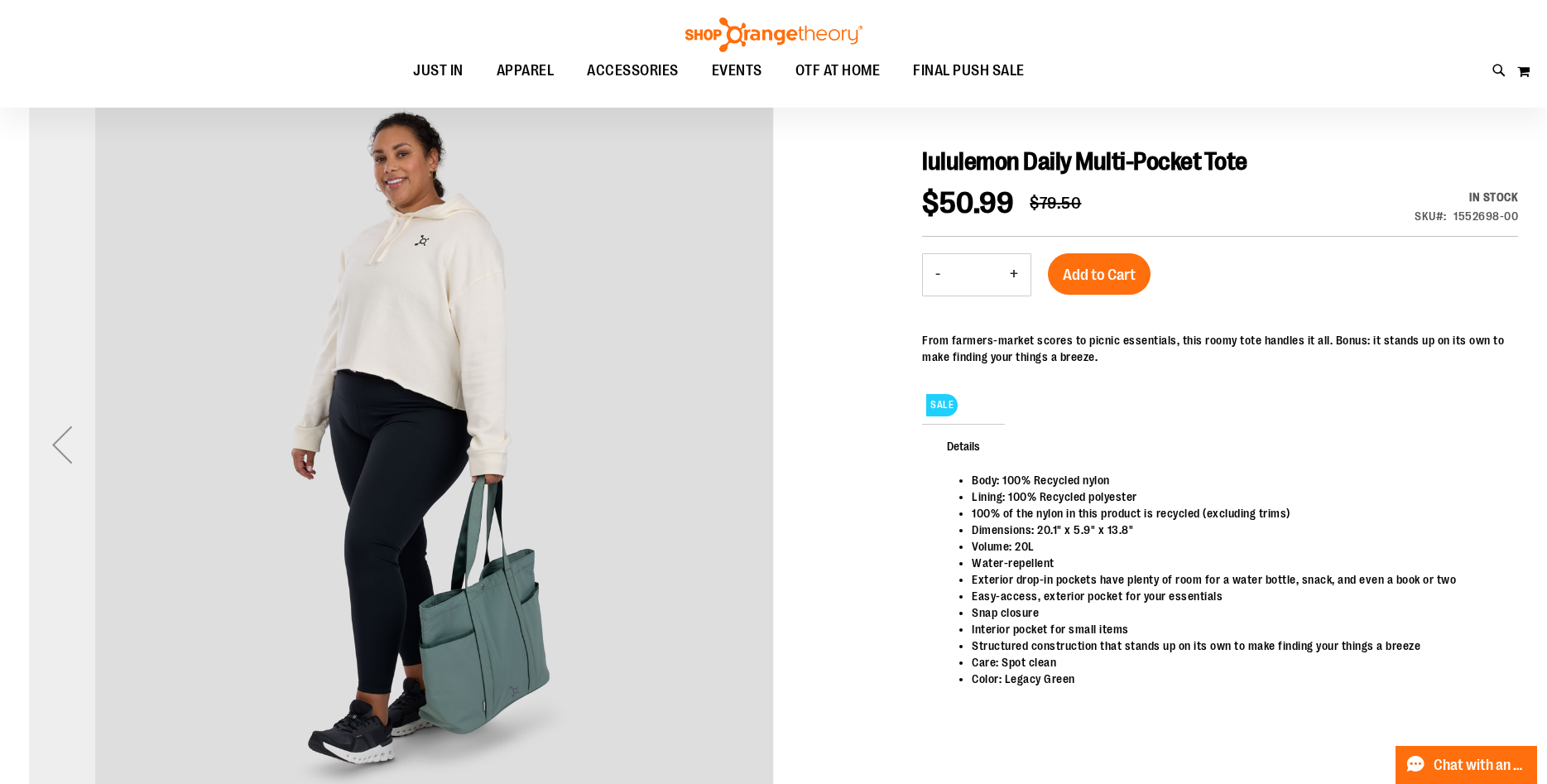
click at [63, 453] on div "Previous" at bounding box center [62, 444] width 67 height 67
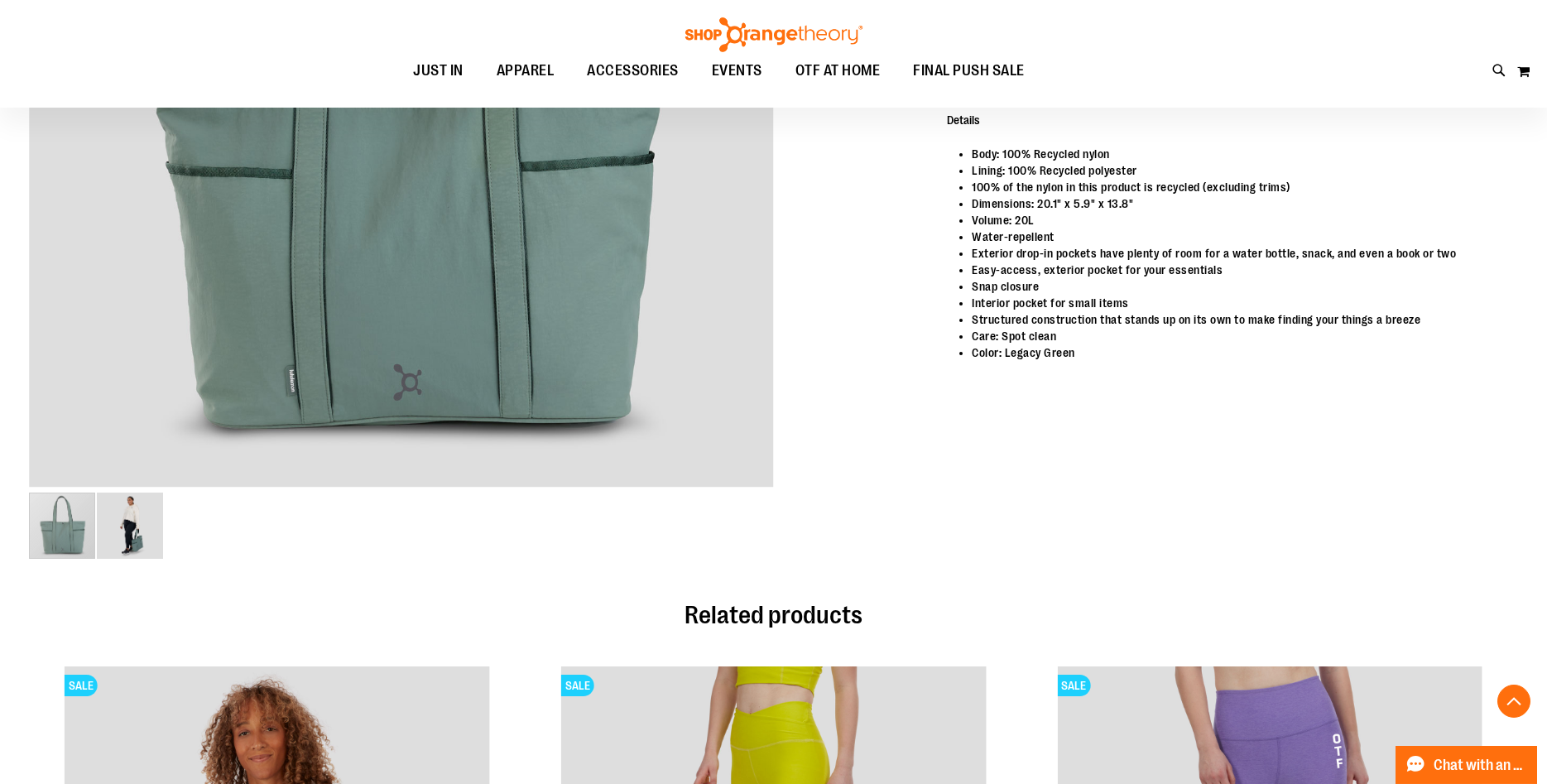
scroll to position [590, 0]
